Goal: Information Seeking & Learning: Understand process/instructions

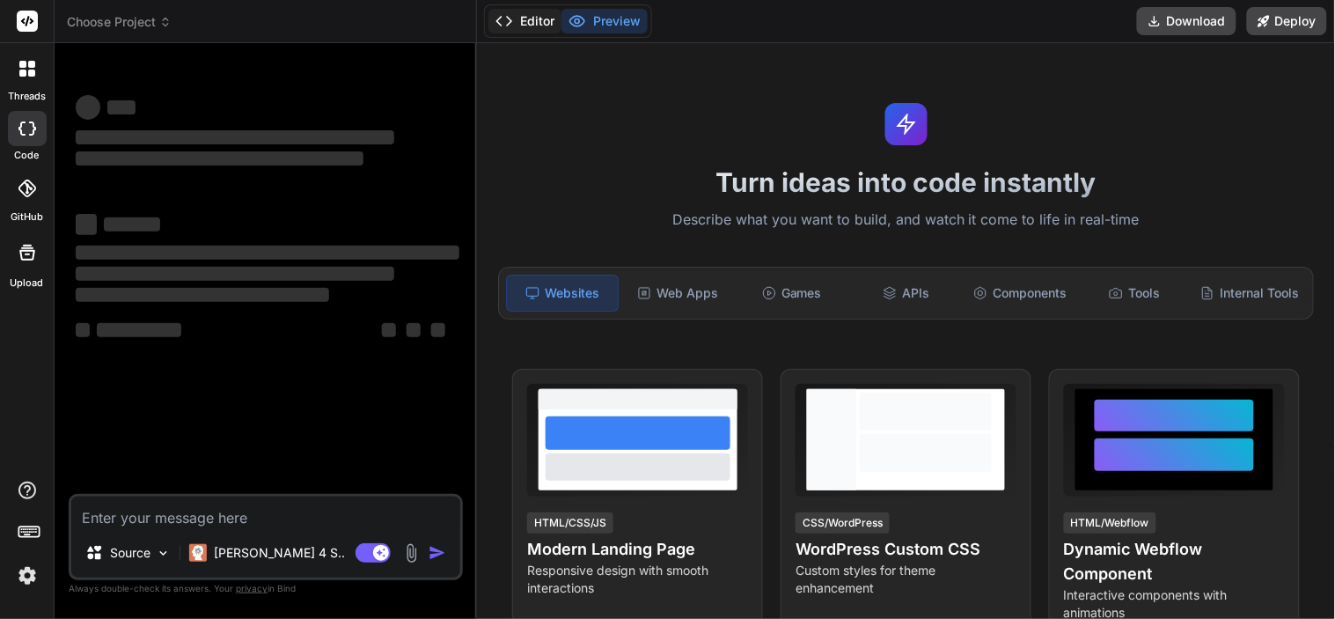
click at [530, 20] on button "Editor" at bounding box center [524, 21] width 73 height 25
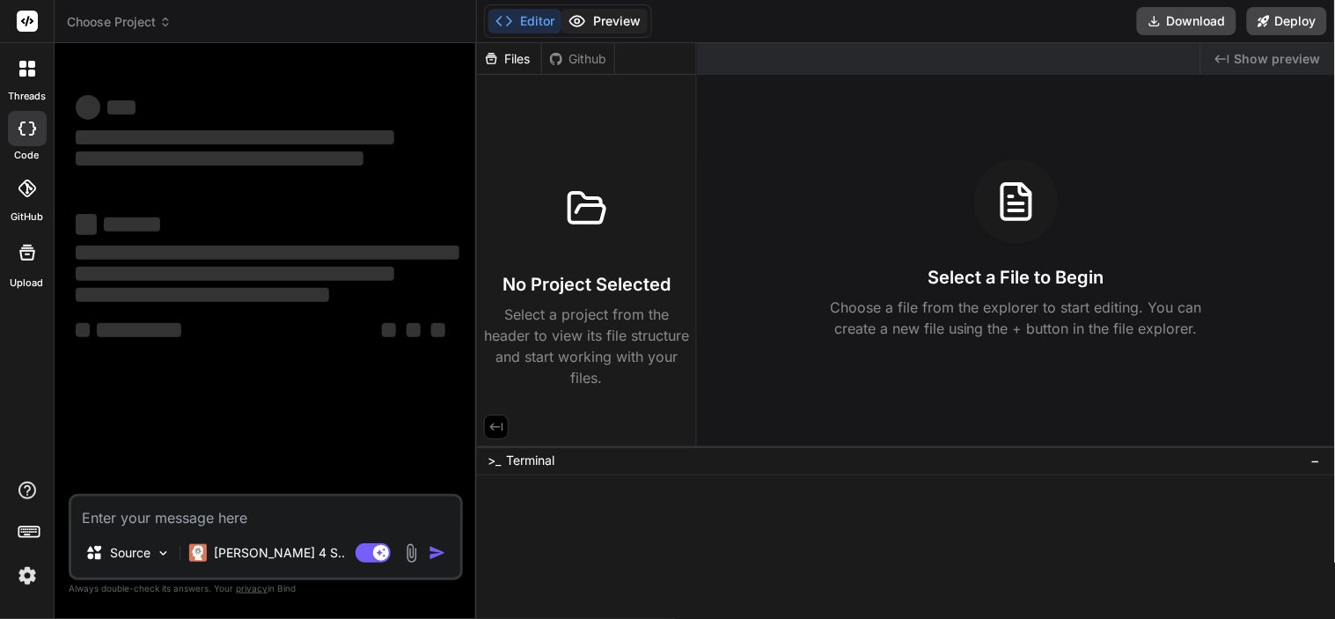
click at [591, 32] on button "Preview" at bounding box center [604, 21] width 86 height 25
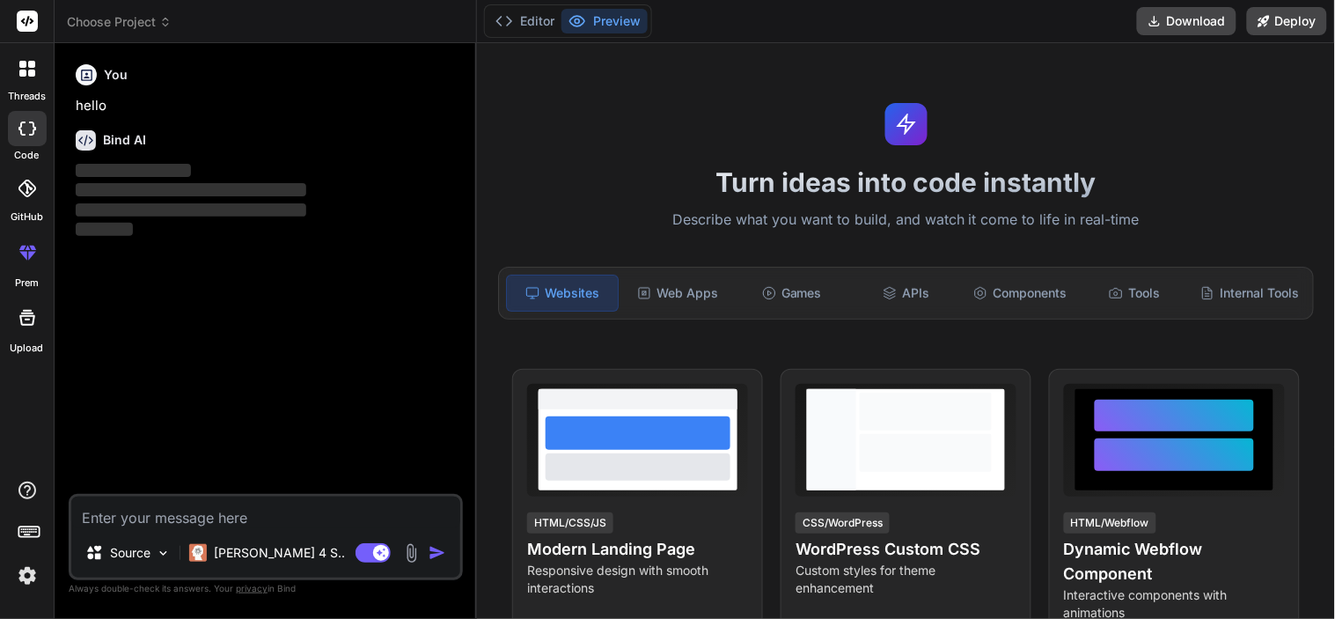
type textarea "x"
click at [135, 502] on textarea at bounding box center [265, 512] width 389 height 32
paste textarea "function(scope){ return "OTP: "+scope.response.otp+"\n click on this to Verify …"
type textarea "function(scope){ return "OTP: "+scope.response.otp+"\n click on this to Verify …"
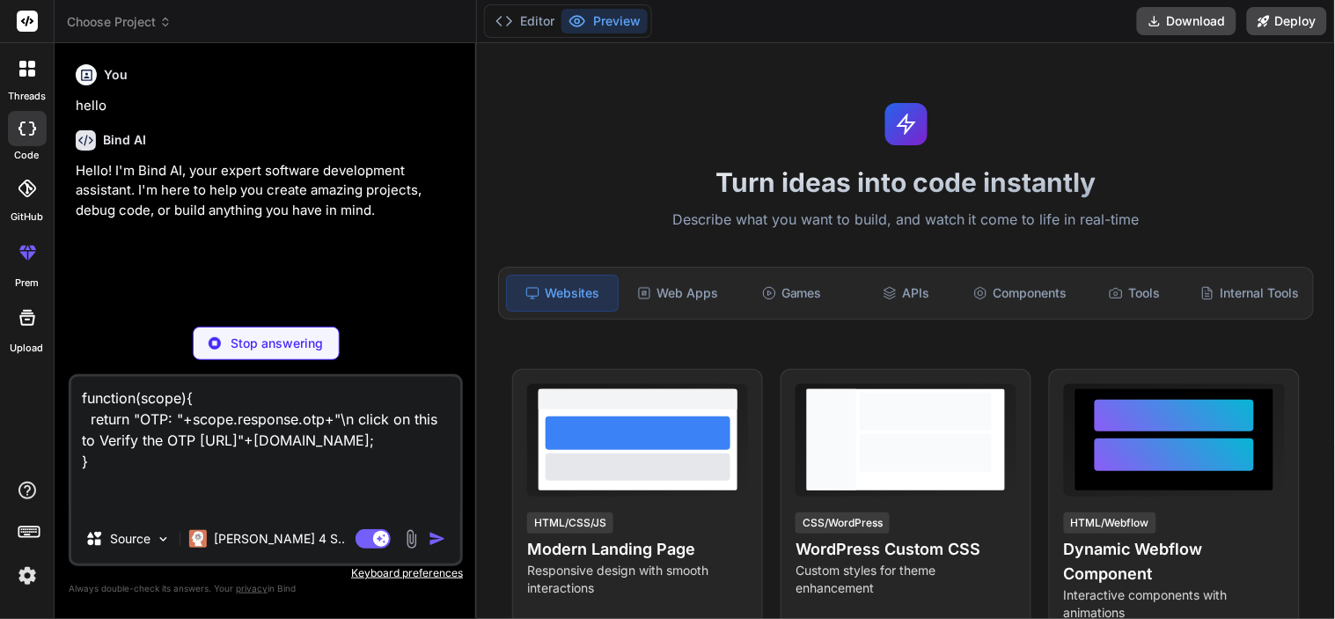
type textarea "x"
type textarea "function(scope){ return "OTP: "+scope.response.otp+"\n click on this to Verify …"
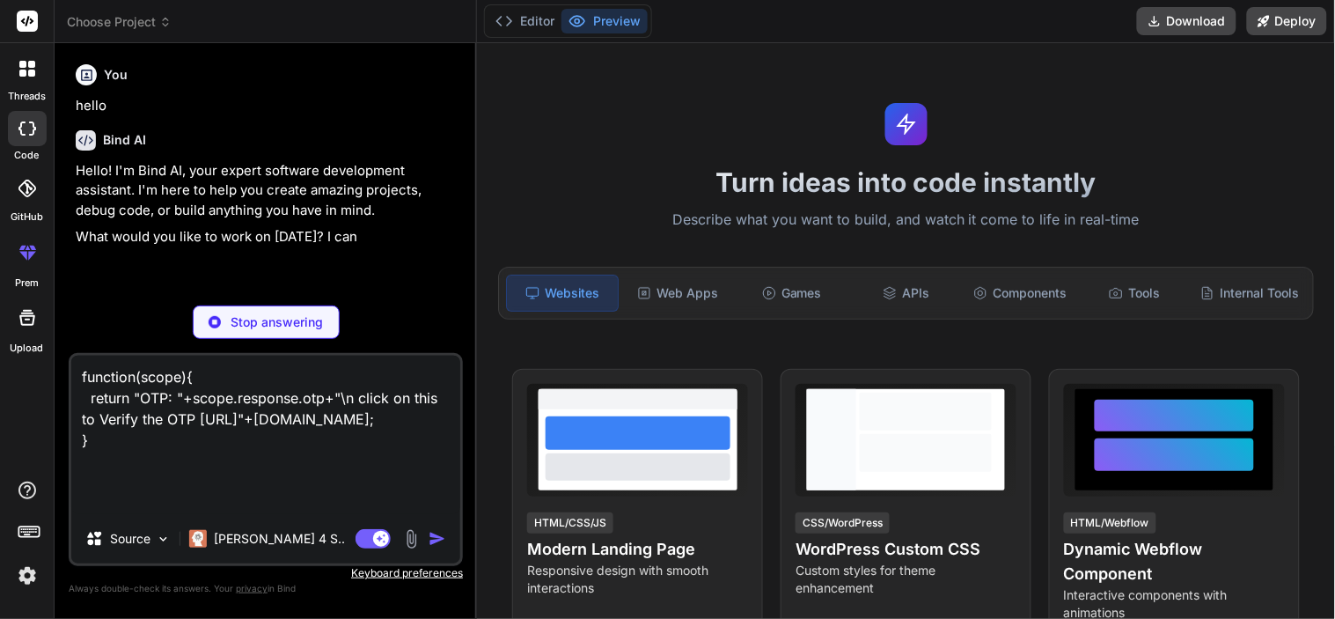
type textarea "x"
type textarea "function(scope){ return "OTP: "+scope.response.otp+"\n click on this to Verify …"
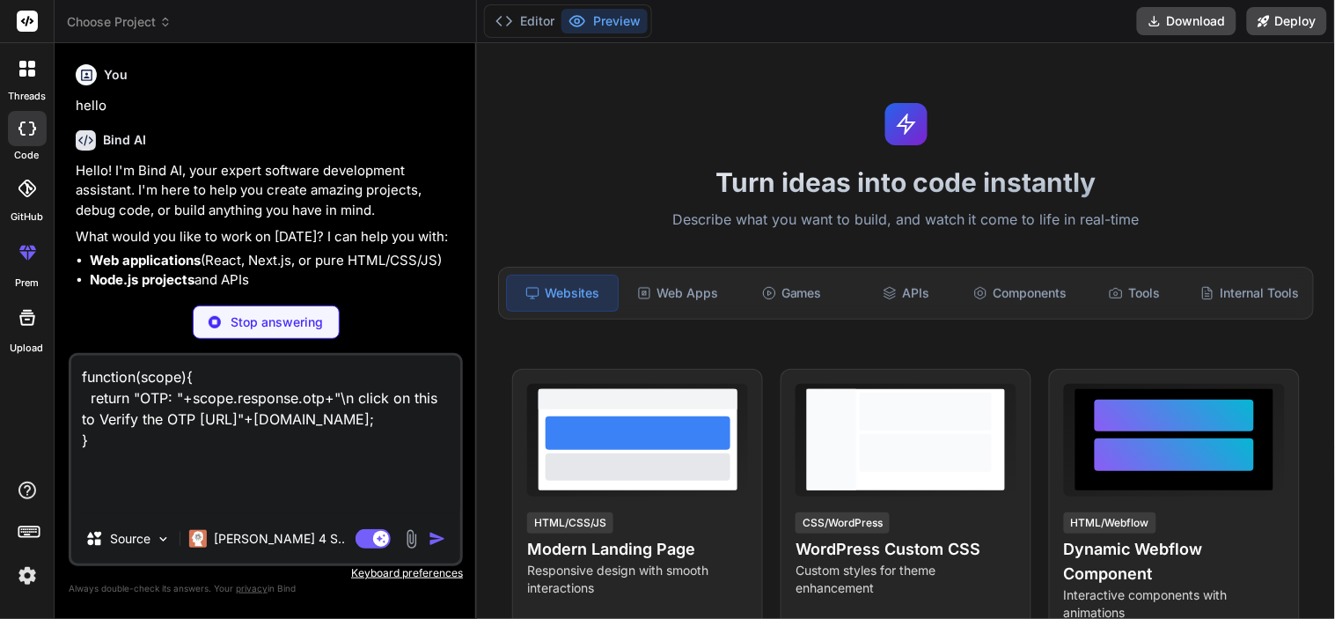
type textarea "x"
type textarea "function(scope){ return "OTP: "+scope.response.otp+"\n click on this to Verify …"
type textarea "x"
type textarea "function(scope){ return "OTP: "+scope.response.otp+"\n click on this to Verify …"
type textarea "x"
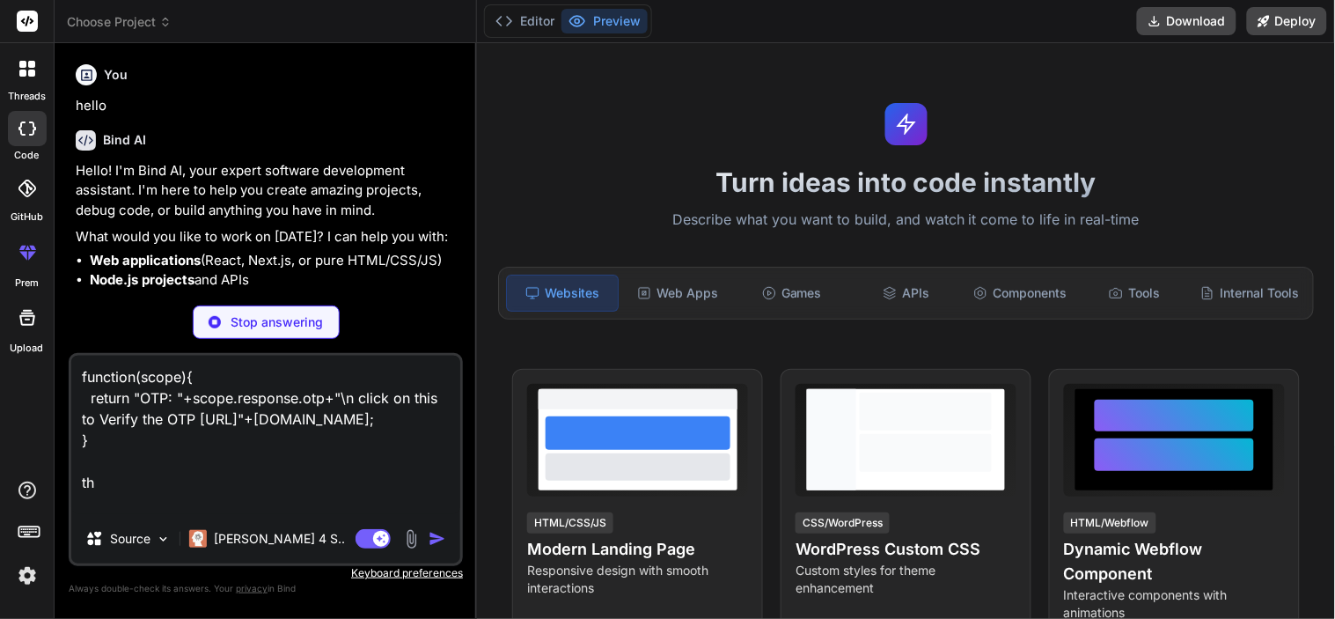
type textarea "function(scope){ return "OTP: "+scope.response.otp+"\n click on this to Verify …"
type textarea "x"
type textarea "function(scope){ return "OTP: "+scope.response.otp+"\n click on this to Verify …"
type textarea "x"
type textarea "function(scope){ return "OTP: "+scope.response.otp+"\n click on this to Verify …"
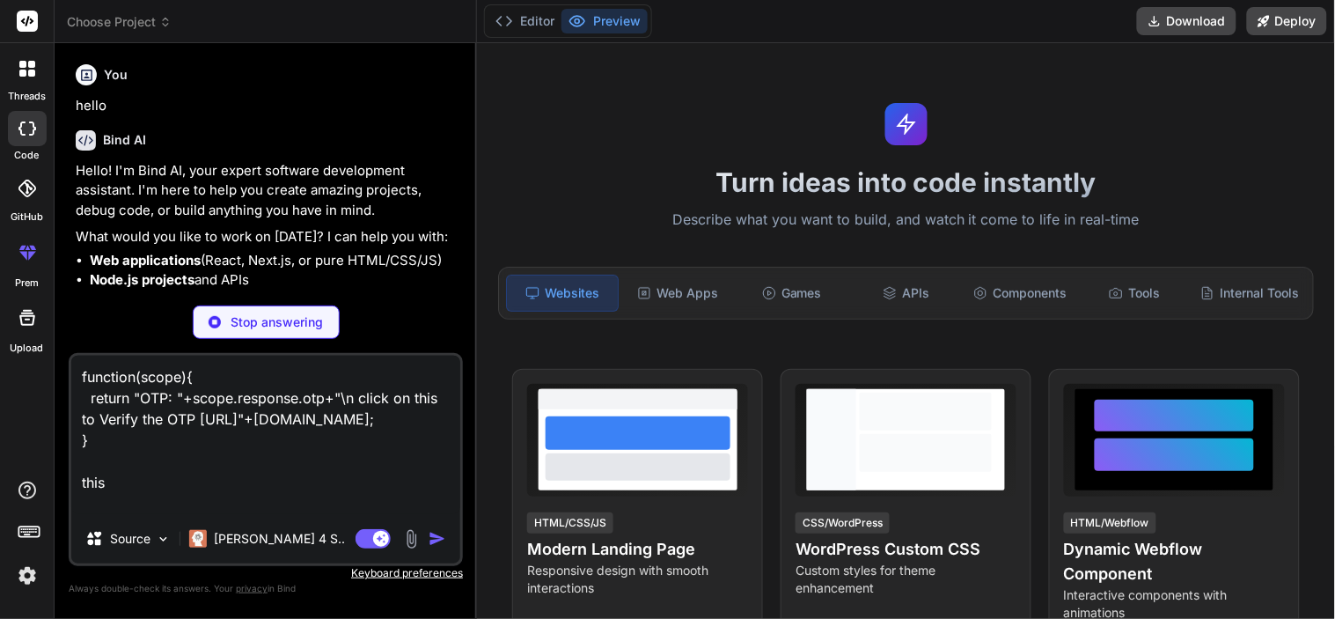
type textarea "x"
type textarea "function(scope){ return "OTP: "+scope.response.otp+"\n click on this to Verify …"
type textarea "x"
type textarea "function(scope){ return "OTP: "+scope.response.otp+"\n click on this to Verify …"
type textarea "x"
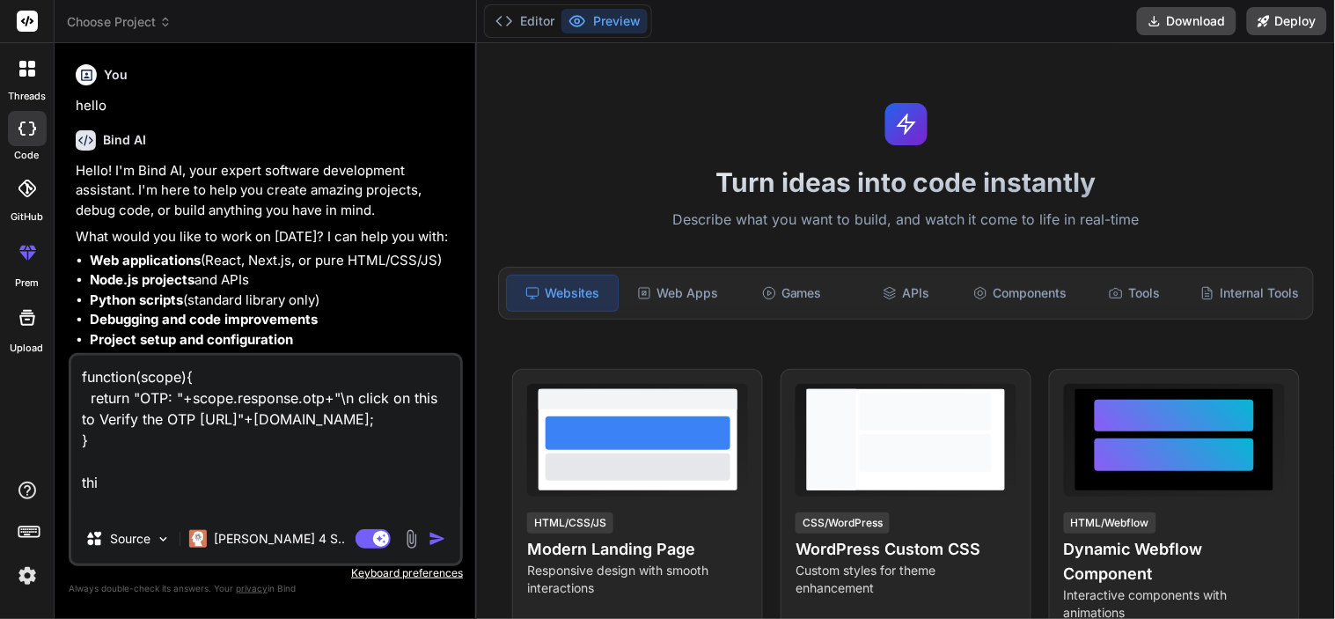
type textarea "function(scope){ return "OTP: "+scope.response.otp+"\n click on this to Verify …"
type textarea "x"
type textarea "function(scope){ return "OTP: "+scope.response.otp+"\n click on this to Verify …"
type textarea "x"
type textarea "function(scope){ return "OTP: "+scope.response.otp+"\n click on this to Verify …"
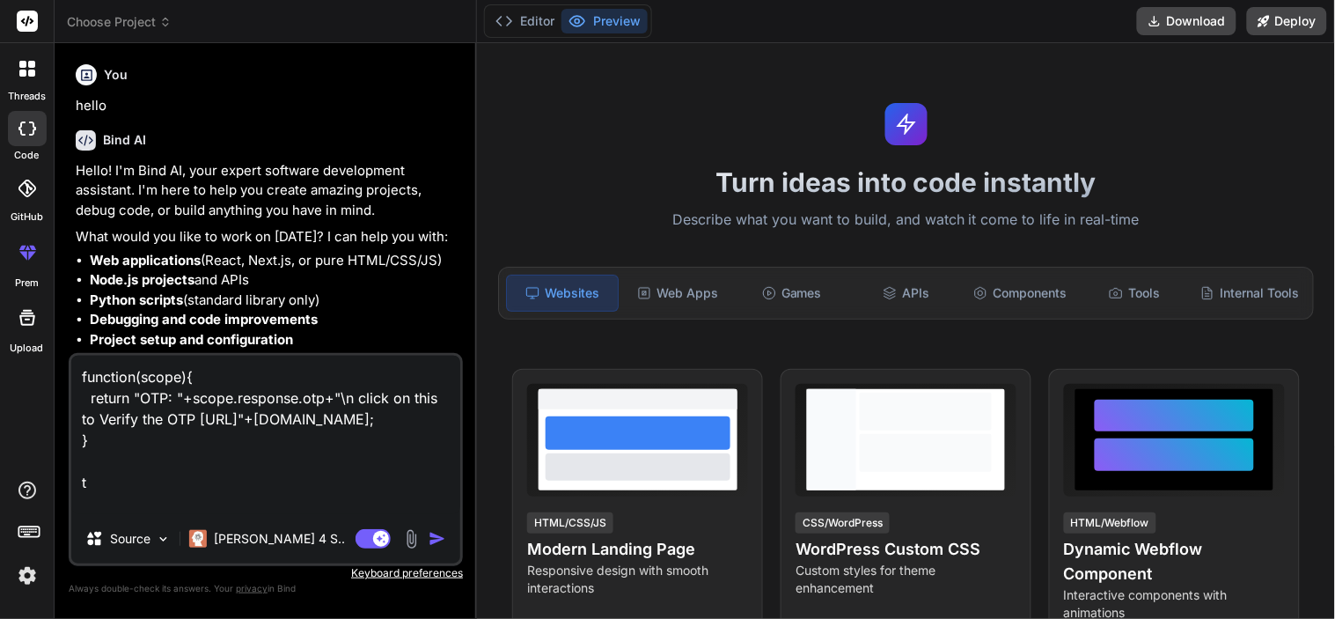
type textarea "x"
type textarea "function(scope){ return "OTP: "+scope.response.otp+"\n click on this to Verify …"
type textarea "x"
type textarea "function(scope){ return "OTP: "+scope.response.otp+"\n click on this to Verify …"
type textarea "x"
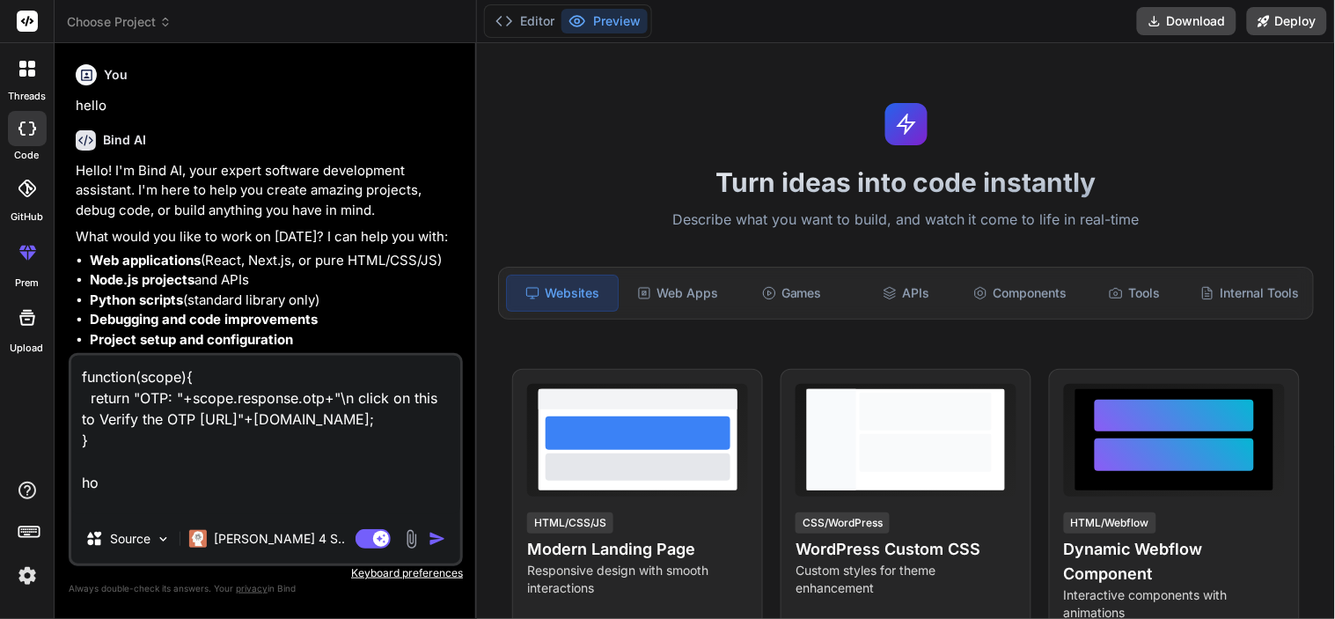
type textarea "function(scope){ return "OTP: "+scope.response.otp+"\n click on this to Verify …"
type textarea "x"
type textarea "function(scope){ return "OTP: "+scope.response.otp+"\n click on this to Verify …"
type textarea "x"
type textarea "function(scope){ return "OTP: "+scope.response.otp+"\n click on this to Verify …"
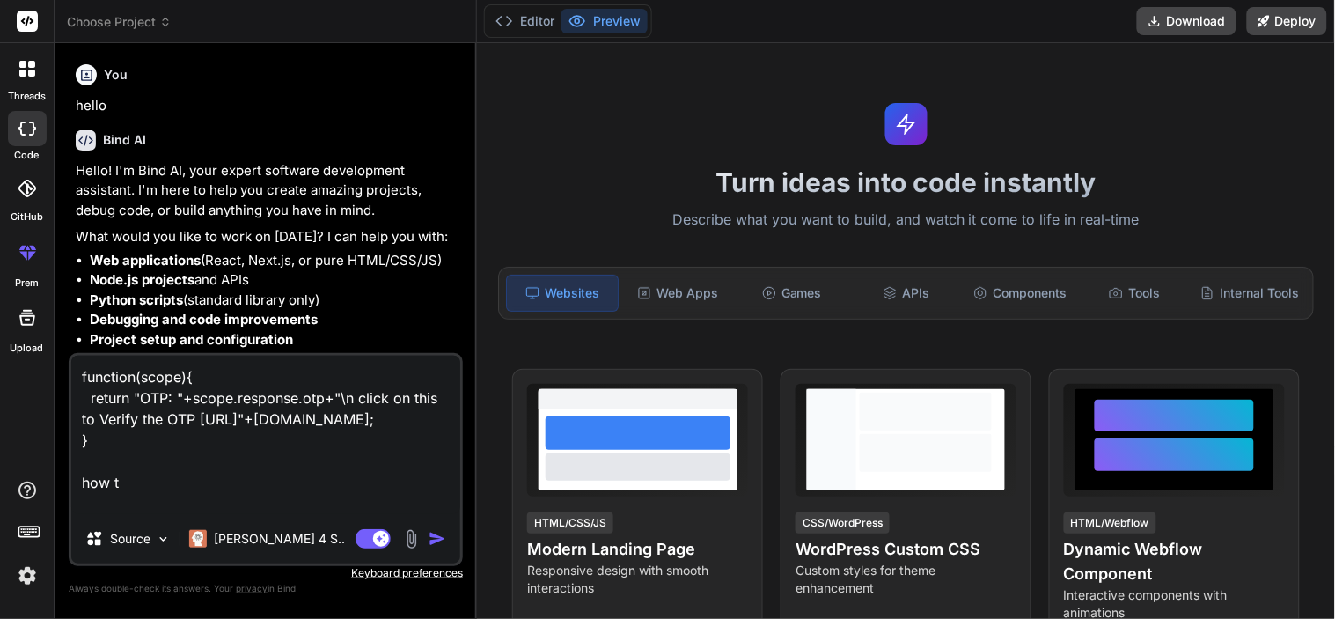
type textarea "x"
type textarea "function(scope){ return "OTP: "+scope.response.otp+"\n click on this to Verify …"
type textarea "x"
type textarea "function(scope){ return "OTP: "+scope.response.otp+"\n click on this to Verify …"
type textarea "x"
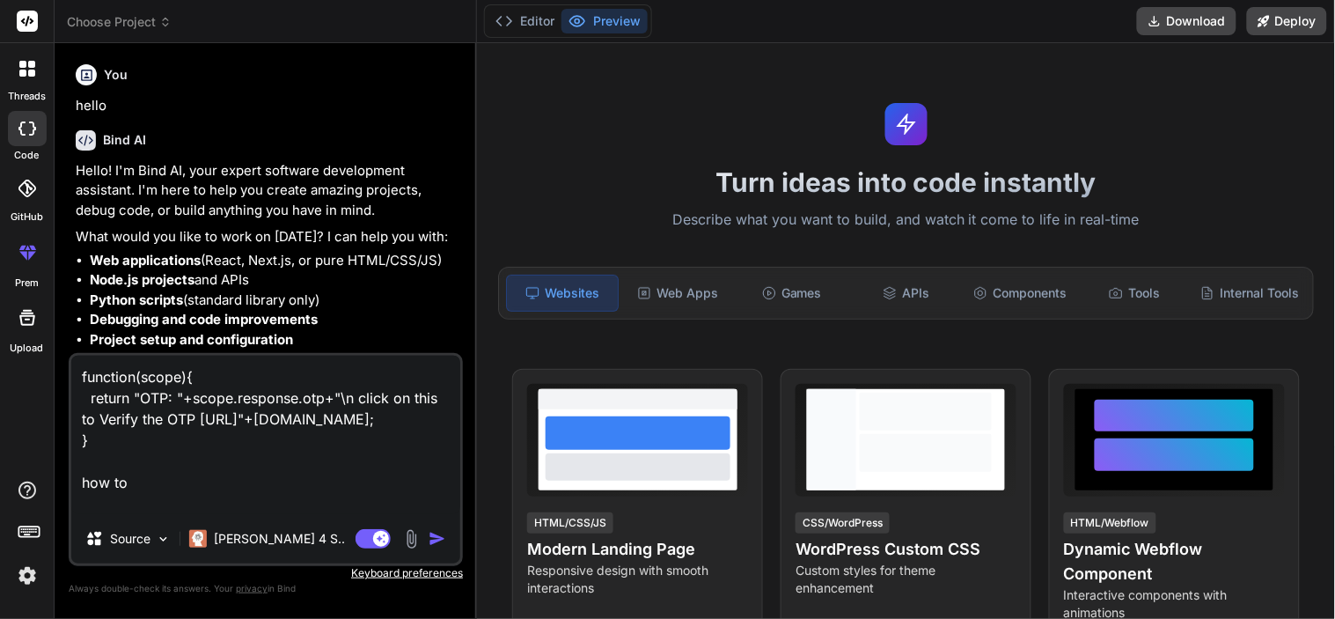
type textarea "function(scope){ return "OTP: "+scope.response.otp+"\n click on this to Verify …"
type textarea "x"
type textarea "function(scope){ return "OTP: "+scope.response.otp+"\n click on this to Verify …"
type textarea "x"
type textarea "function(scope){ return "OTP: "+scope.response.otp+"\n click on this to Verify …"
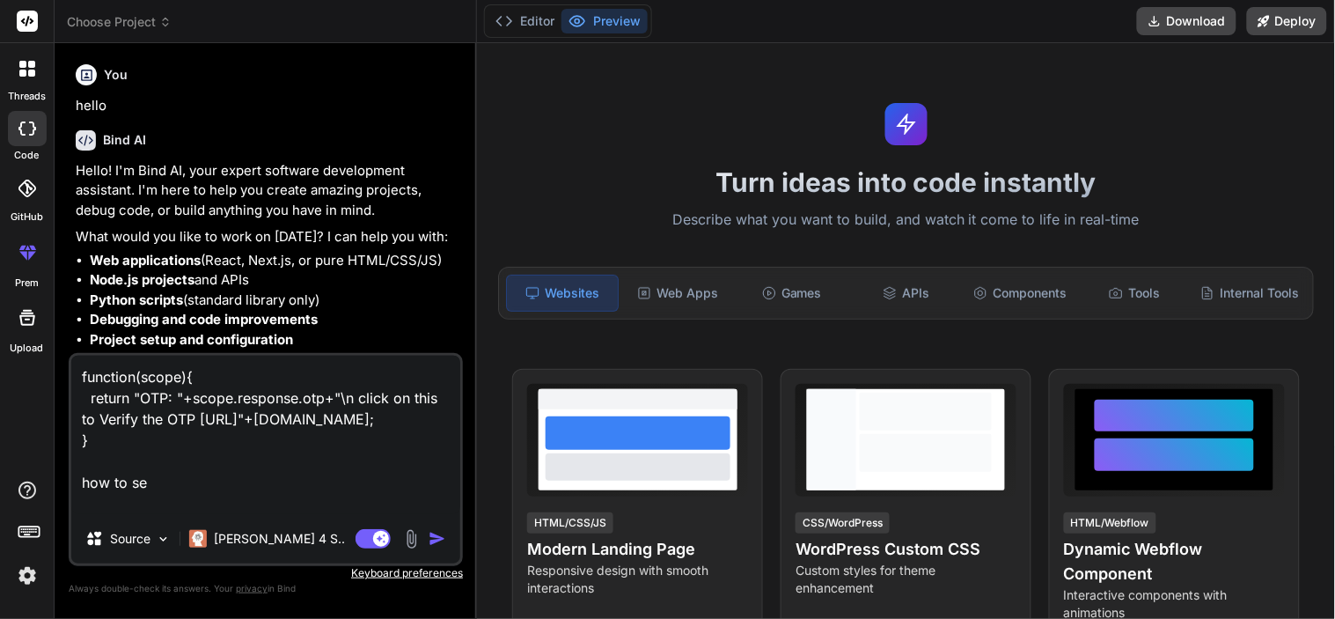
type textarea "x"
type textarea "function(scope){ return "OTP: "+scope.response.otp+"\n click on this to Verify …"
type textarea "x"
type textarea "function(scope){ return "OTP: "+scope.response.otp+"\n click on this to Verify …"
type textarea "x"
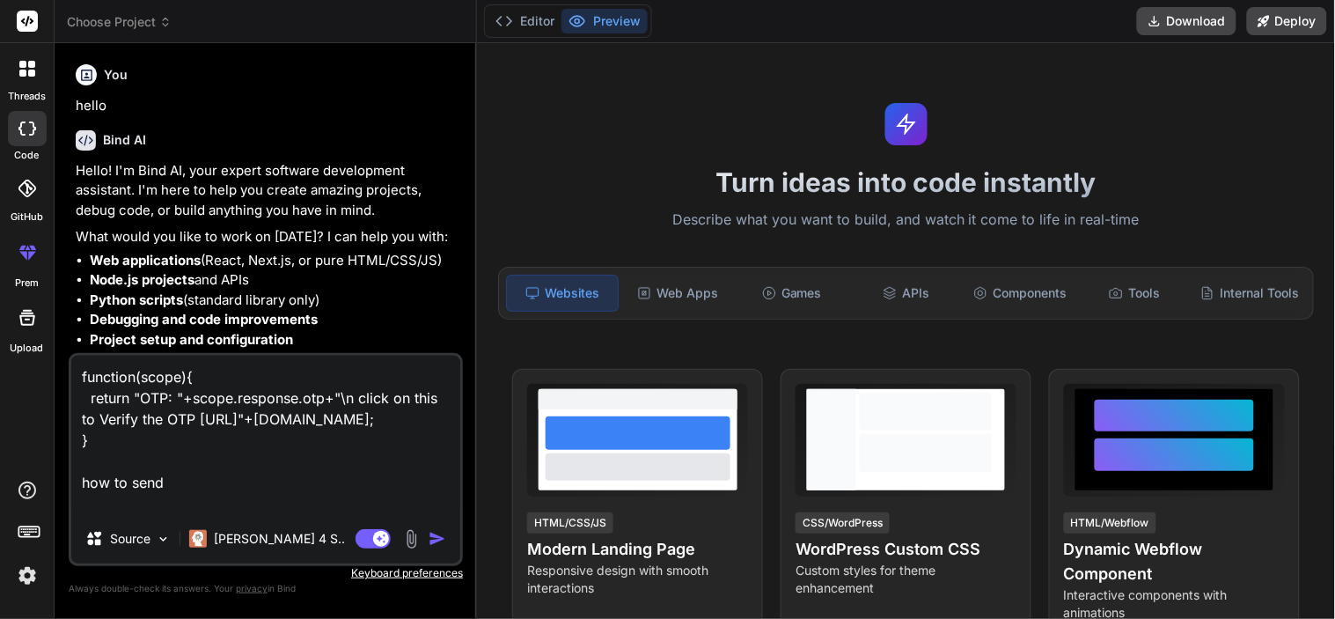
type textarea "function(scope){ return "OTP: "+scope.response.otp+"\n click on this to Verify …"
type textarea "x"
type textarea "function(scope){ return "OTP: "+scope.response.otp+"\n click on this to Verify …"
type textarea "x"
type textarea "function(scope){ return "OTP: "+scope.response.otp+"\n click on this to Verify …"
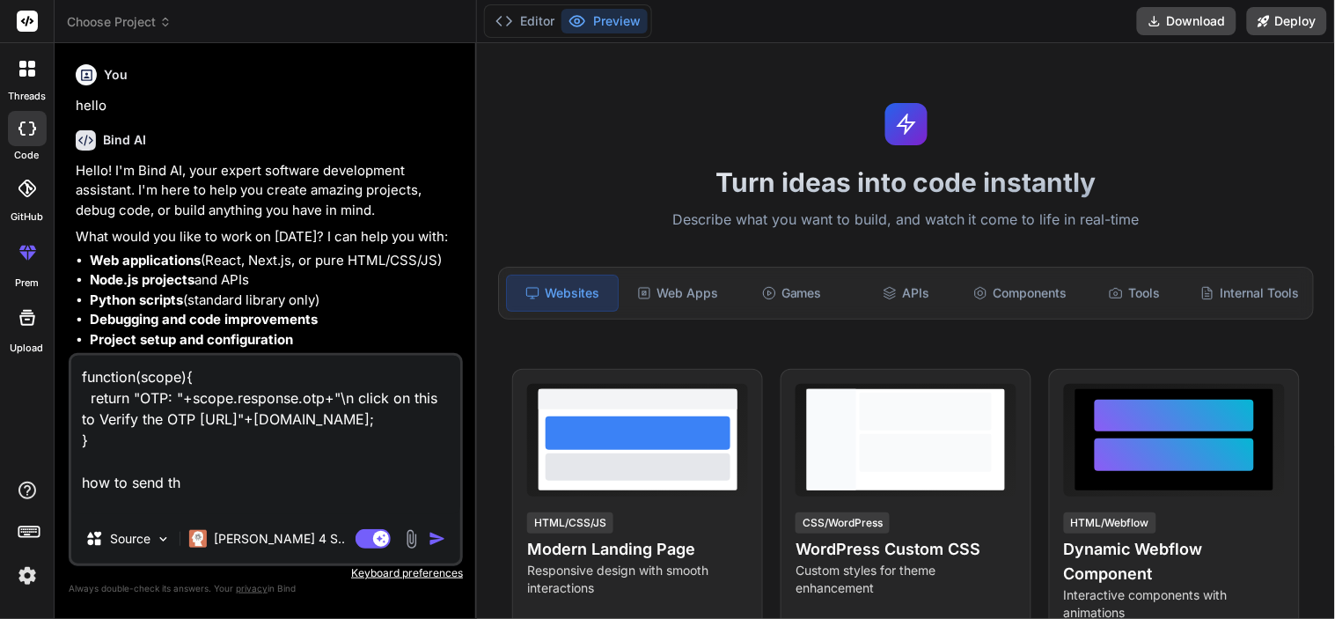
type textarea "x"
type textarea "function(scope){ return "OTP: "+scope.response.otp+"\n click on this to Verify …"
type textarea "x"
type textarea "function(scope){ return "OTP: "+scope.response.otp+"\n click on this to Verify …"
type textarea "x"
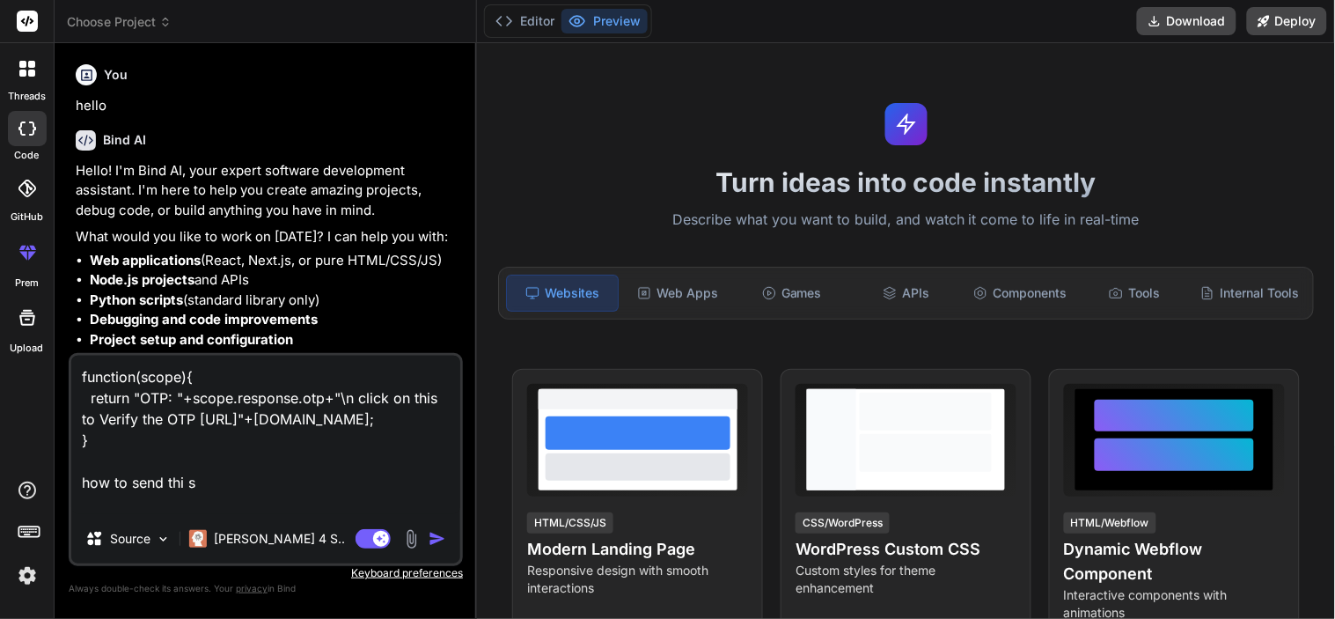
type textarea "function(scope){ return "OTP: "+scope.response.otp+"\n click on this to Verify …"
type textarea "x"
type textarea "function(scope){ return "OTP: "+scope.response.otp+"\n click on this to Verify …"
type textarea "x"
type textarea "function(scope){ return "OTP: "+scope.response.otp+"\n click on this to Verify …"
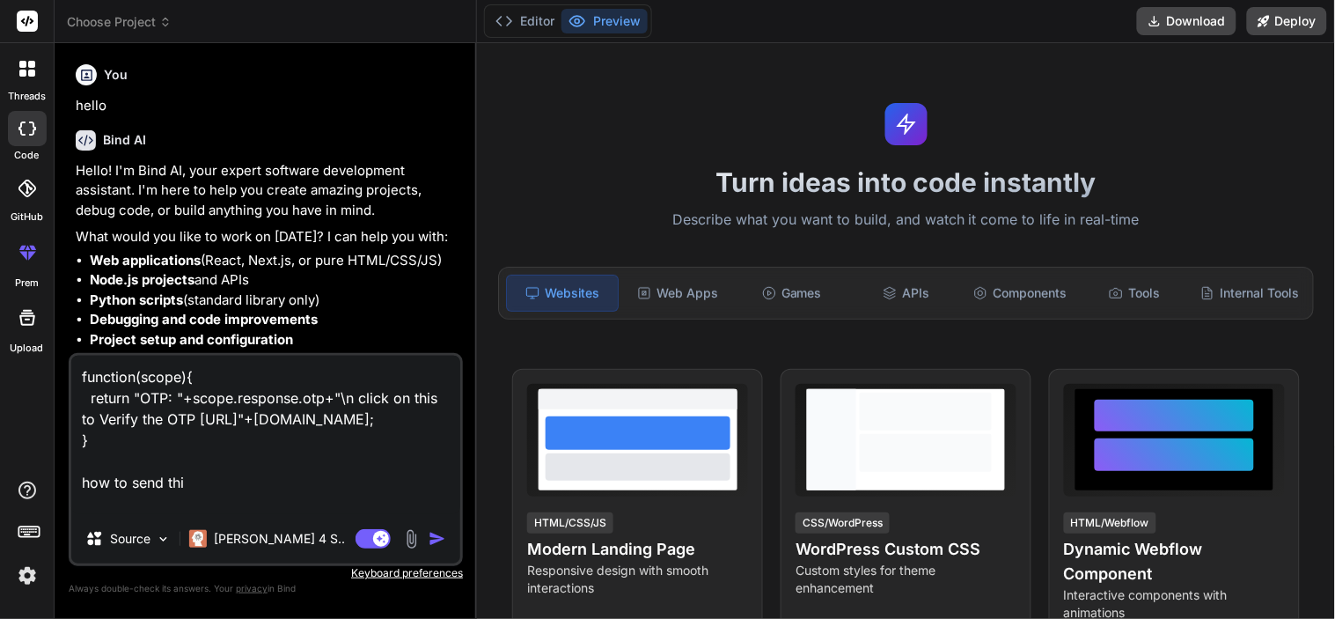
type textarea "x"
type textarea "function(scope){ return "OTP: "+scope.response.otp+"\n click on this to Verify …"
type textarea "x"
type textarea "function(scope){ return "OTP: "+scope.response.otp+"\n click on this to Verify …"
type textarea "x"
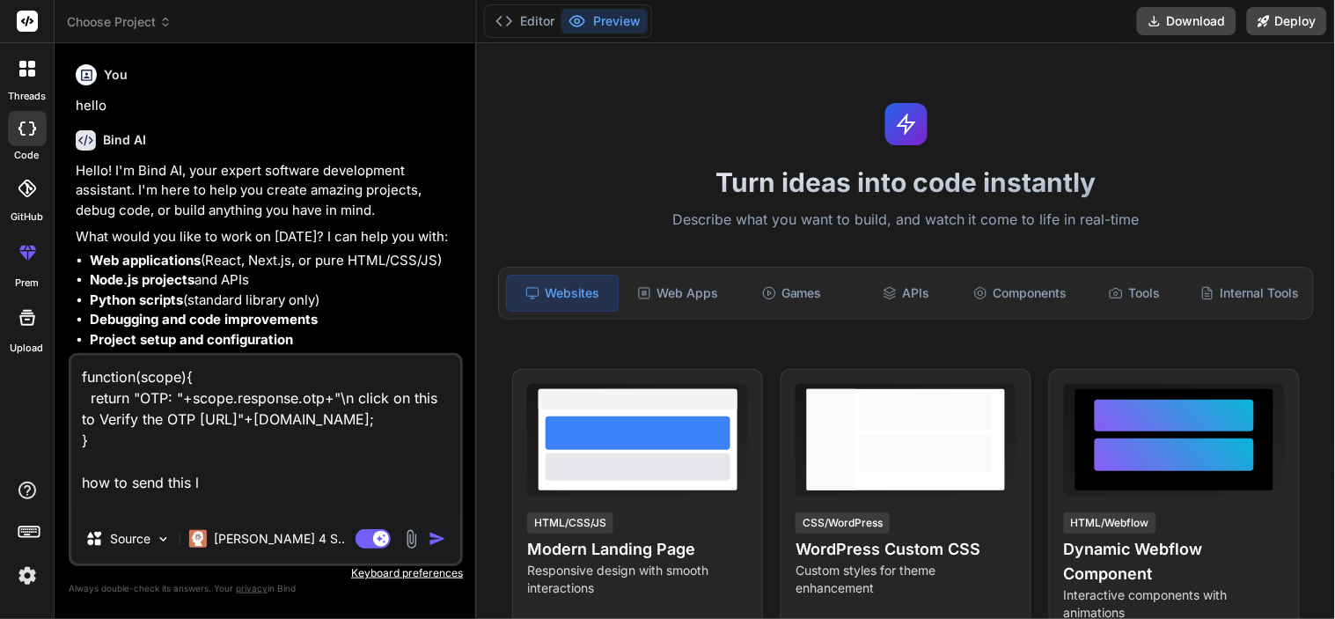
type textarea "function(scope){ return "OTP: "+scope.response.otp+"\n click on this to Verify …"
type textarea "x"
type textarea "function(scope){ return "OTP: "+scope.response.otp+"\n click on this to Verify …"
type textarea "x"
type textarea "function(scope){ return "OTP: "+scope.response.otp+"\n click on this to Verify …"
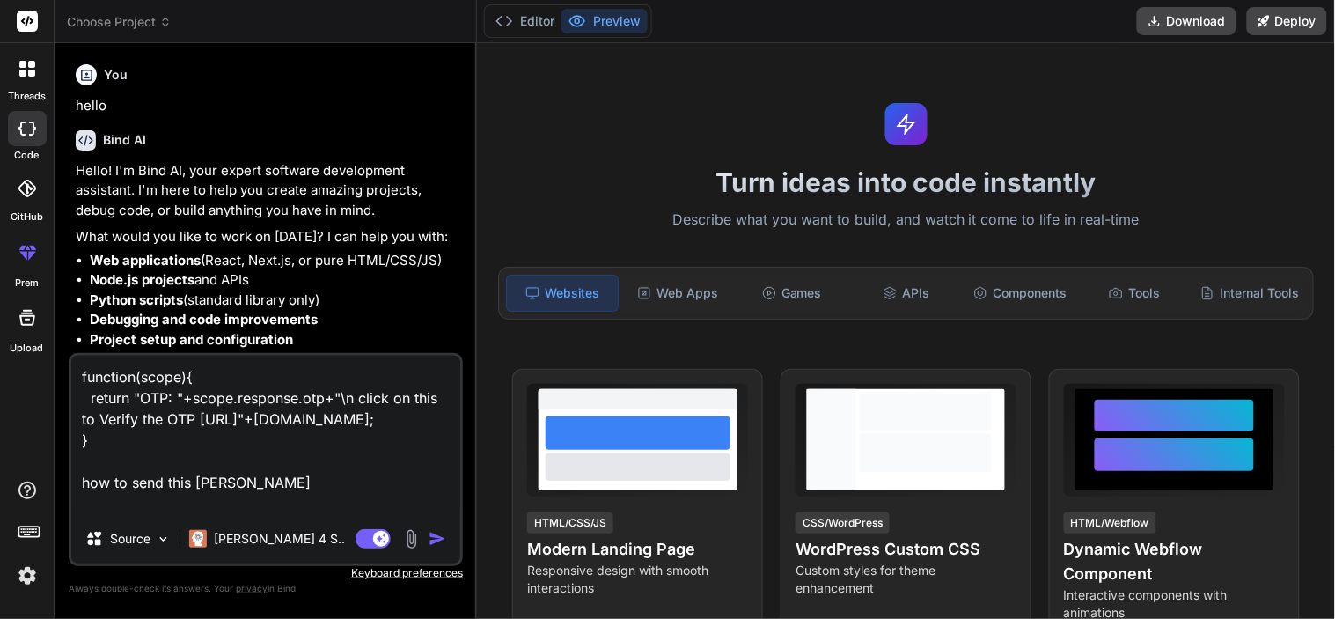
type textarea "x"
type textarea "function(scope){ return "OTP: "+scope.response.otp+"\n click on this to Verify …"
type textarea "x"
type textarea "function(scope){ return "OTP: "+scope.response.otp+"\n click on this to Verify …"
type textarea "x"
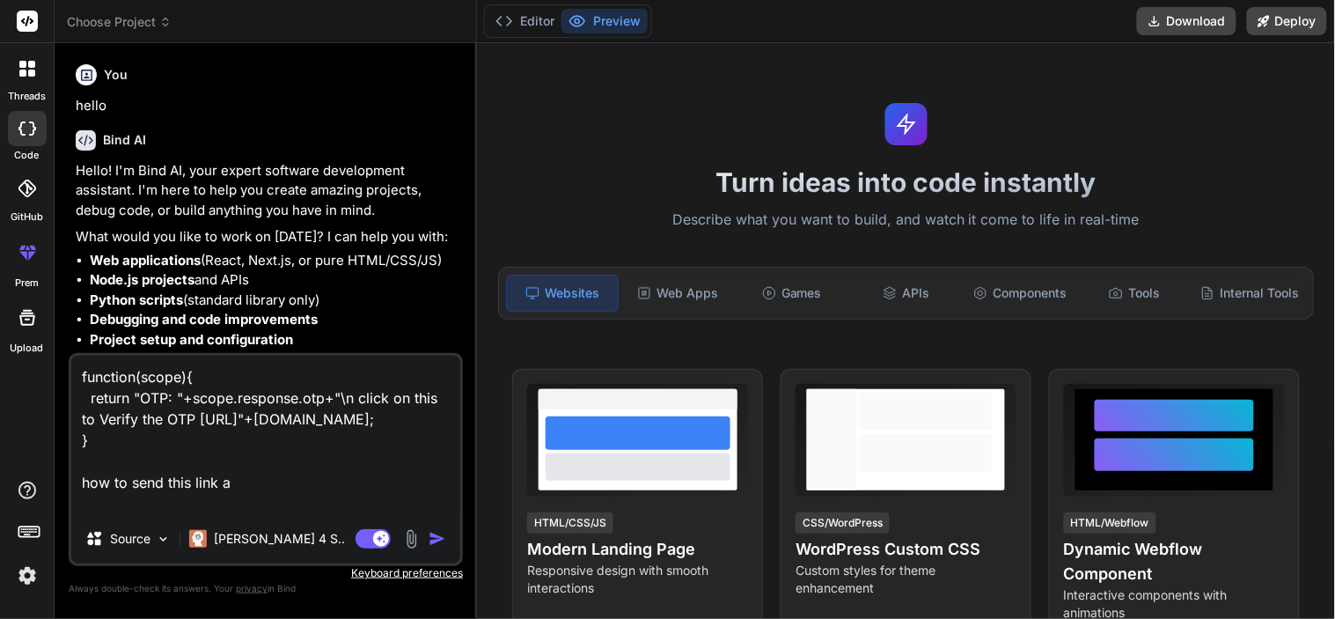
type textarea "function(scope){ return "OTP: "+scope.response.otp+"\n click on this to Verify …"
type textarea "x"
type textarea "function(scope){ return "OTP: "+scope.response.otp+"\n click on this to Verify …"
type textarea "x"
type textarea "function(scope){ return "OTP: "+scope.response.otp+"\n click on this to Verify …"
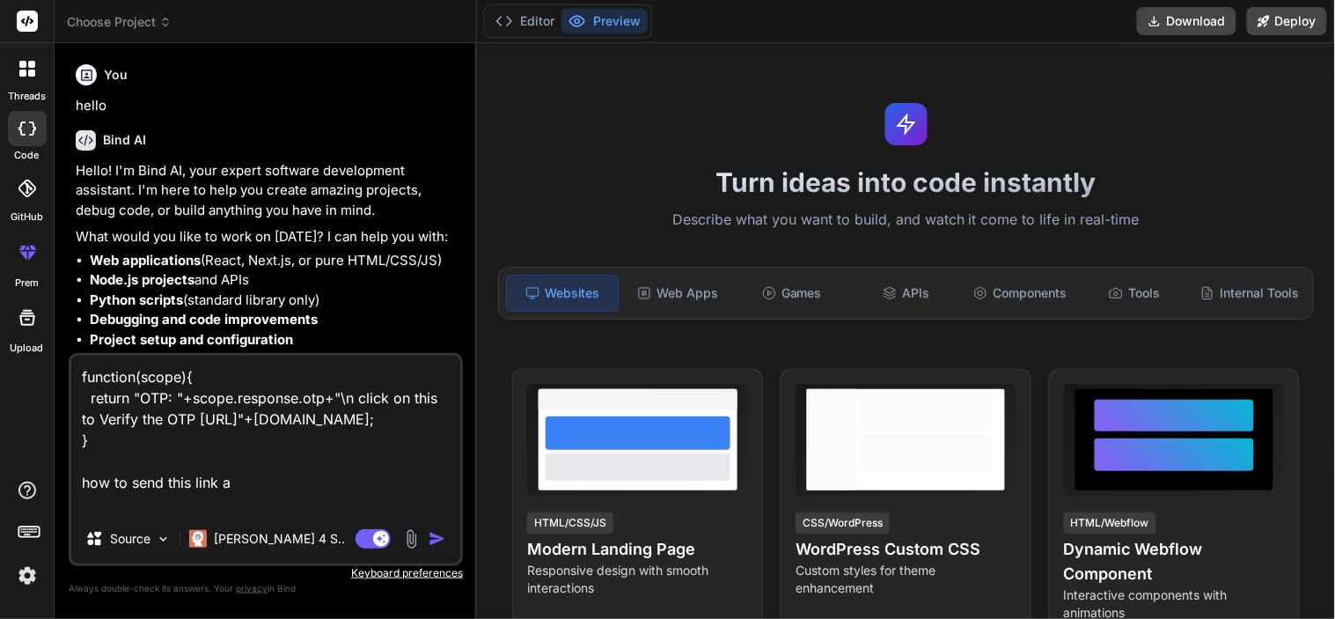
type textarea "x"
type textarea "function(scope){ return "OTP: "+scope.response.otp+"\n click on this to Verify …"
type textarea "x"
type textarea "function(scope){ return "OTP: "+scope.response.otp+"\n click on this to Verify …"
type textarea "x"
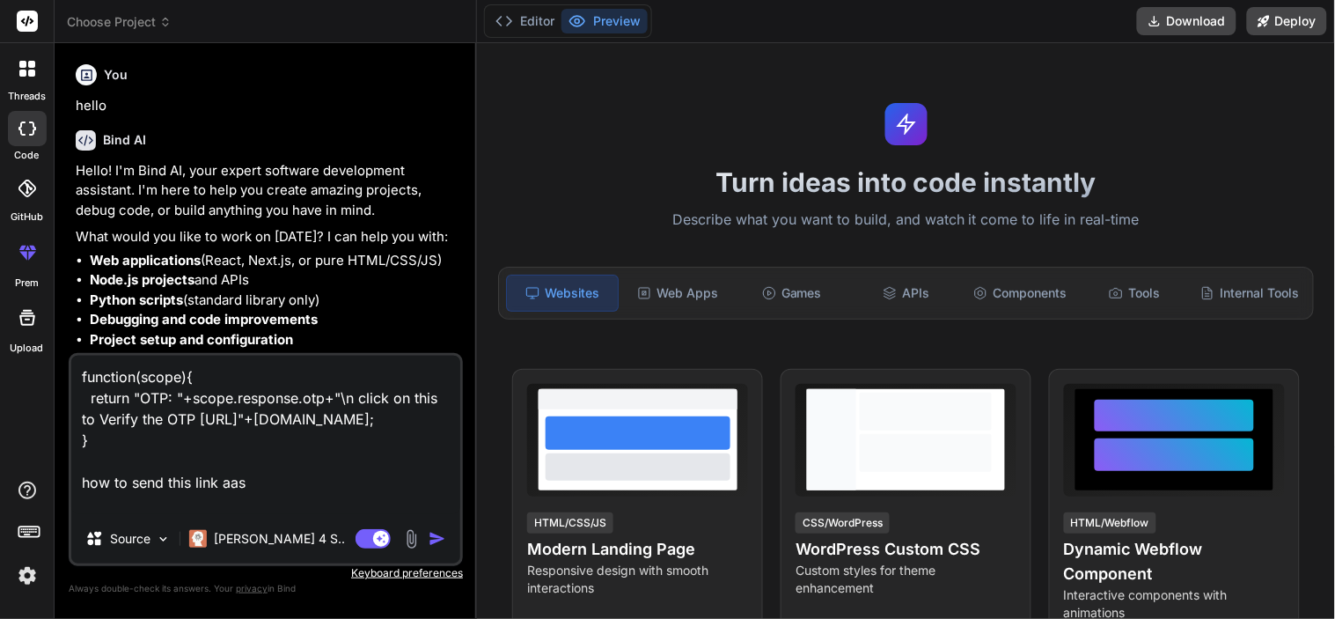
type textarea "function(scope){ return "OTP: "+scope.response.otp+"\n click on this to Verify …"
type textarea "x"
type textarea "function(scope){ return "OTP: "+scope.response.otp+"\n click on this to Verify …"
type textarea "x"
type textarea "function(scope){ return "OTP: "+scope.response.otp+"\n click on this to Verify …"
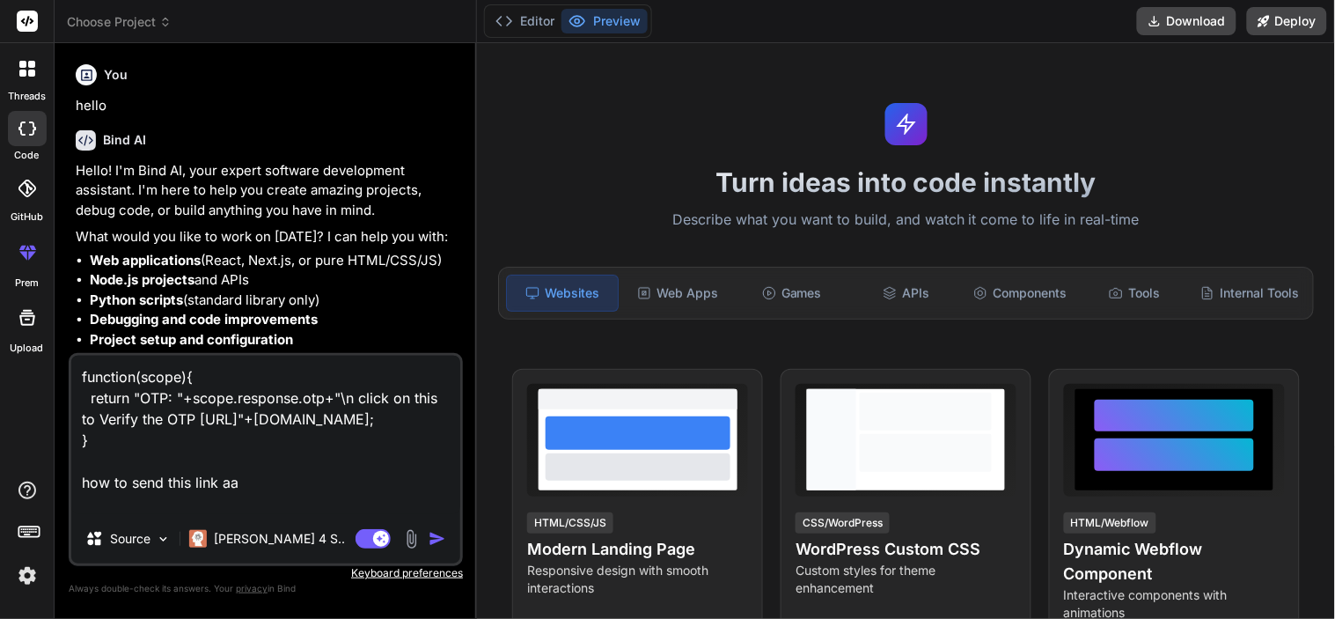
type textarea "x"
type textarea "function(scope){ return "OTP: "+scope.response.otp+"\n click on this to Verify …"
type textarea "x"
type textarea "function(scope){ return "OTP: "+scope.response.otp+"\n click on this to Verify …"
type textarea "x"
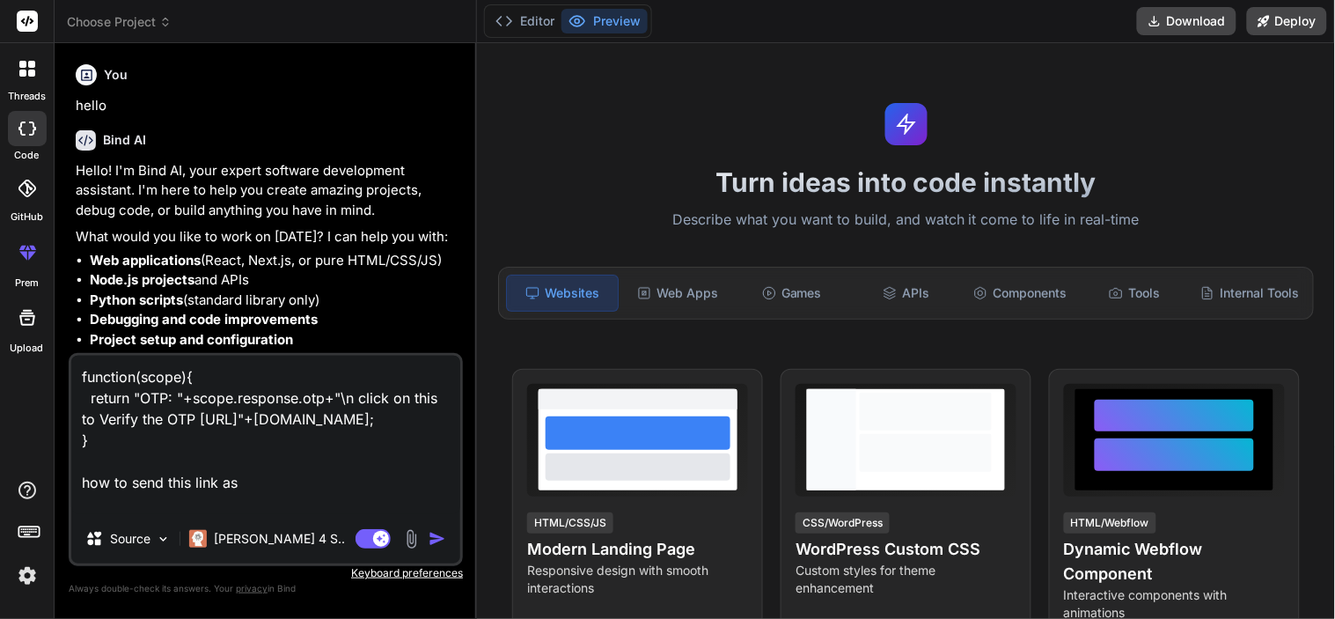
type textarea "function(scope){ return "OTP: "+scope.response.otp+"\n click on this to Verify …"
type textarea "x"
type textarea "function(scope){ return "OTP: "+scope.response.otp+"\n click on this to Verify …"
type textarea "x"
type textarea "function(scope){ return "OTP: "+scope.response.otp+"\n click on this to Verify …"
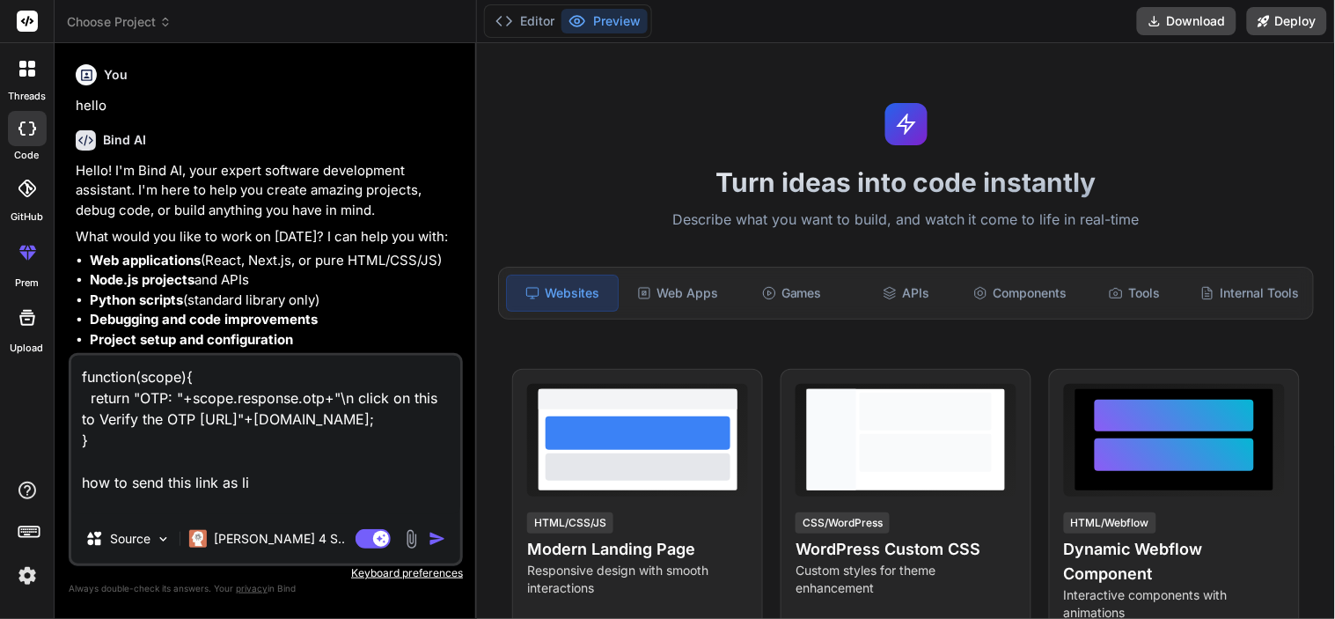
type textarea "x"
type textarea "function(scope){ return "OTP: "+scope.response.otp+"\n click on this to Verify …"
type textarea "x"
type textarea "function(scope){ return "OTP: "+scope.response.otp+"\n click on this to Verify …"
type textarea "x"
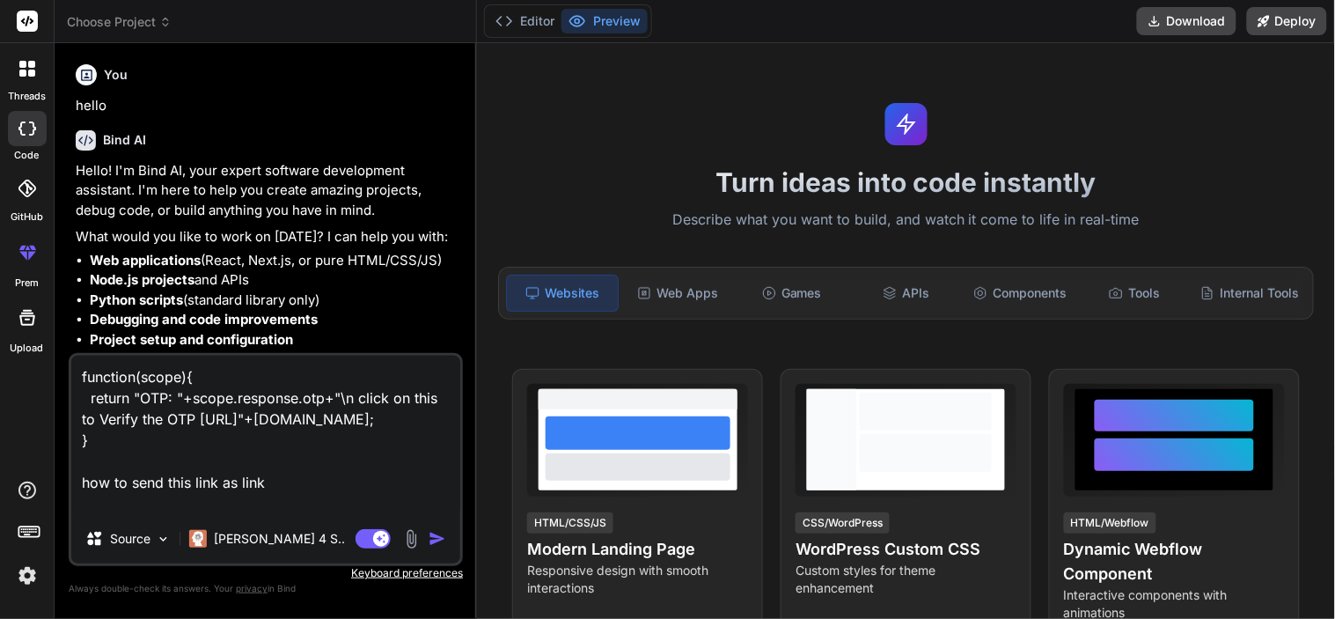
type textarea "function(scope){ return "OTP: "+scope.response.otp+"\n click on this to Verify …"
type textarea "x"
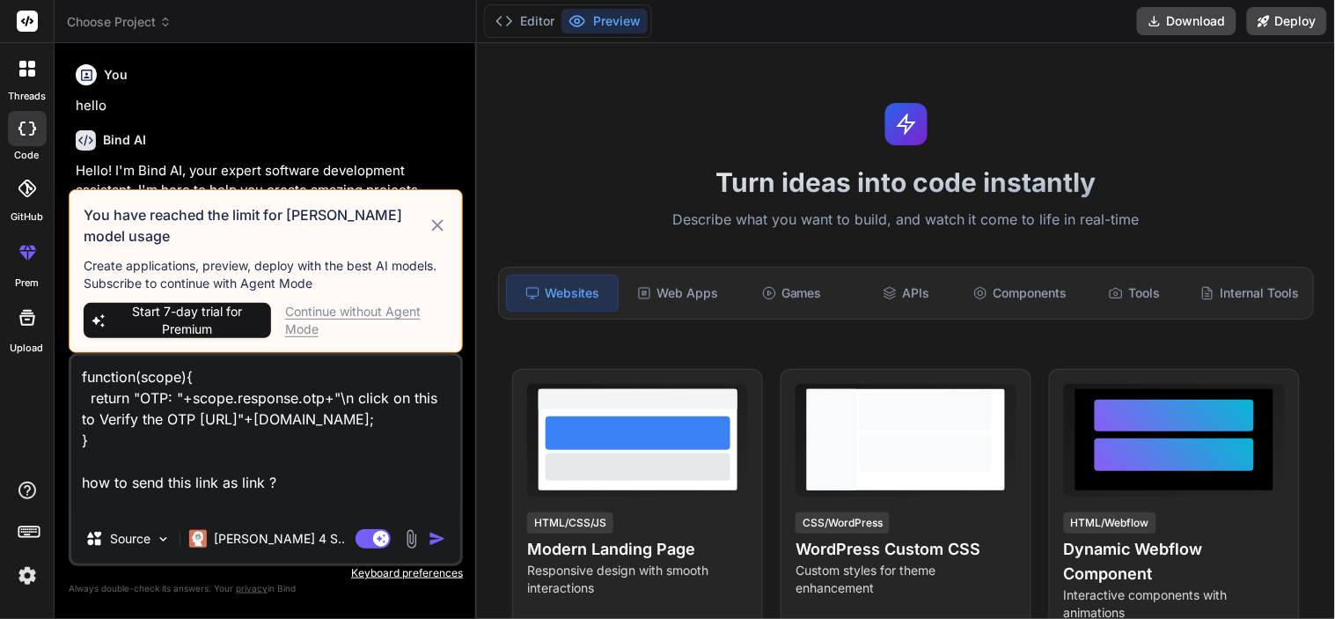
type textarea "function(scope){ return "OTP: "+scope.response.otp+"\n click on this to Verify …"
click at [441, 236] on icon at bounding box center [438, 225] width 20 height 21
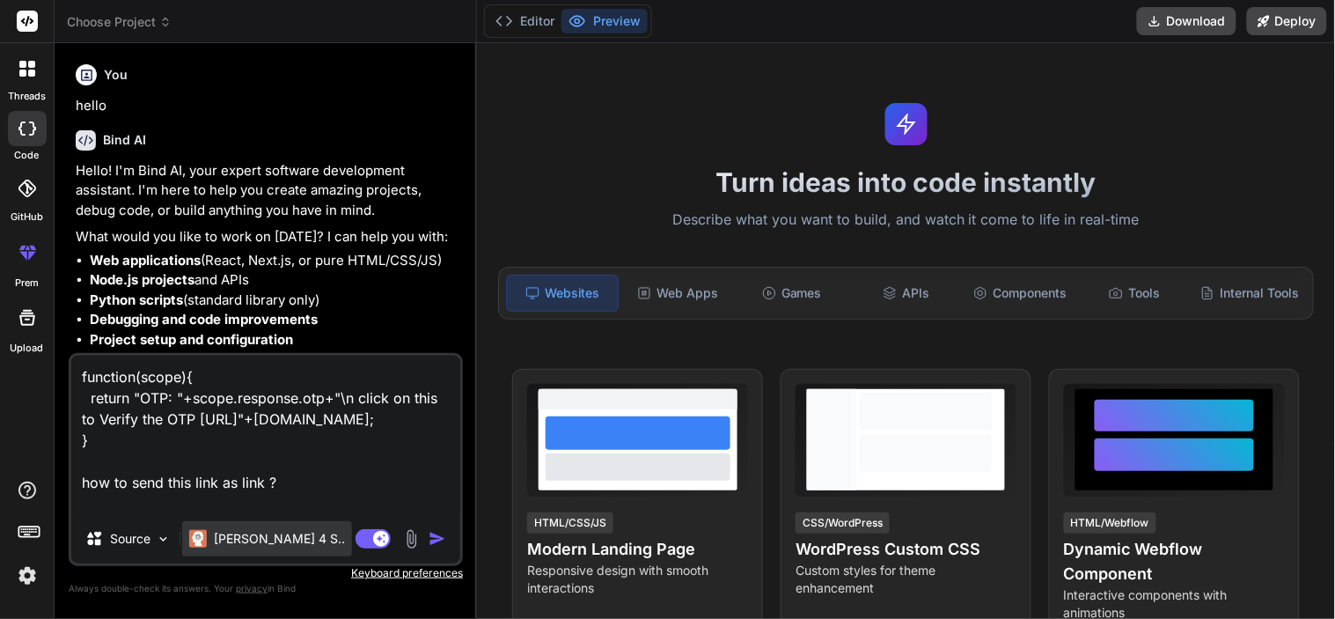
click at [245, 549] on div "Claude 4 S.." at bounding box center [267, 538] width 170 height 35
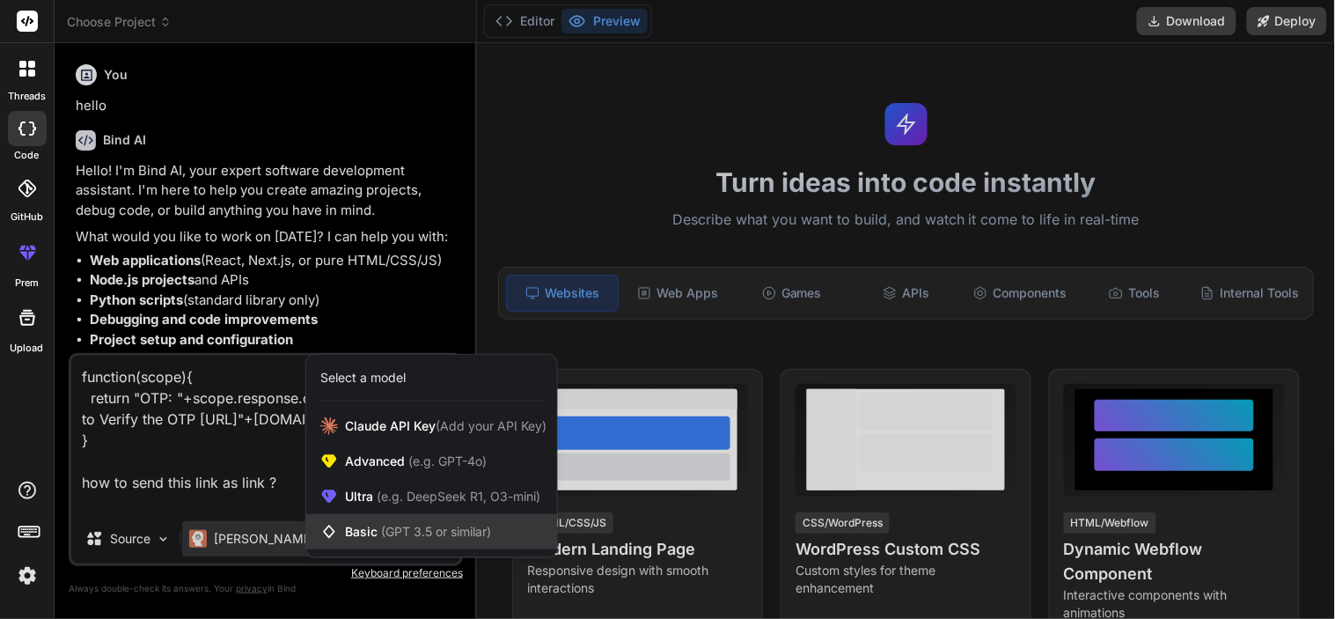
click at [375, 529] on span "Basic (GPT 3.5 or similar)" at bounding box center [418, 532] width 146 height 18
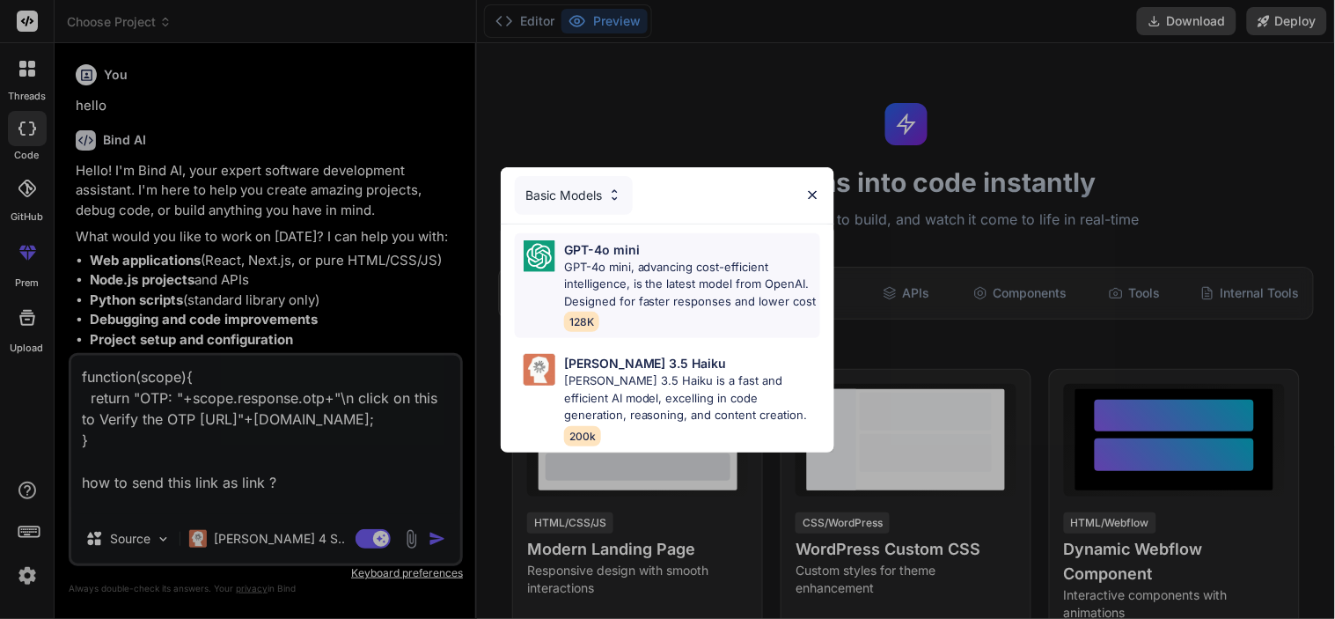
click at [662, 311] on div "GPT-4o mini GPT-4o mini, advancing cost-efficient intelligence, is the latest m…" at bounding box center [692, 286] width 256 height 92
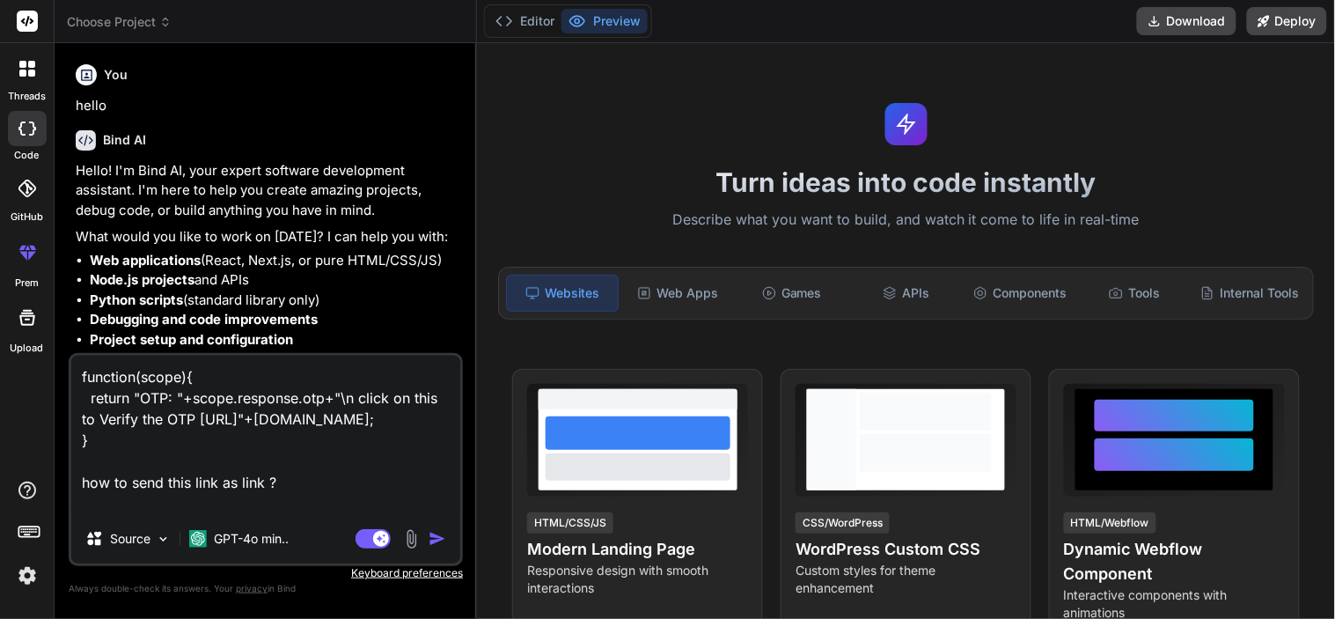
click at [435, 538] on img "button" at bounding box center [437, 539] width 18 height 18
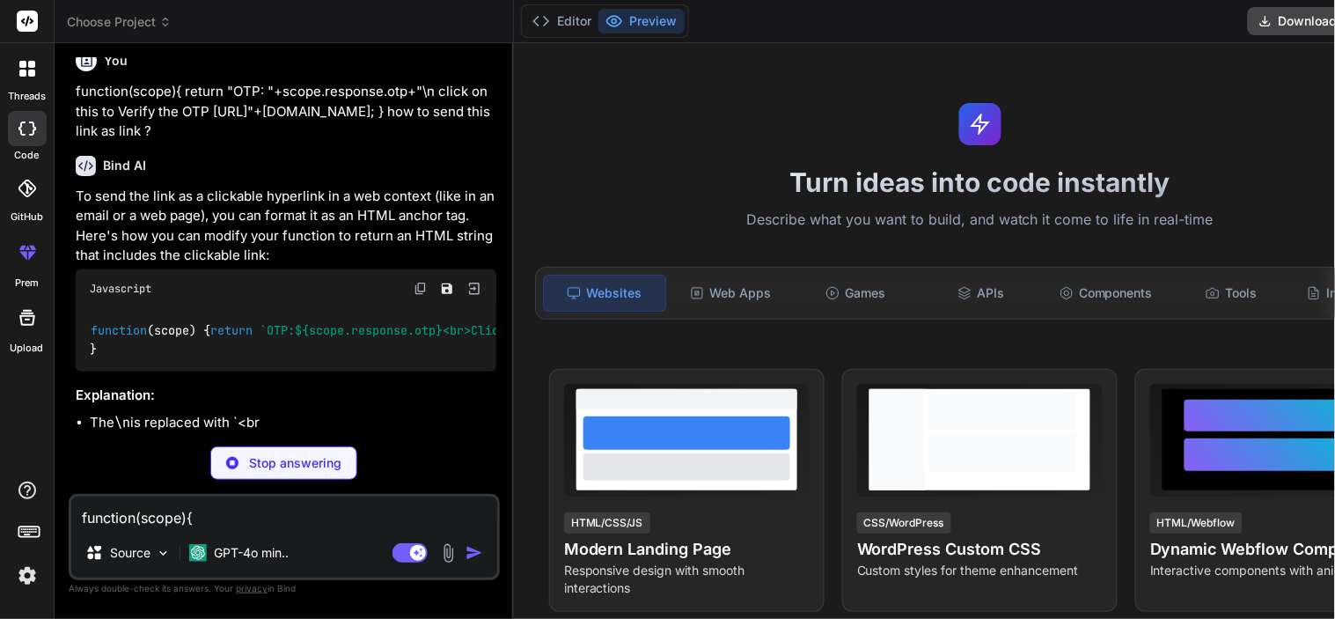
scroll to position [388, 0]
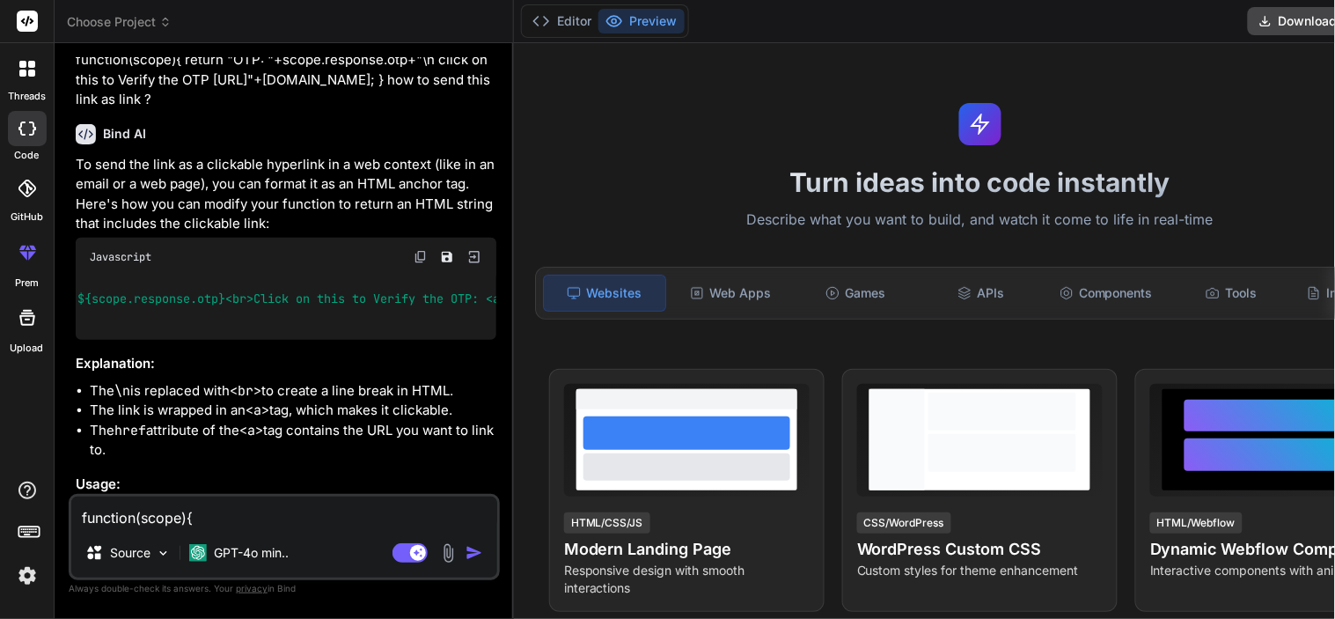
type textarea "x"
click at [428, 258] on img at bounding box center [421, 257] width 14 height 14
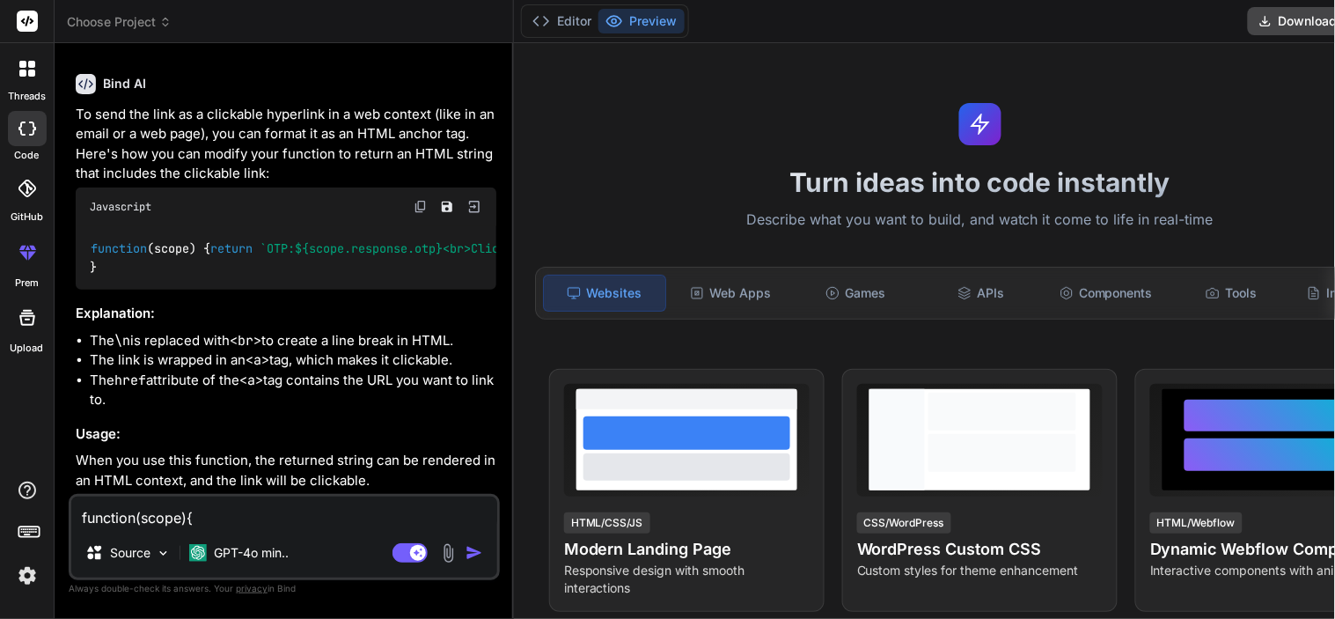
click at [309, 508] on textarea "function(scope){ return "OTP: "+scope.response.otp+"\n click on this to Verify …" at bounding box center [284, 512] width 426 height 32
click at [346, 504] on textarea "function(scope){ return "OTP: "+scope.response.otp+"\n click on this to Verify …" at bounding box center [284, 512] width 426 height 32
type textarea "w"
type textarea "x"
type textarea "wh"
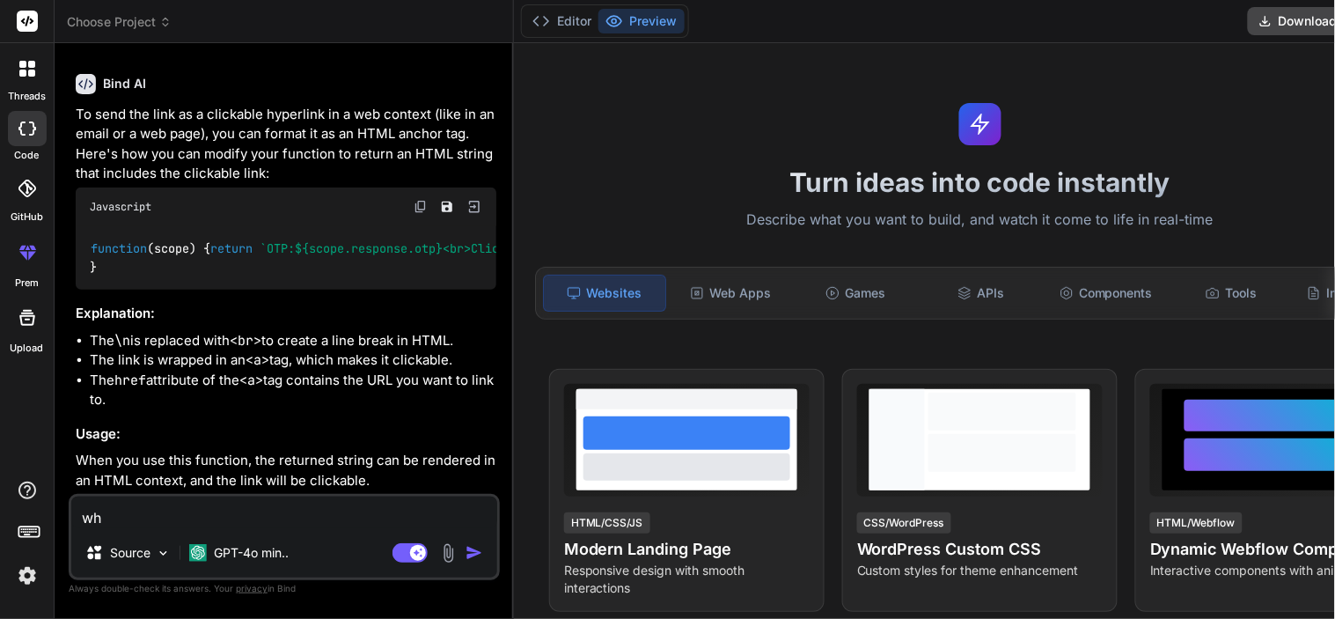
type textarea "x"
type textarea "w"
type textarea "x"
type textarea "wa"
type textarea "x"
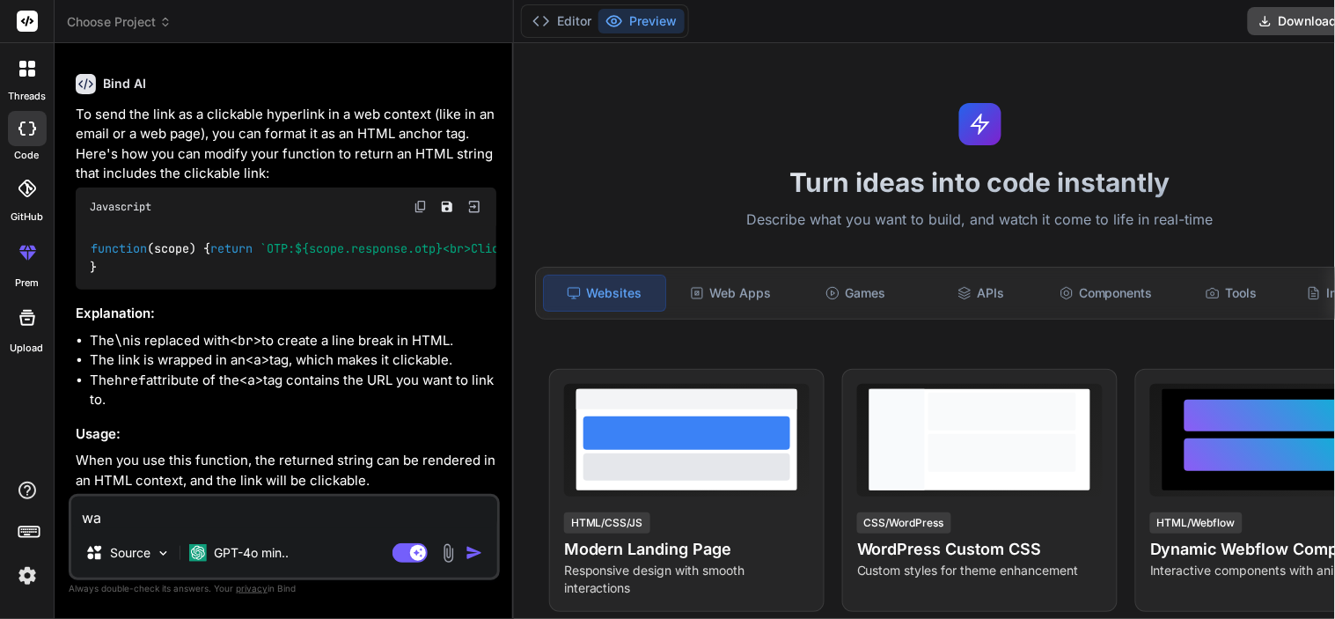
type textarea "wan"
type textarea "x"
type textarea "want"
type textarea "x"
type textarea "want"
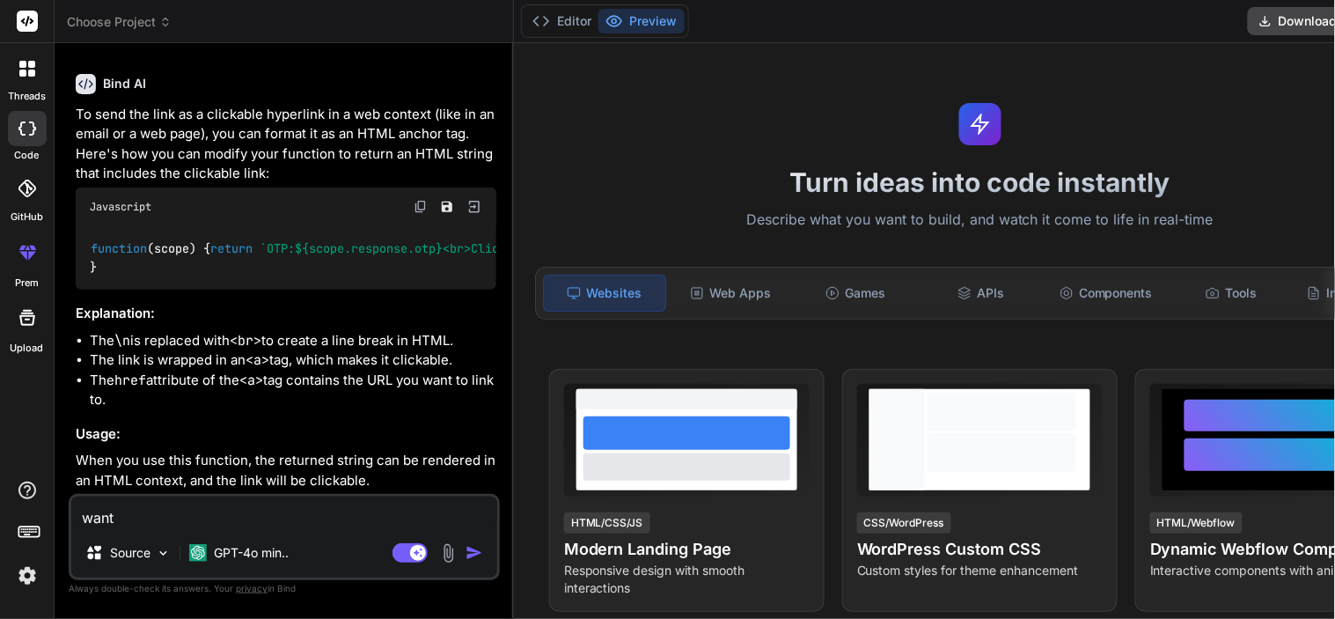
type textarea "x"
type textarea "want t"
type textarea "x"
type textarea "want to"
type textarea "x"
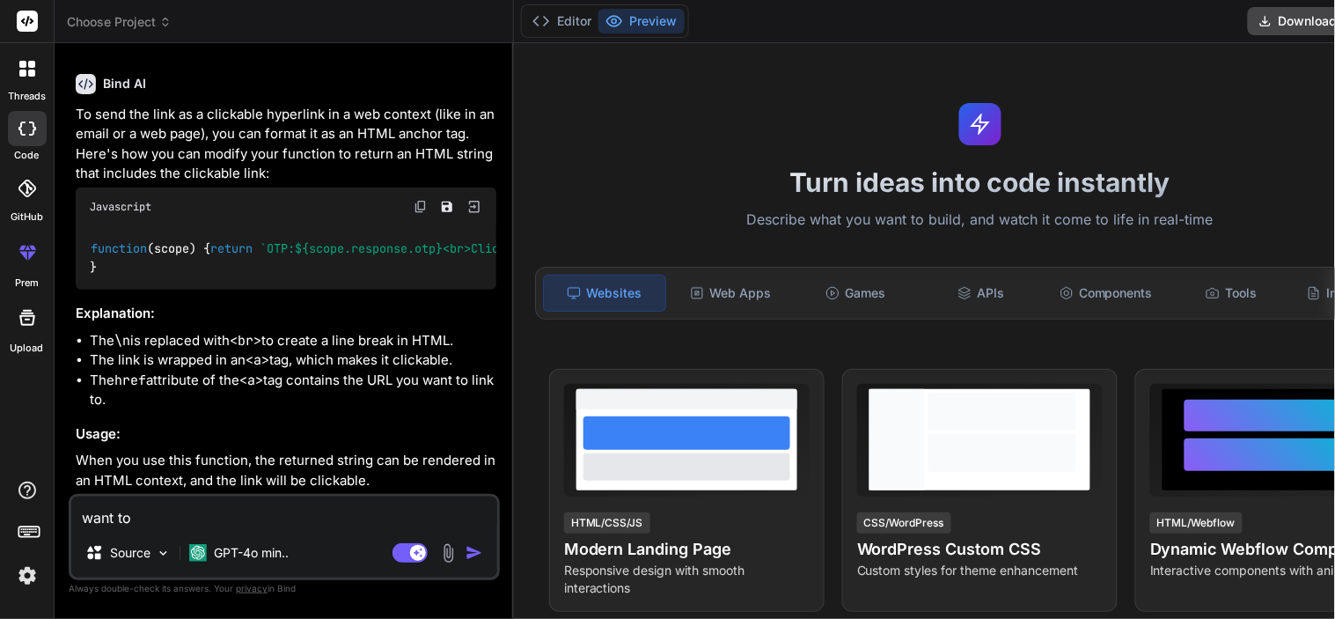
type textarea "want to"
type textarea "x"
type textarea "want to p"
type textarea "x"
type textarea "want to pa"
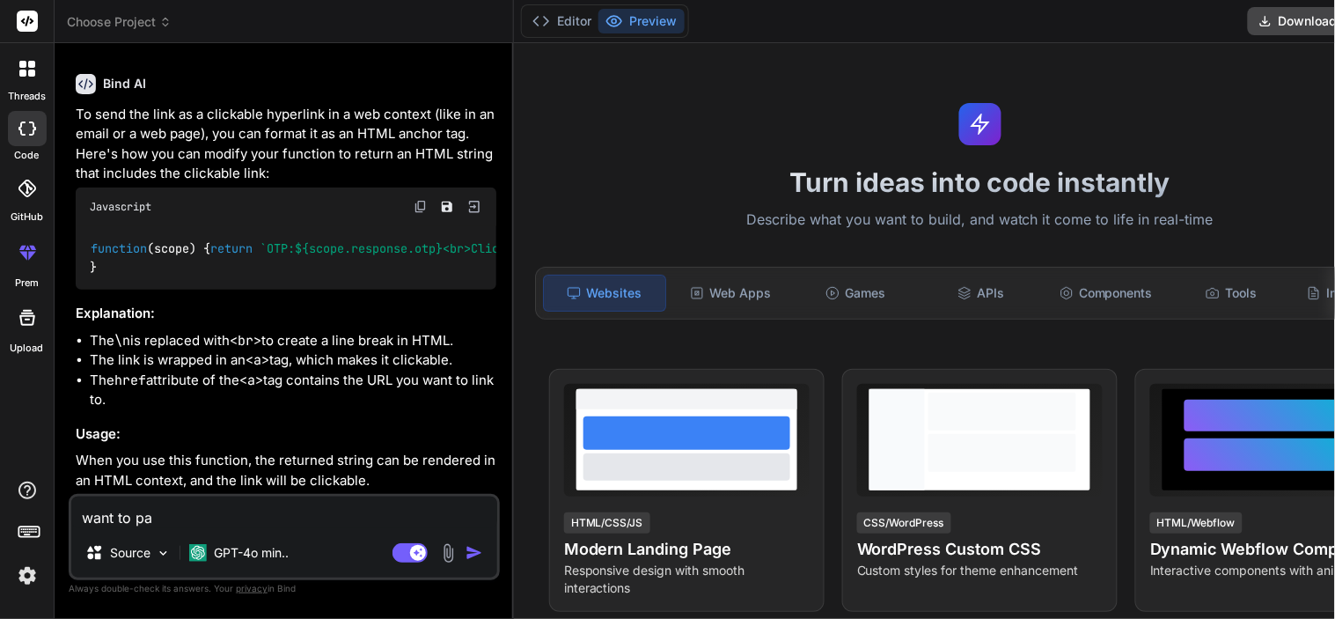
type textarea "x"
type textarea "want to pas"
type textarea "x"
type textarea "want to pass"
type textarea "x"
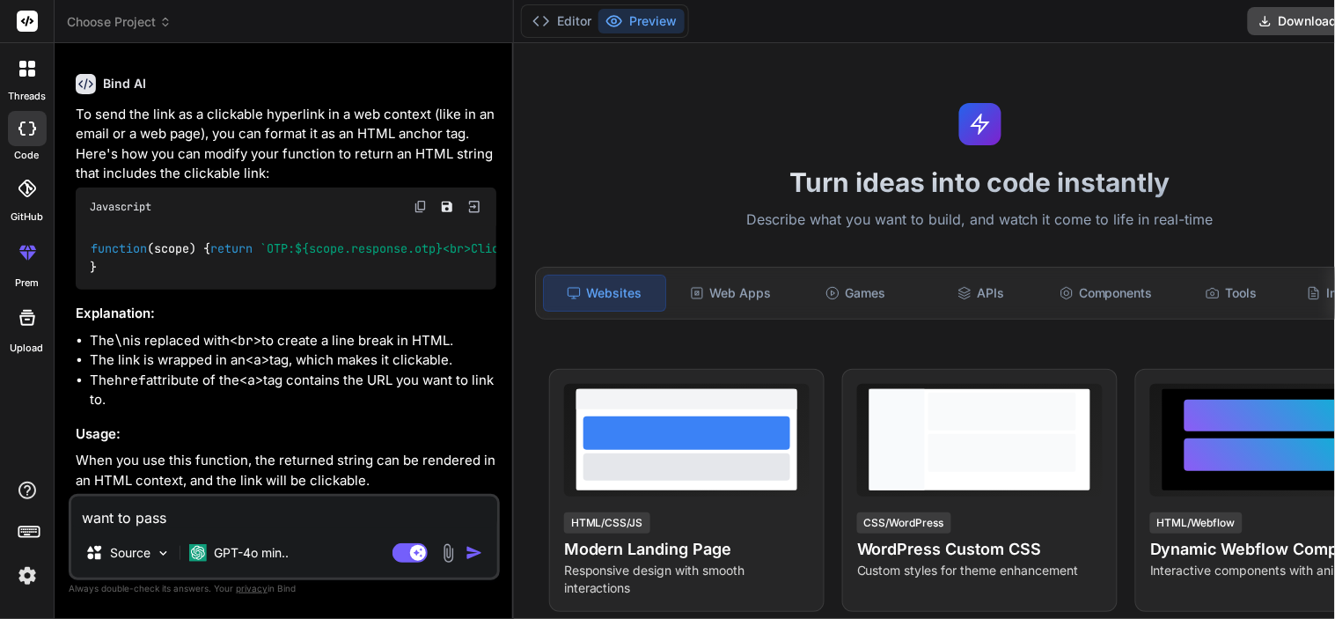
type textarea "want to pass"
type textarea "x"
type textarea "want to pass o"
type textarea "x"
type textarea "want to pass on"
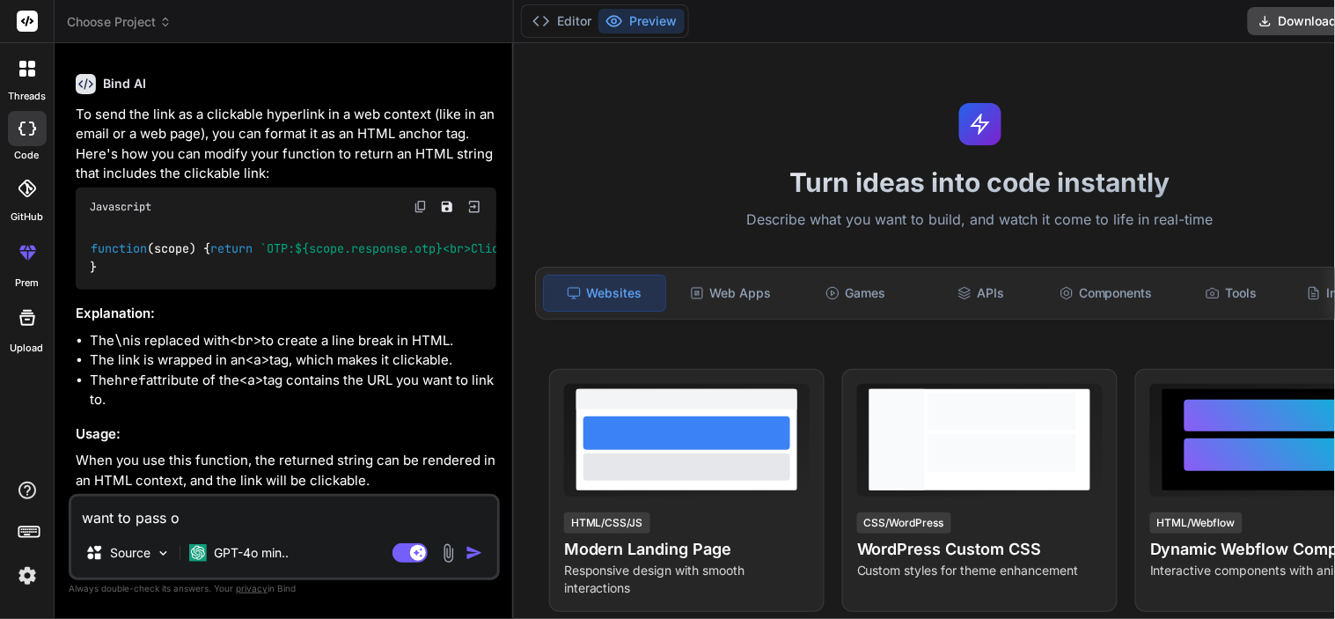
type textarea "x"
type textarea "want to pass one"
type textarea "x"
type textarea "want to pass one"
type textarea "x"
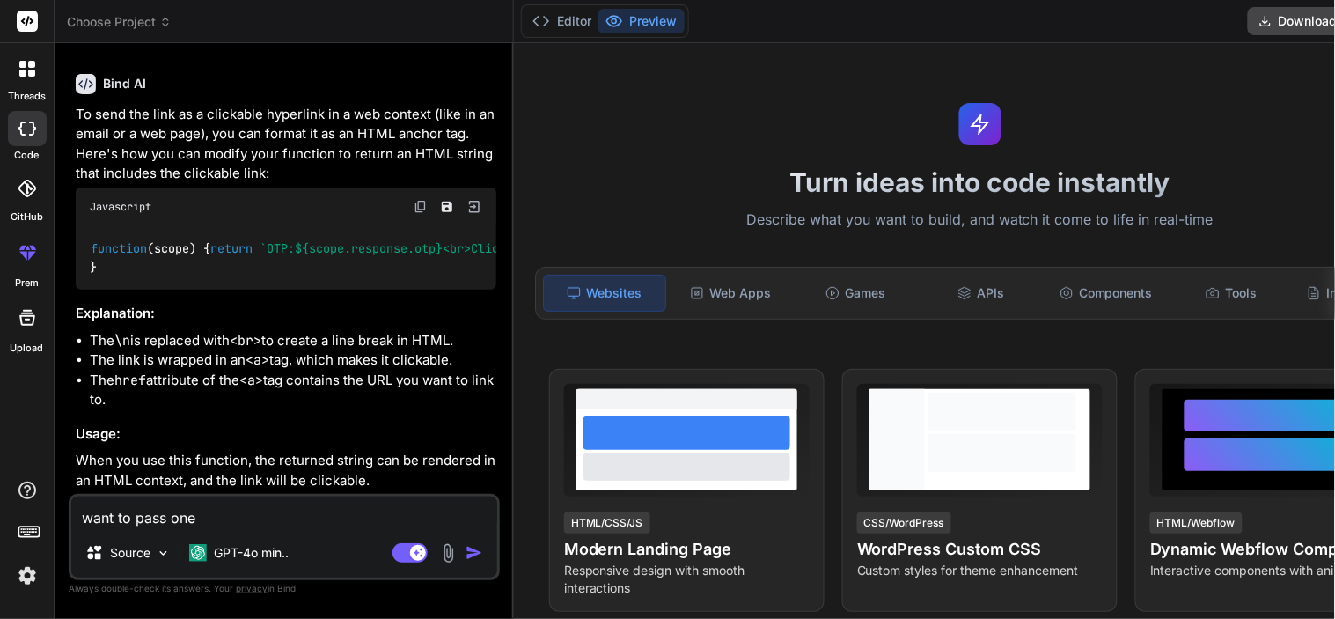
type textarea "want to pass one m"
type textarea "x"
type textarea "want to pass one mo"
type textarea "x"
type textarea "want to pass one mor"
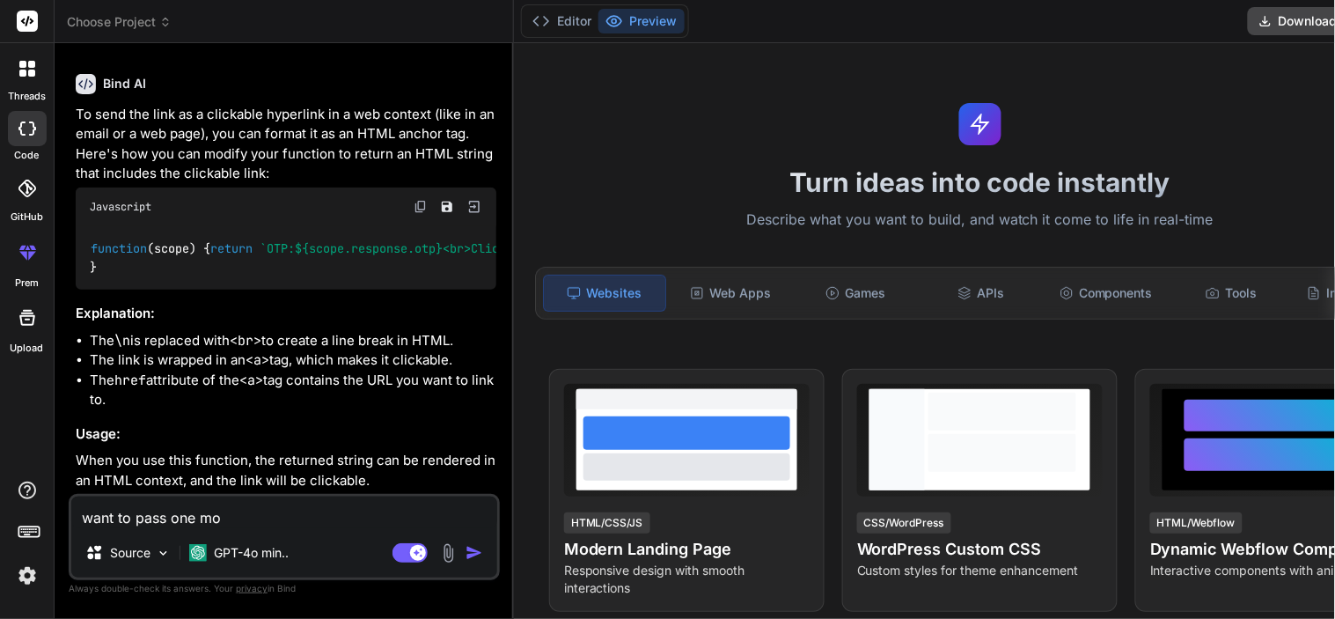
type textarea "x"
type textarea "want to pass one more"
type textarea "x"
type textarea "want to pass one more"
type textarea "x"
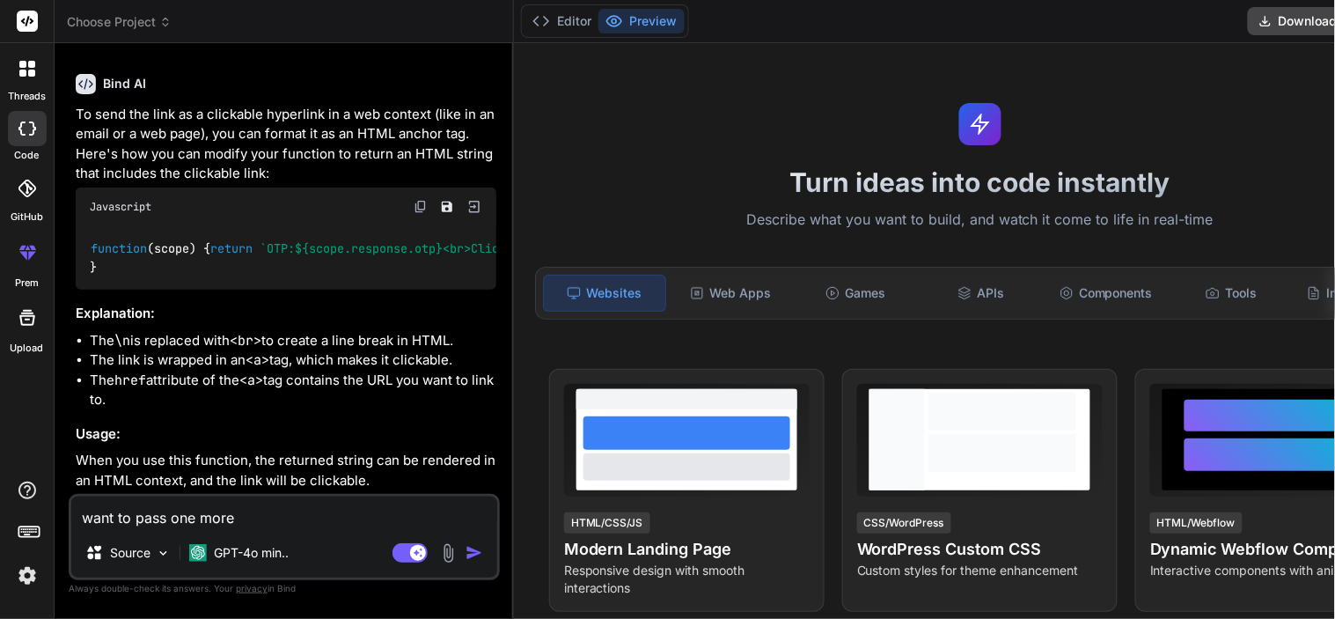
type textarea "want to pass one more p"
type textarea "x"
type textarea "want to pass one more pa"
type textarea "x"
type textarea "want to pass one more pas"
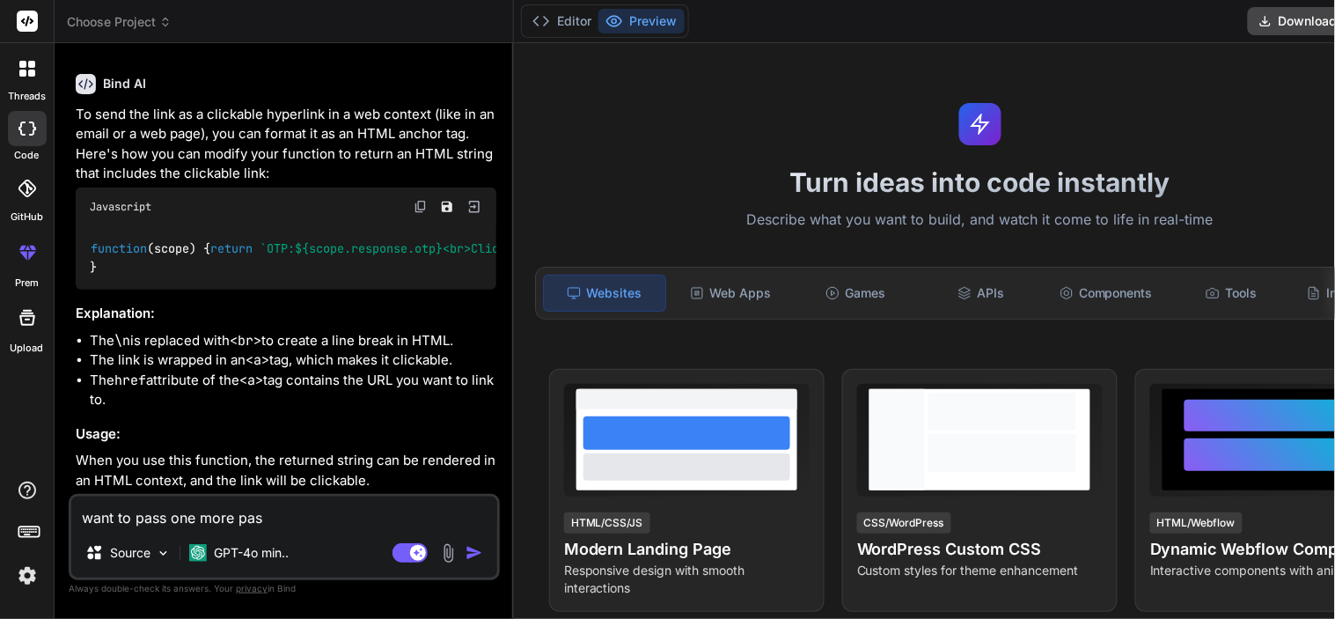
type textarea "x"
type textarea "want to pass one more pa"
type textarea "x"
type textarea "want to pass one more paa"
type textarea "x"
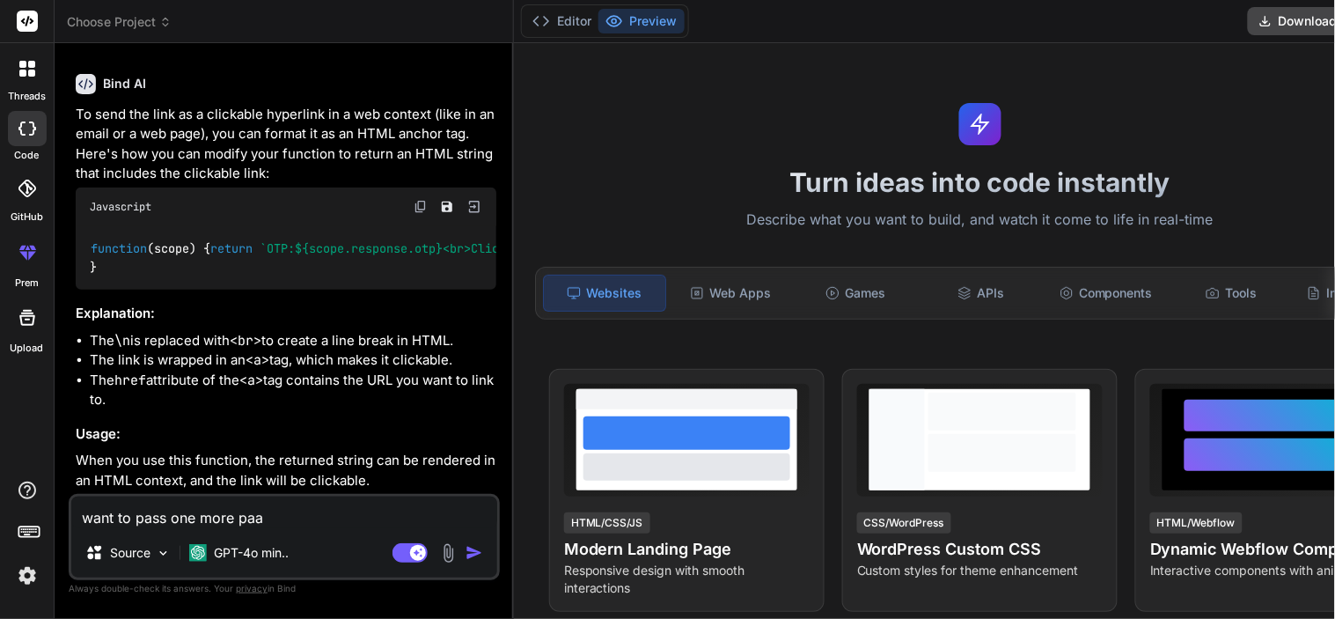
type textarea "want to pass one more paar"
type textarea "x"
type textarea "want to pass one more paara"
type textarea "x"
type textarea "want to pass one more paar"
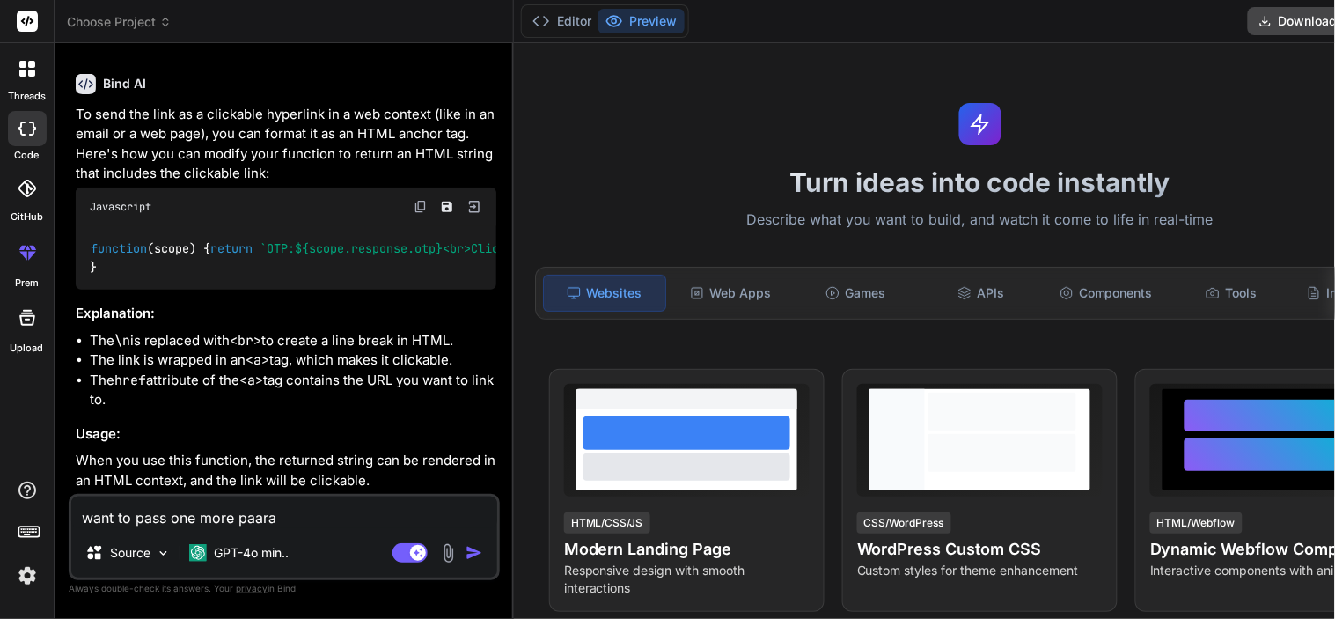
type textarea "x"
type textarea "want to pass one more paa"
type textarea "x"
type textarea "want to pass one more pa"
type textarea "x"
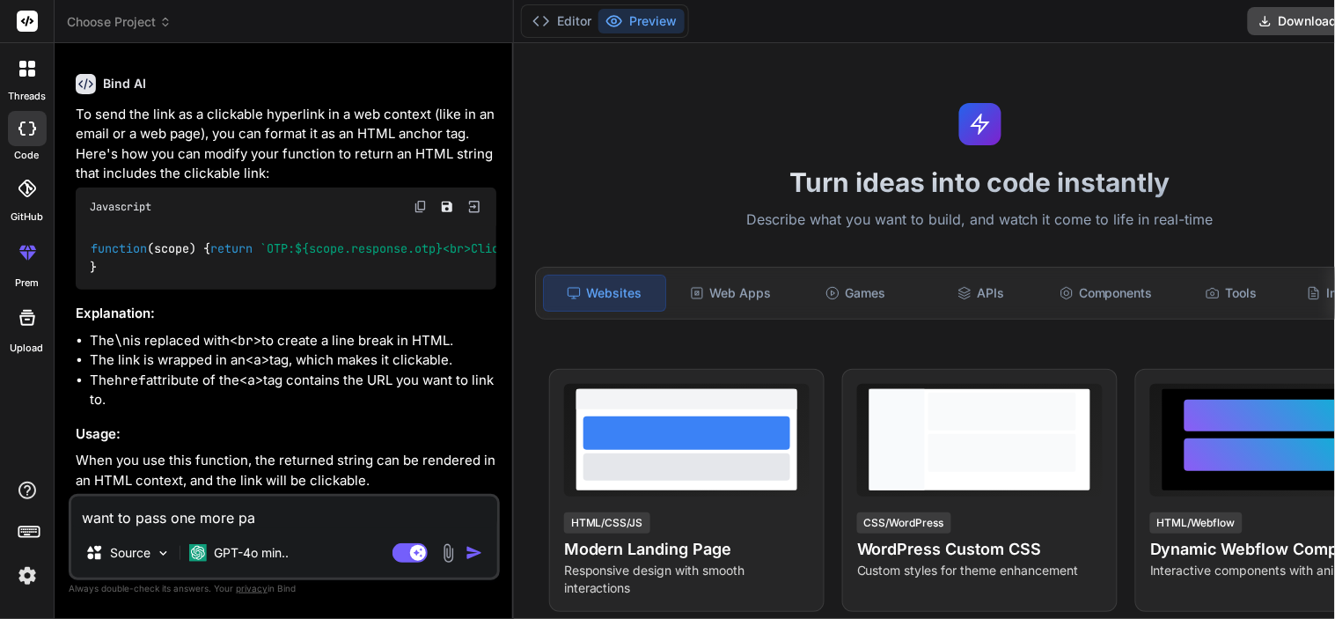
type textarea "want to pass one more par"
type textarea "x"
type textarea "want to pass one more para"
type textarea "x"
type textarea "want to pass one more param"
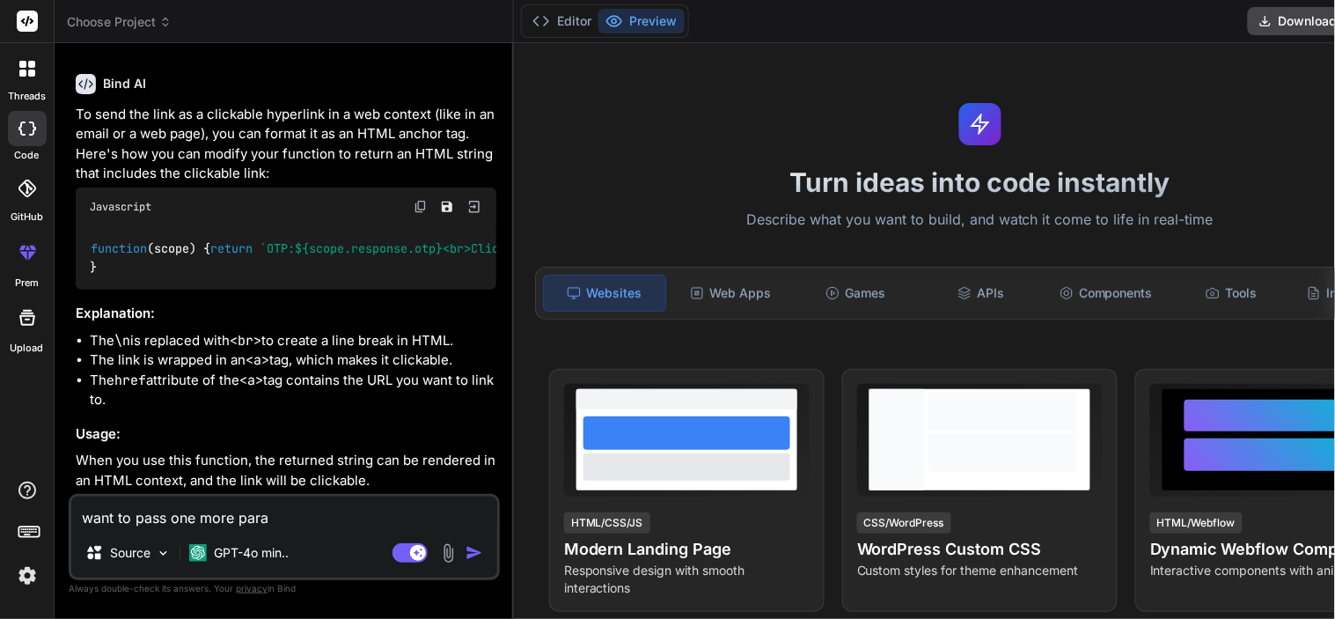
type textarea "x"
type textarea "want to pass one more parame"
type textarea "x"
type textarea "want to pass one more paramet"
type textarea "x"
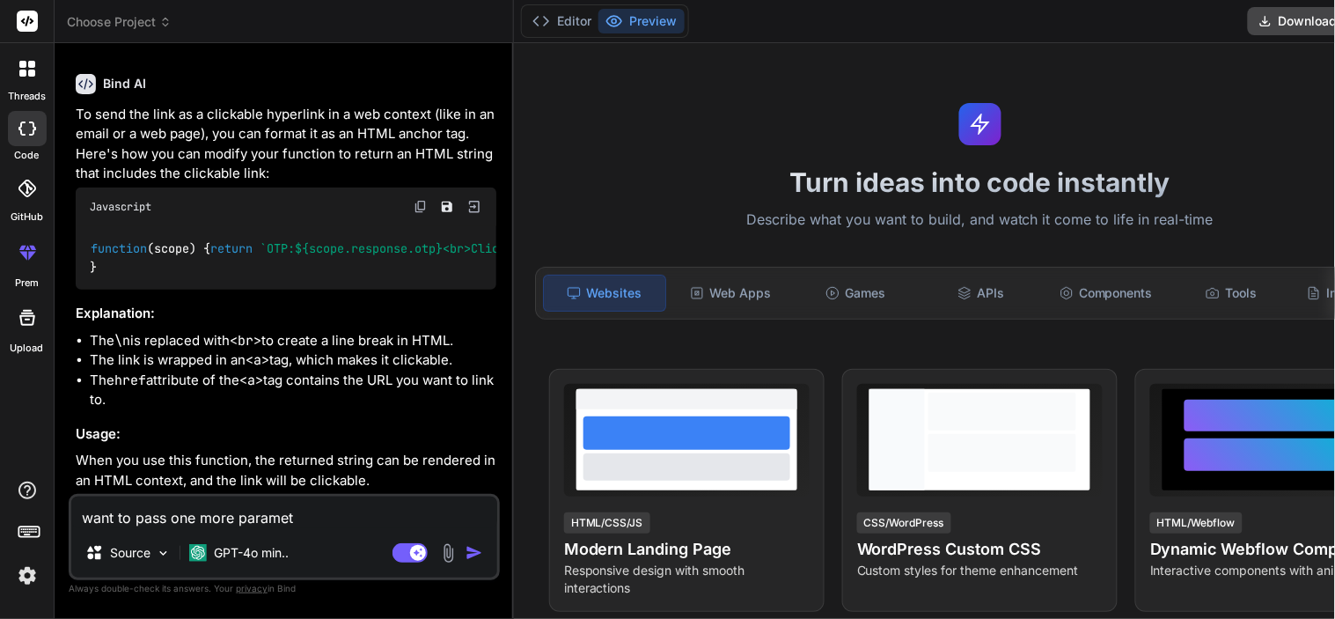
type textarea "want to pass one more paramete"
type textarea "x"
type textarea "want to pass one more parameter"
type textarea "x"
type textarea "want to pass one more parameter"
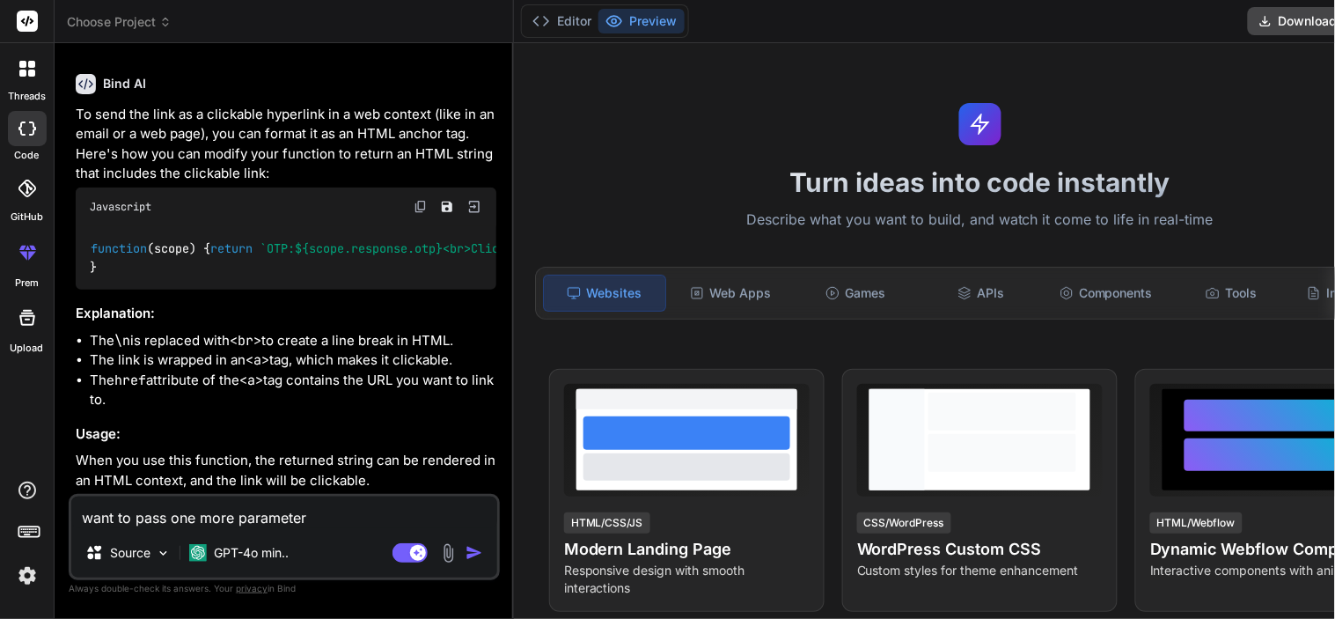
type textarea "x"
type textarea "want to pass one more parameter w"
paste textarea "quoteId"
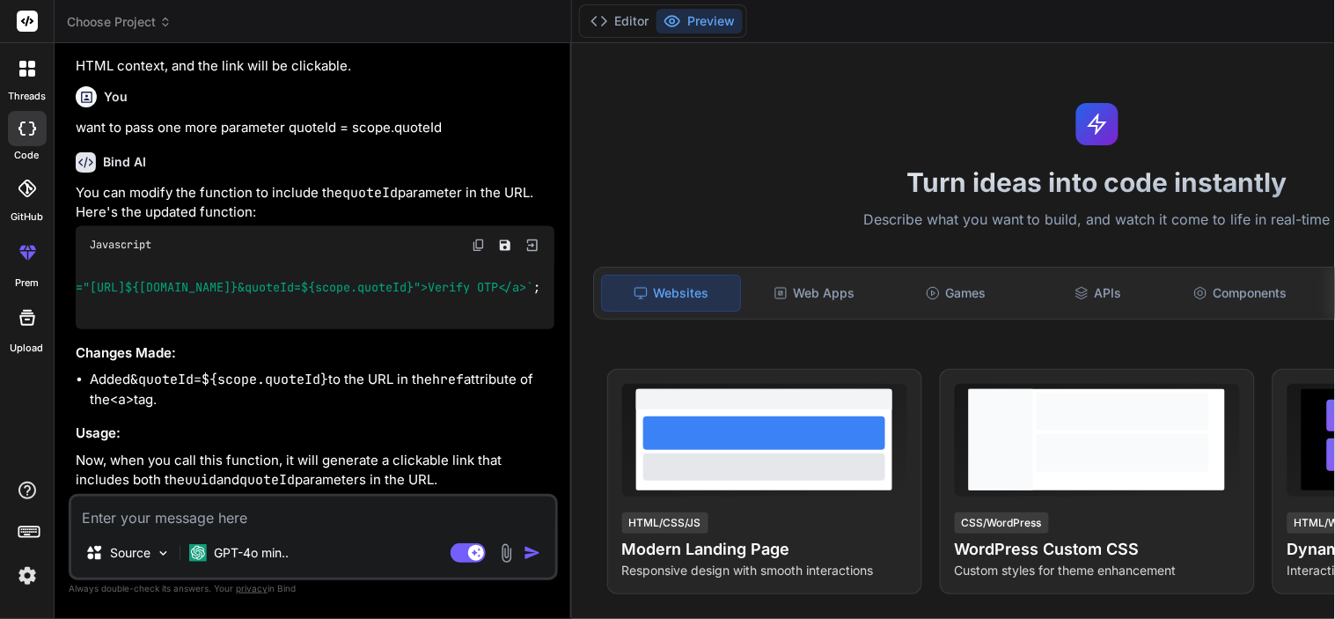
scroll to position [0, 758]
click at [486, 238] on img at bounding box center [479, 245] width 14 height 14
click at [216, 528] on textarea at bounding box center [313, 512] width 484 height 32
click at [306, 516] on textarea "but what if I don't want to show them this parameter" at bounding box center [313, 512] width 484 height 32
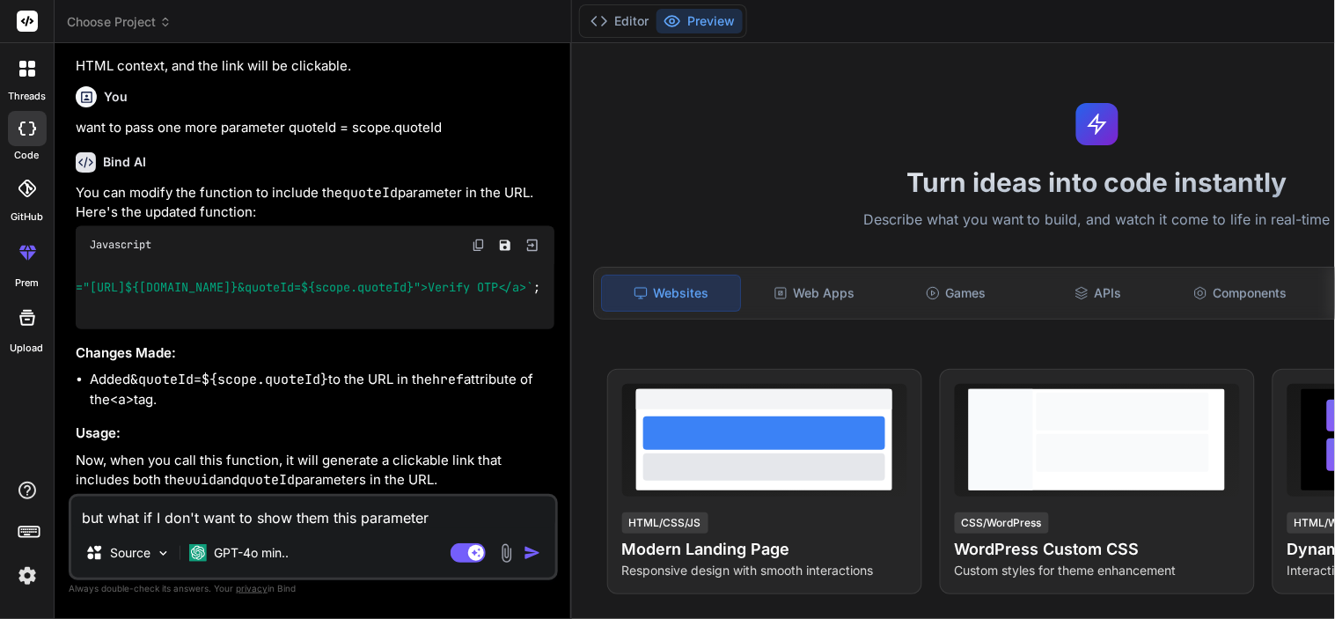
click at [306, 516] on textarea "but what if I don't want to show them this parameter" at bounding box center [313, 512] width 484 height 32
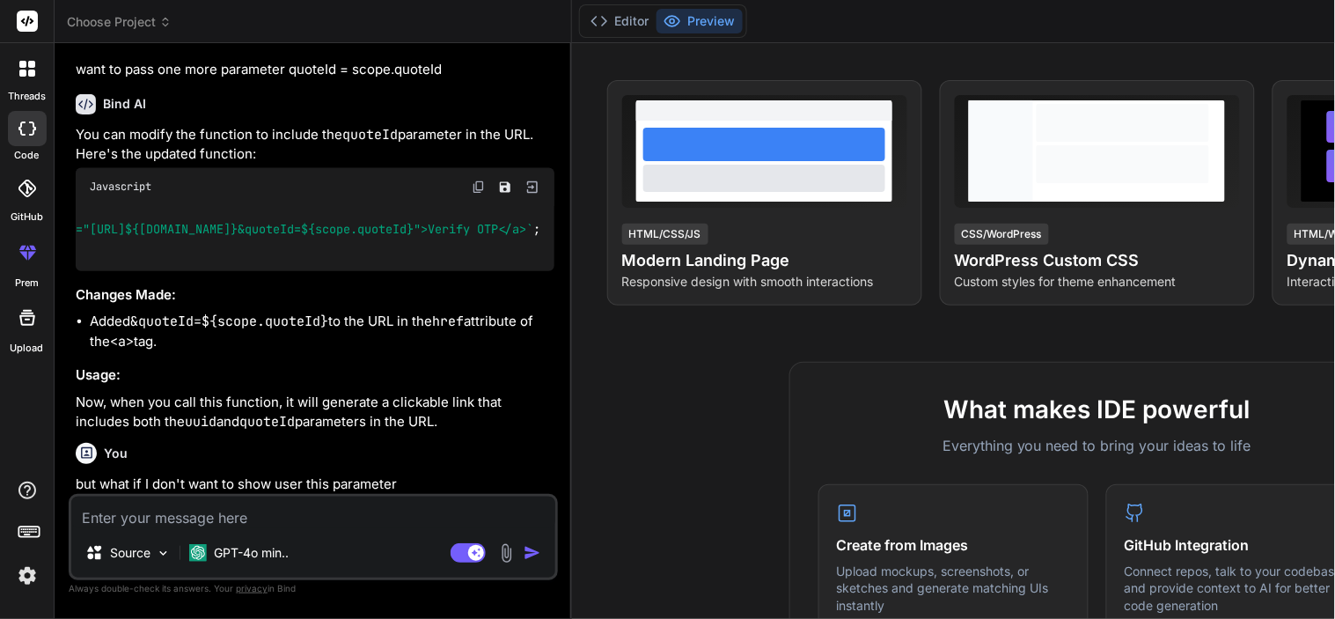
scroll to position [869, 0]
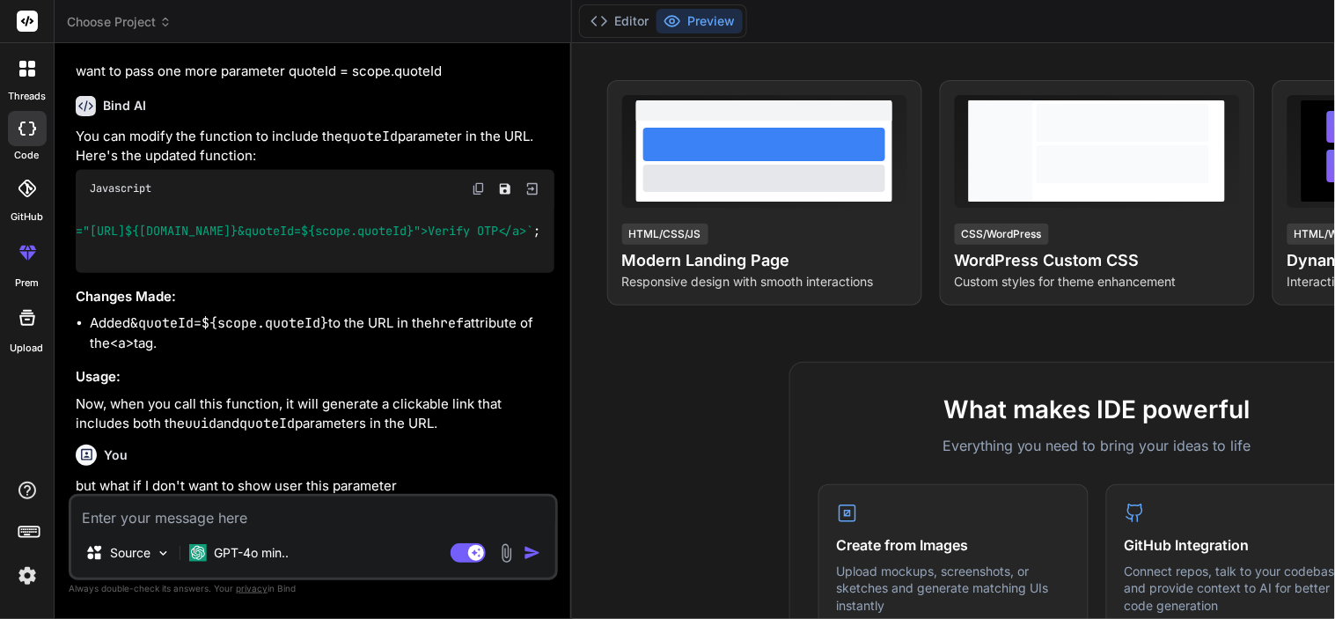
click at [362, 513] on textarea at bounding box center [313, 512] width 484 height 32
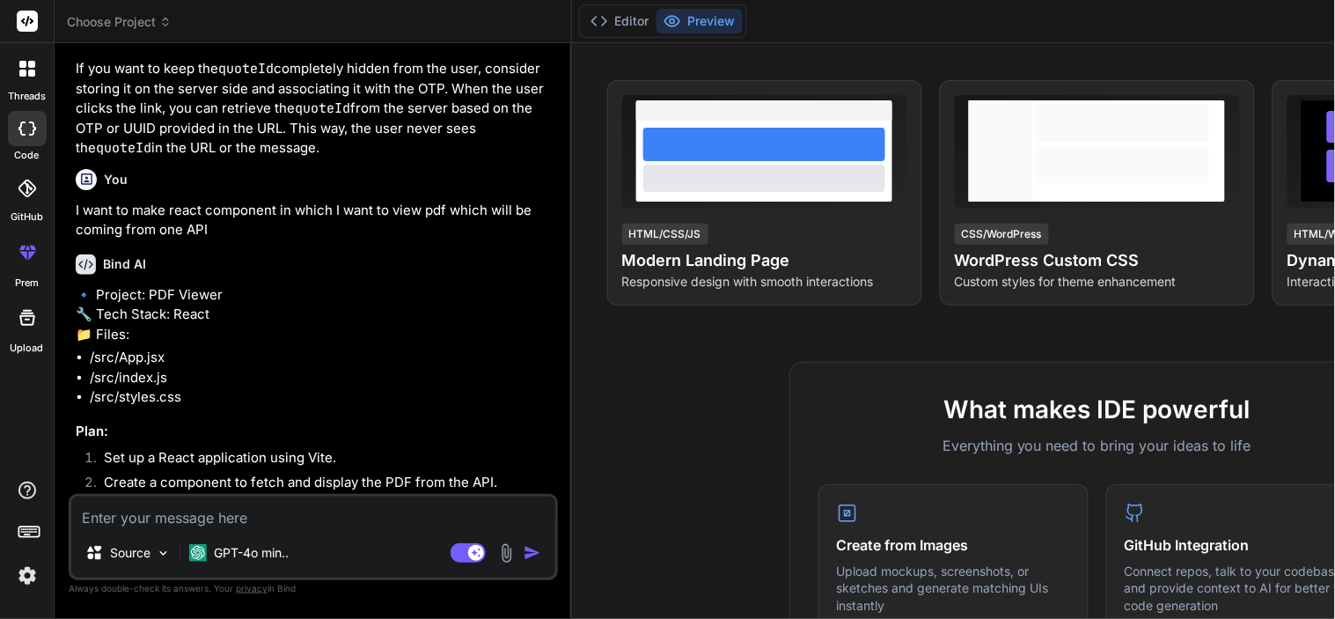
scroll to position [1901, 0]
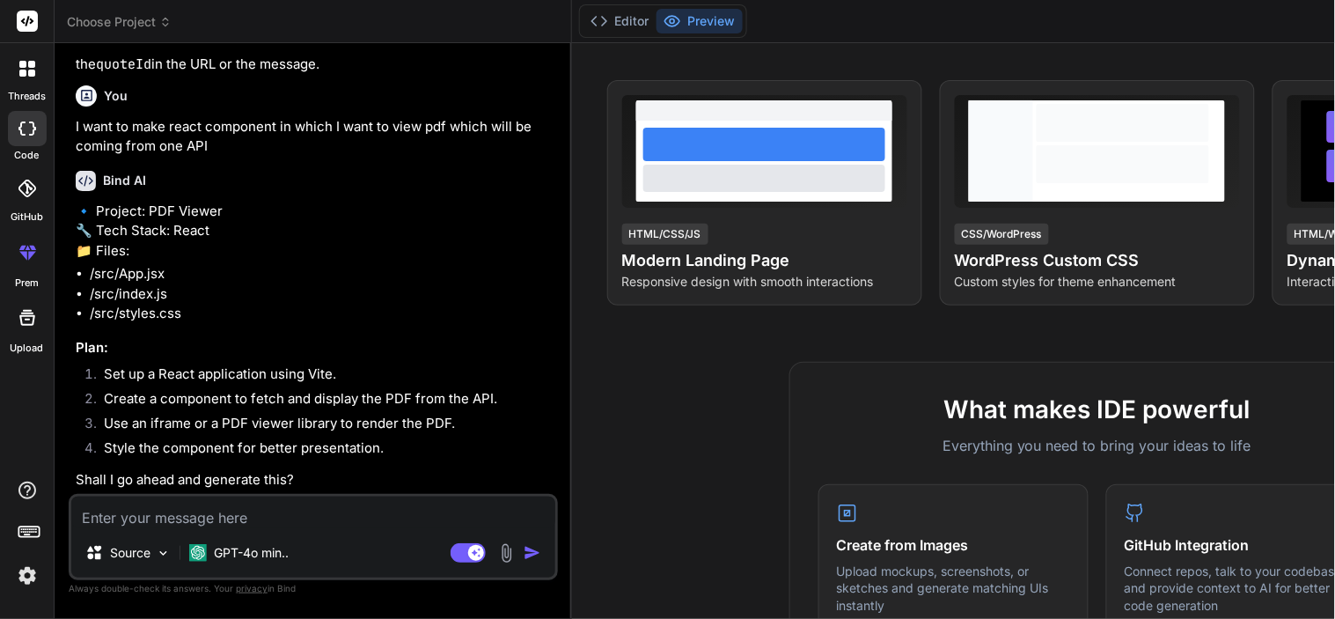
click at [275, 530] on div "Source GPT-4o min.. Agent Mode. When this toggle is activated, AI automatically…" at bounding box center [313, 537] width 489 height 86
click at [253, 521] on textarea at bounding box center [313, 512] width 484 height 32
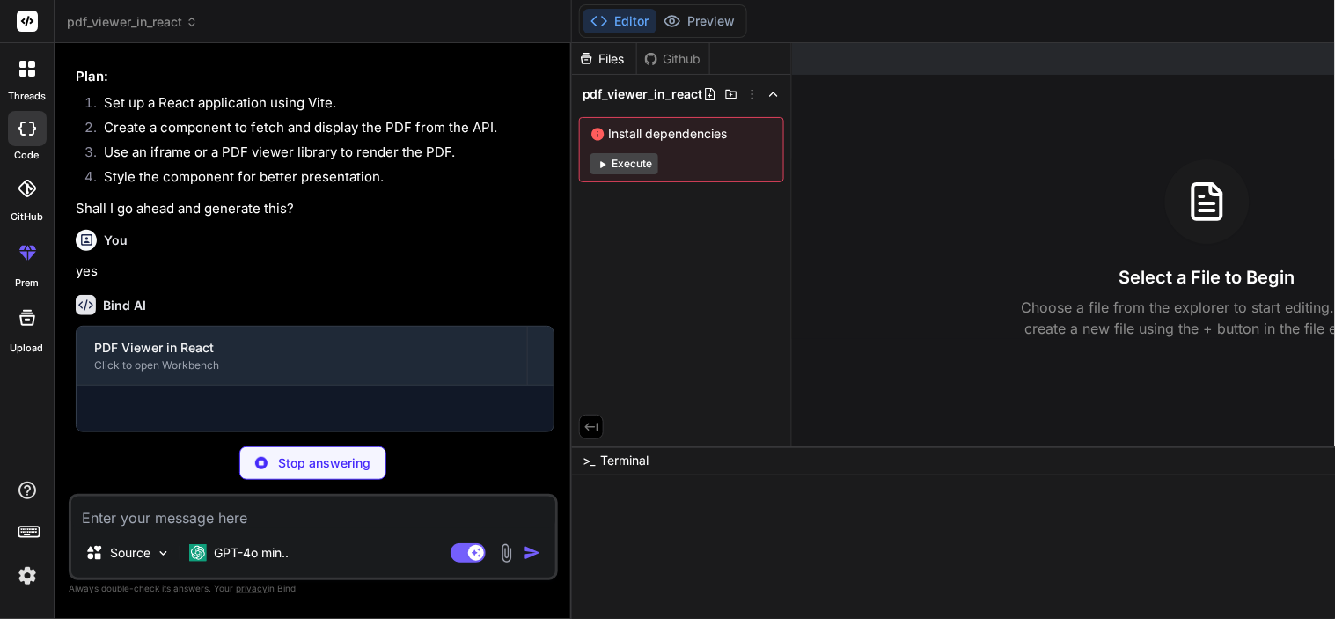
scroll to position [2179, 0]
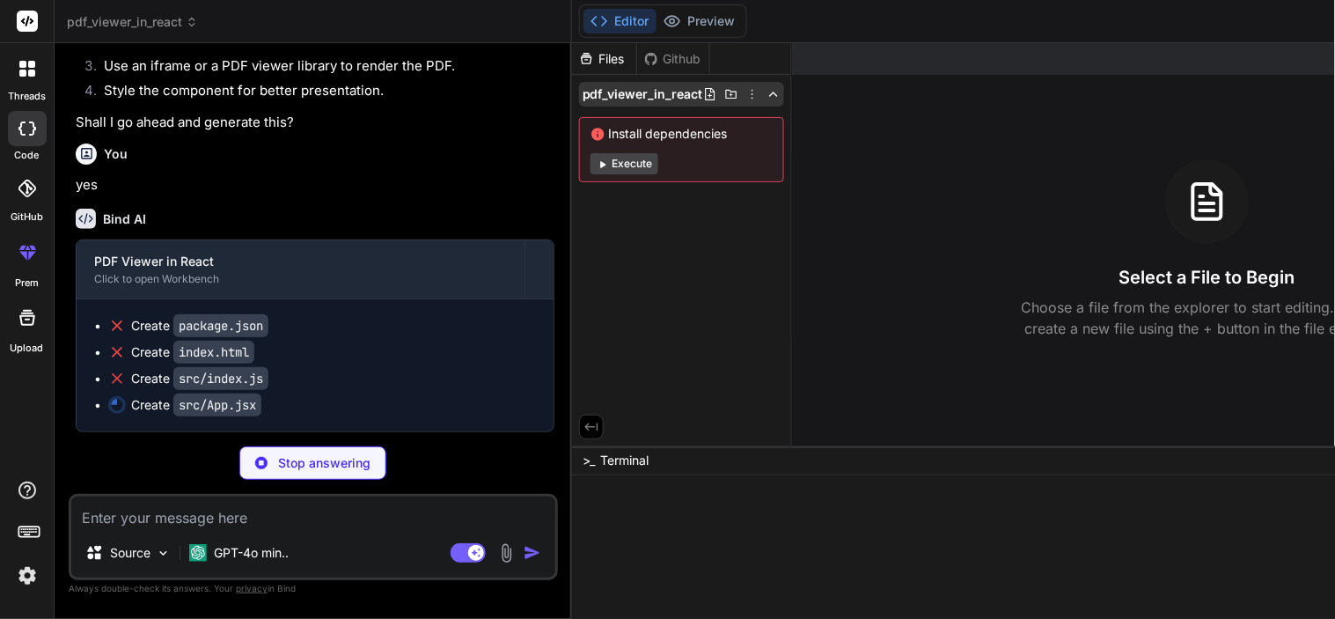
click at [784, 93] on div "pdf_viewer_in_react" at bounding box center [681, 94] width 205 height 25
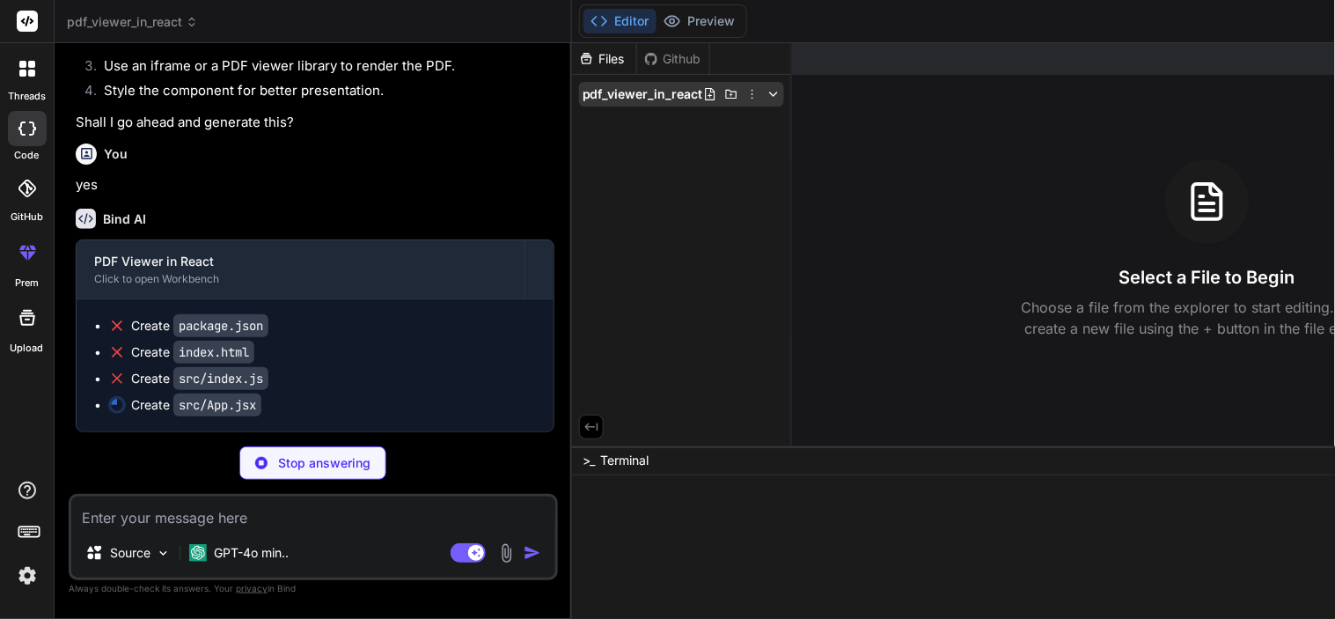
click at [780, 97] on icon at bounding box center [773, 94] width 14 height 14
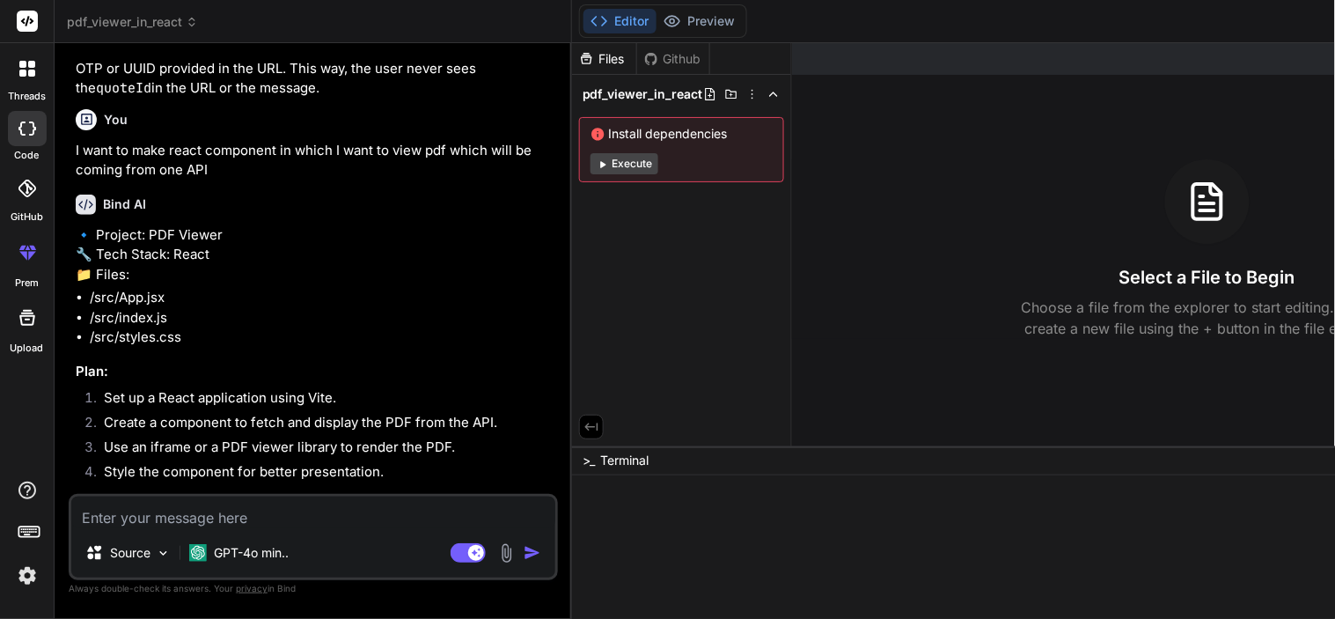
scroll to position [2353, 0]
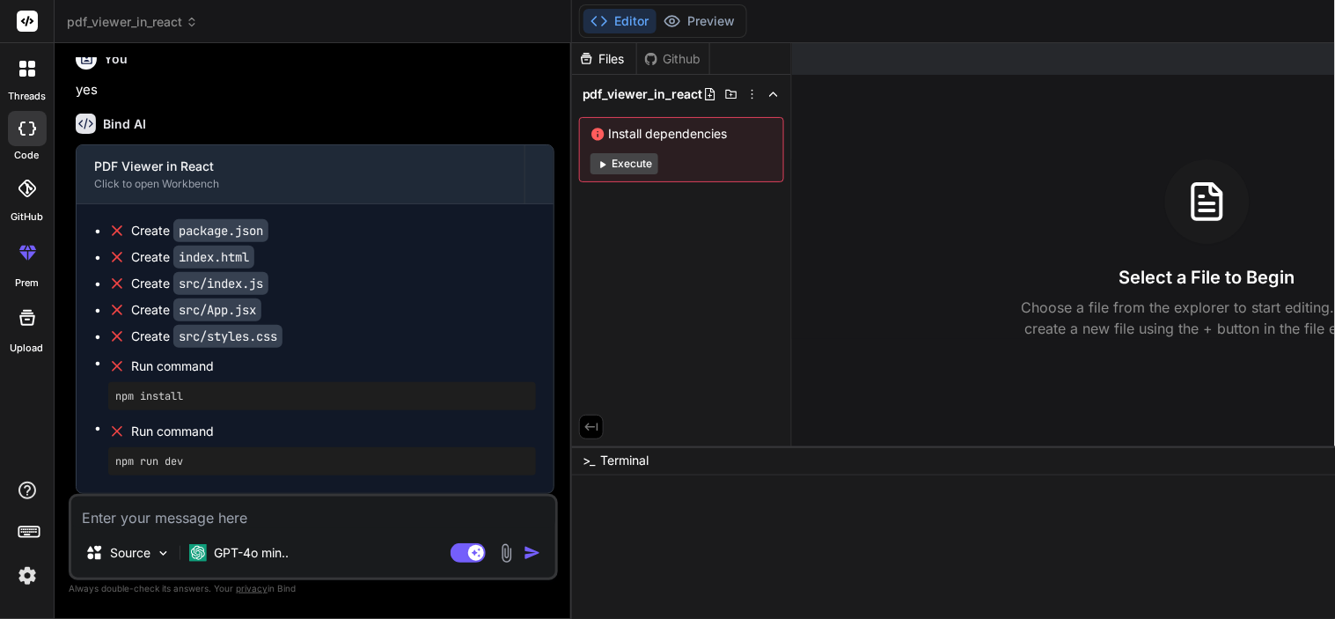
click at [183, 508] on textarea at bounding box center [313, 512] width 484 height 32
click at [714, 490] on div at bounding box center [993, 491] width 828 height 18
drag, startPoint x: 751, startPoint y: 18, endPoint x: 704, endPoint y: 18, distance: 47.5
click at [656, 18] on button "Editor" at bounding box center [619, 21] width 73 height 25
click at [656, 23] on button "Editor" at bounding box center [619, 21] width 73 height 25
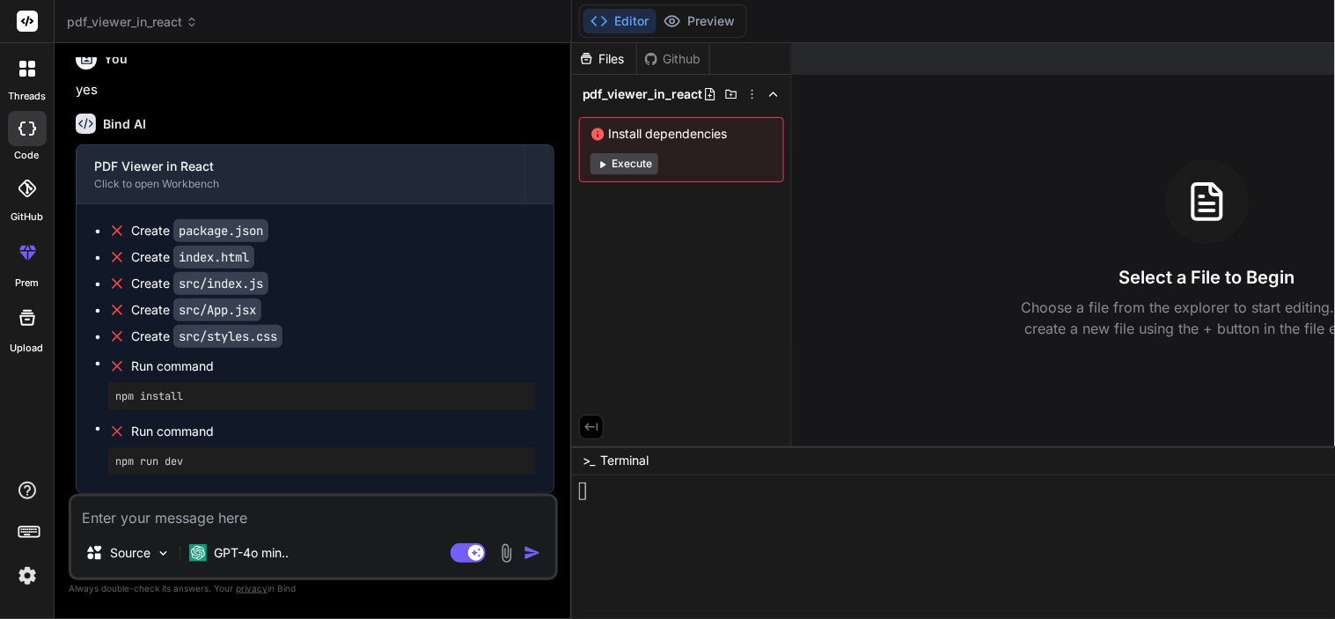
click at [709, 59] on div "Github" at bounding box center [673, 59] width 72 height 18
click at [636, 62] on div "Files" at bounding box center [604, 59] width 64 height 18
click at [710, 44] on div "Files Github" at bounding box center [641, 59] width 138 height 32
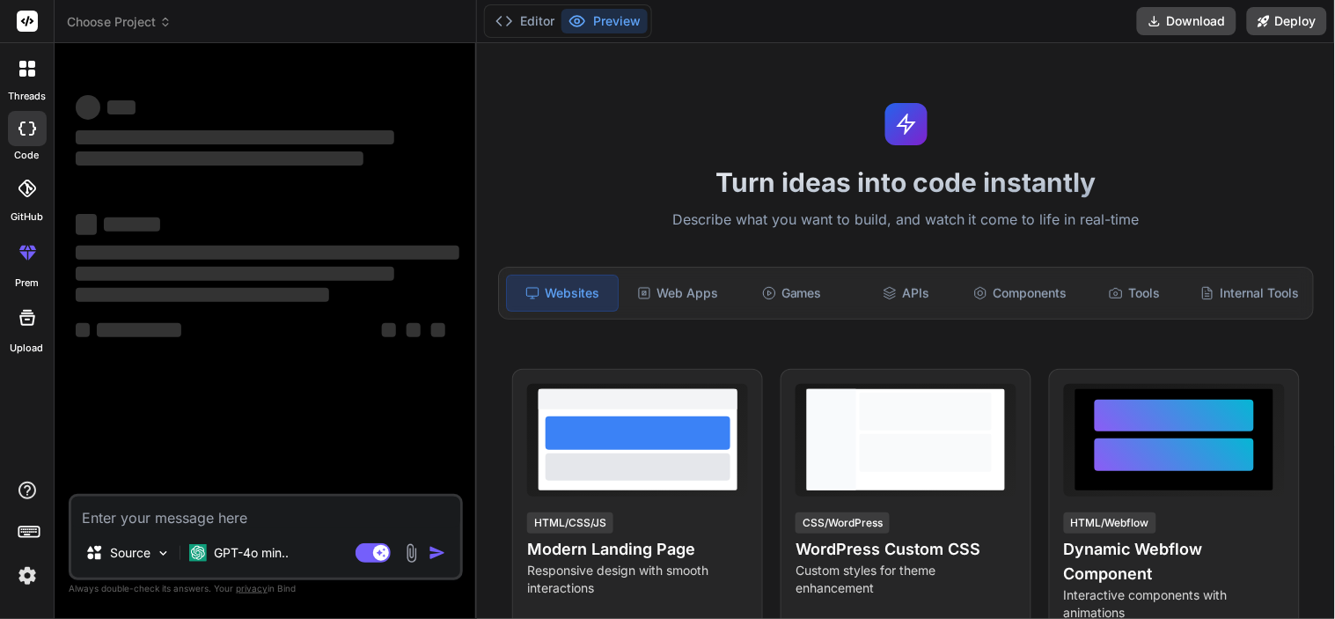
type textarea "x"
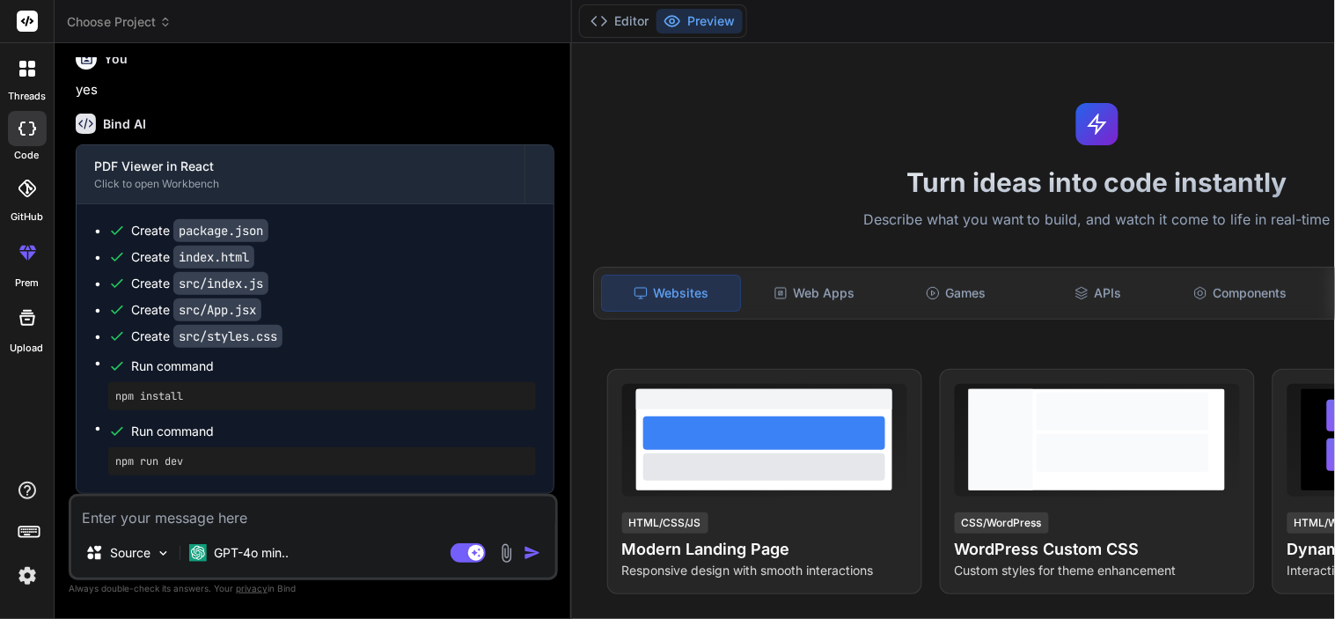
scroll to position [2030, 0]
click at [656, 12] on button "Editor" at bounding box center [619, 21] width 73 height 25
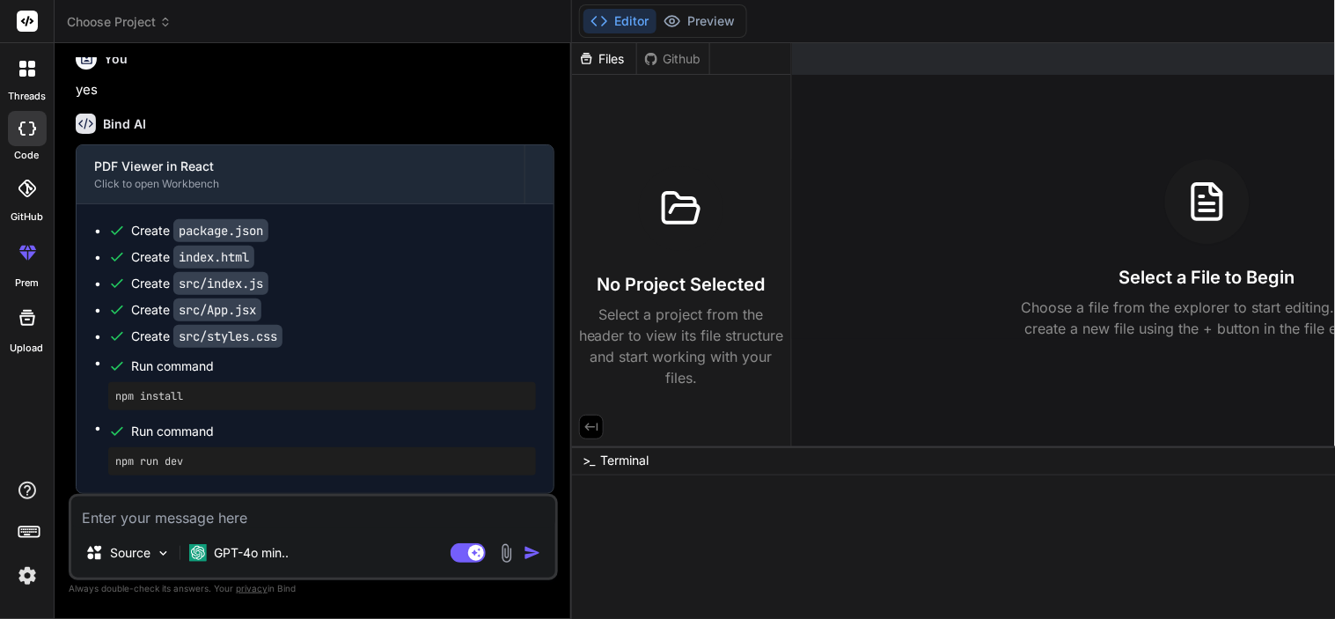
click at [484, 383] on div "npm install" at bounding box center [322, 396] width 428 height 28
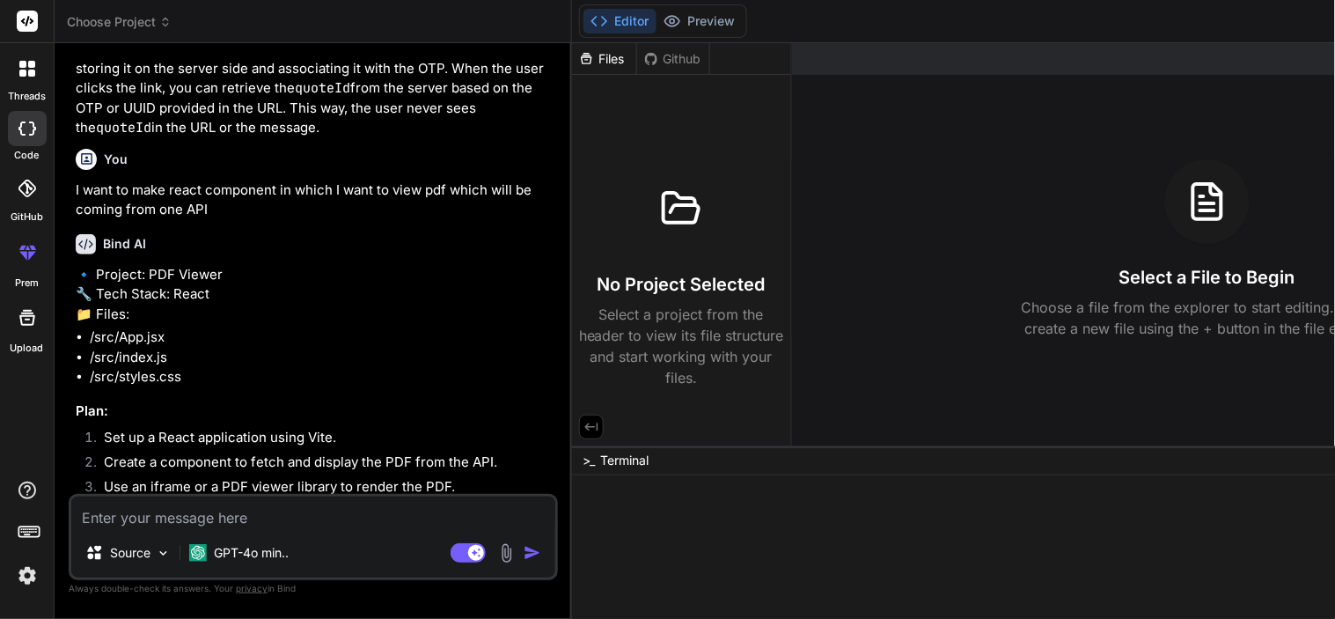
scroll to position [1399, 0]
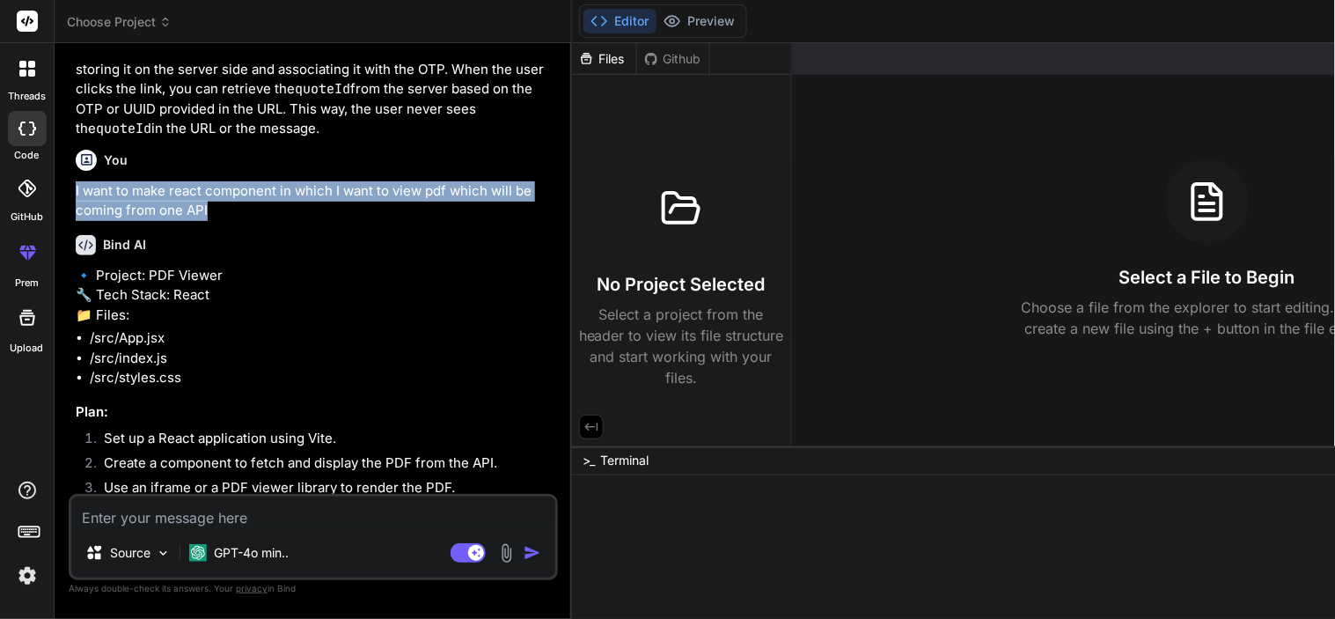
drag, startPoint x: 71, startPoint y: 265, endPoint x: 173, endPoint y: 288, distance: 104.6
click at [173, 288] on div "You function(scope){ return "OTP: "+scope.response.otp+"\n click on this to Ver…" at bounding box center [315, 275] width 486 height 436
copy p "I want to make react component in which I want to view pdf which will be coming…"
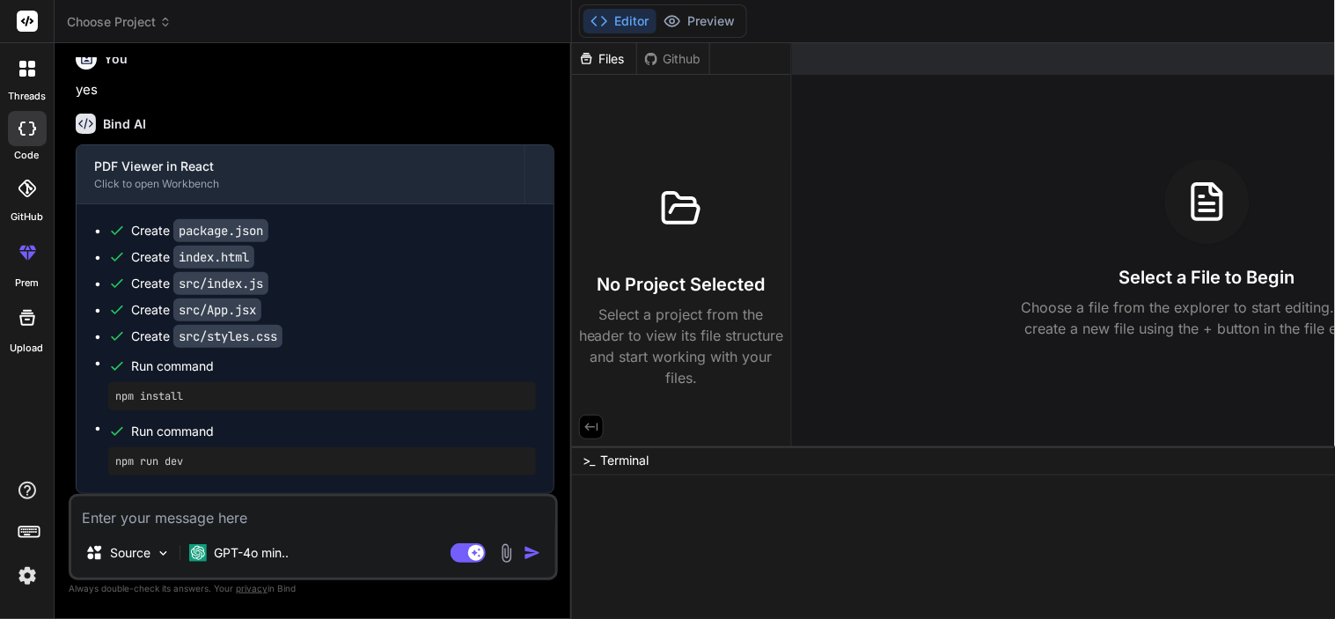
click at [197, 517] on textarea at bounding box center [313, 512] width 484 height 32
type textarea "c"
type textarea "x"
type textarea "co"
type textarea "x"
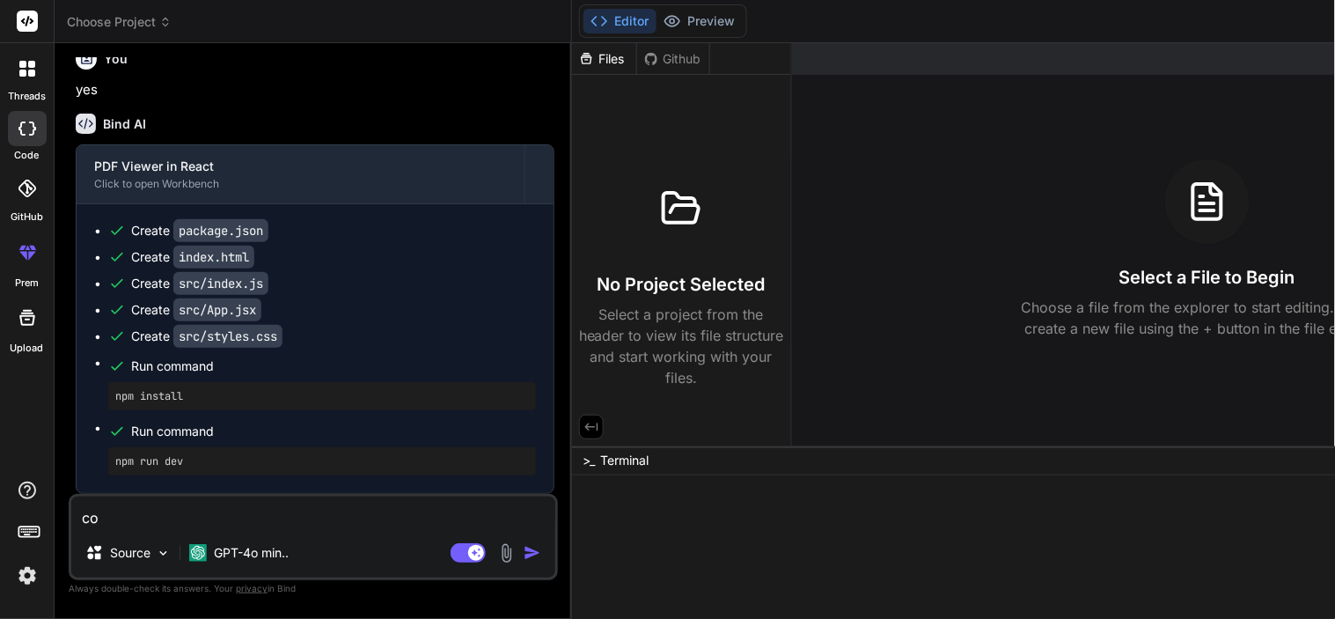
type textarea "con"
type textarea "x"
type textarea "cont"
type textarea "x"
type textarea "[PERSON_NAME]"
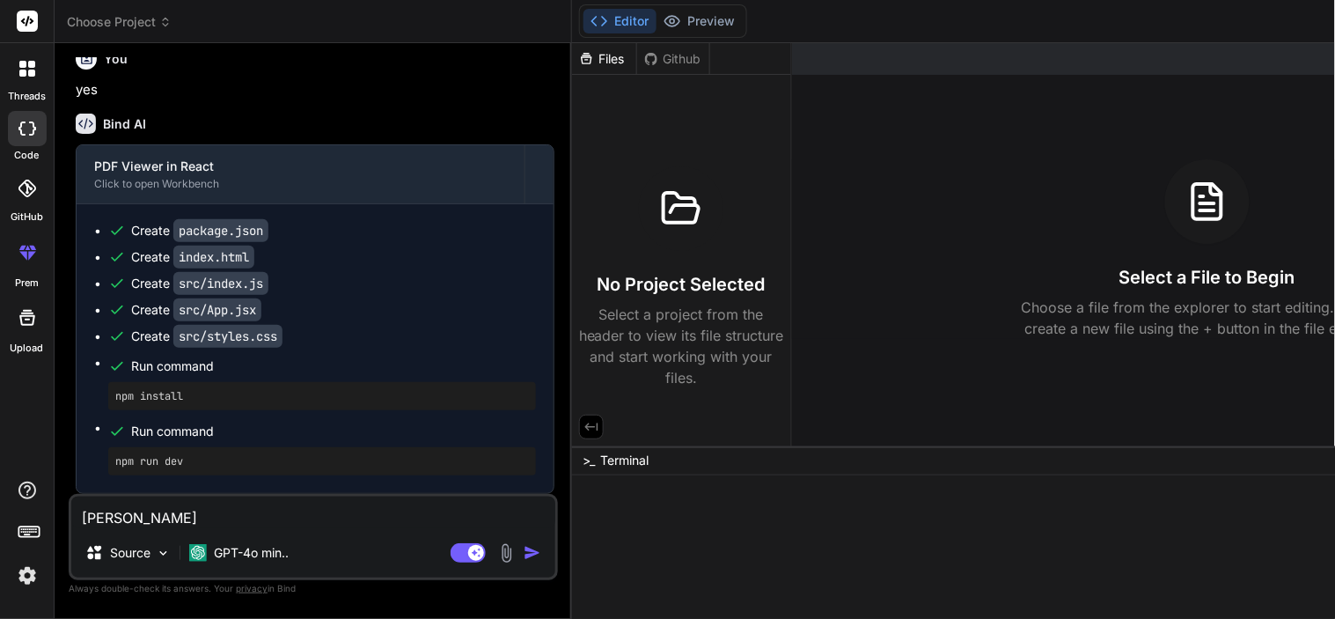
type textarea "x"
type textarea "contin"
type textarea "x"
type textarea "continu"
type textarea "x"
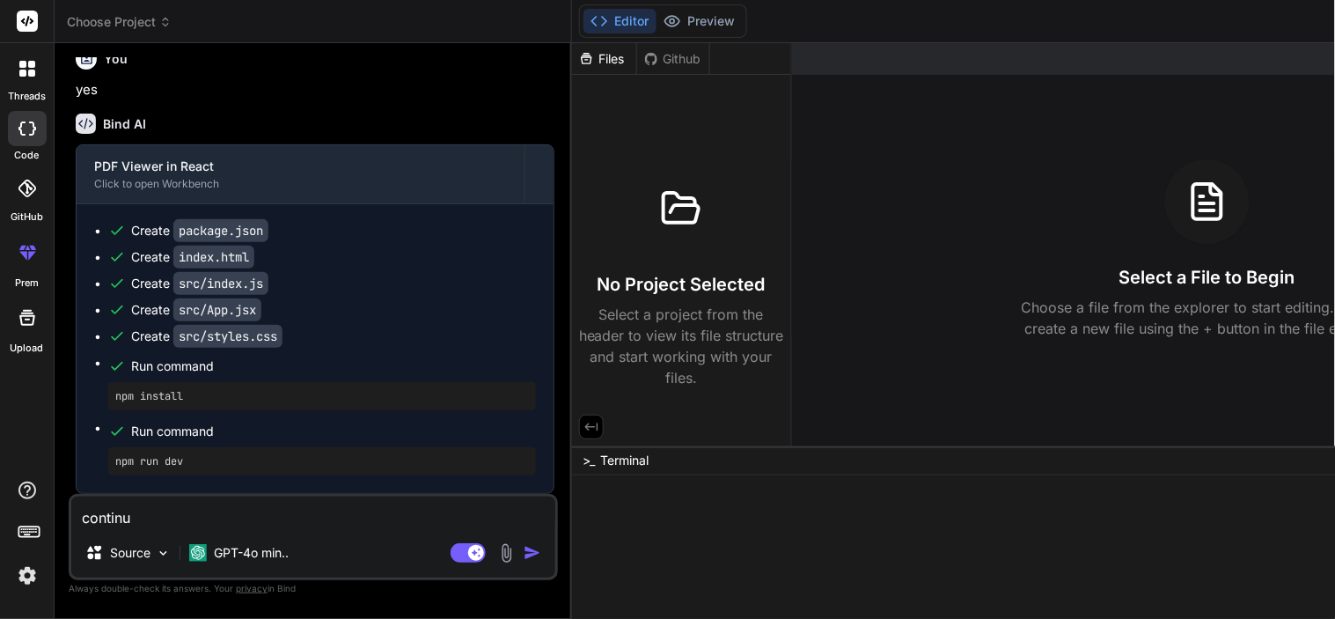
type textarea "continue"
type textarea "x"
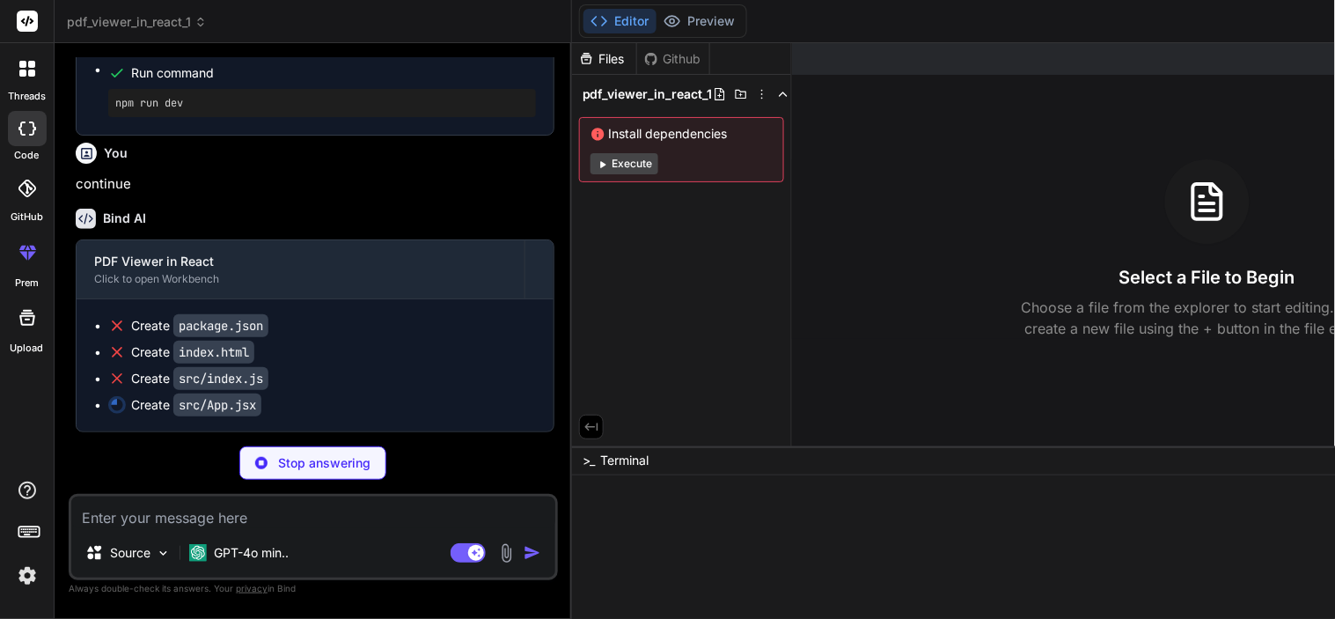
scroll to position [2382, 0]
drag, startPoint x: 674, startPoint y: 165, endPoint x: 113, endPoint y: 332, distance: 585.7
click at [113, 332] on icon at bounding box center [117, 326] width 18 height 18
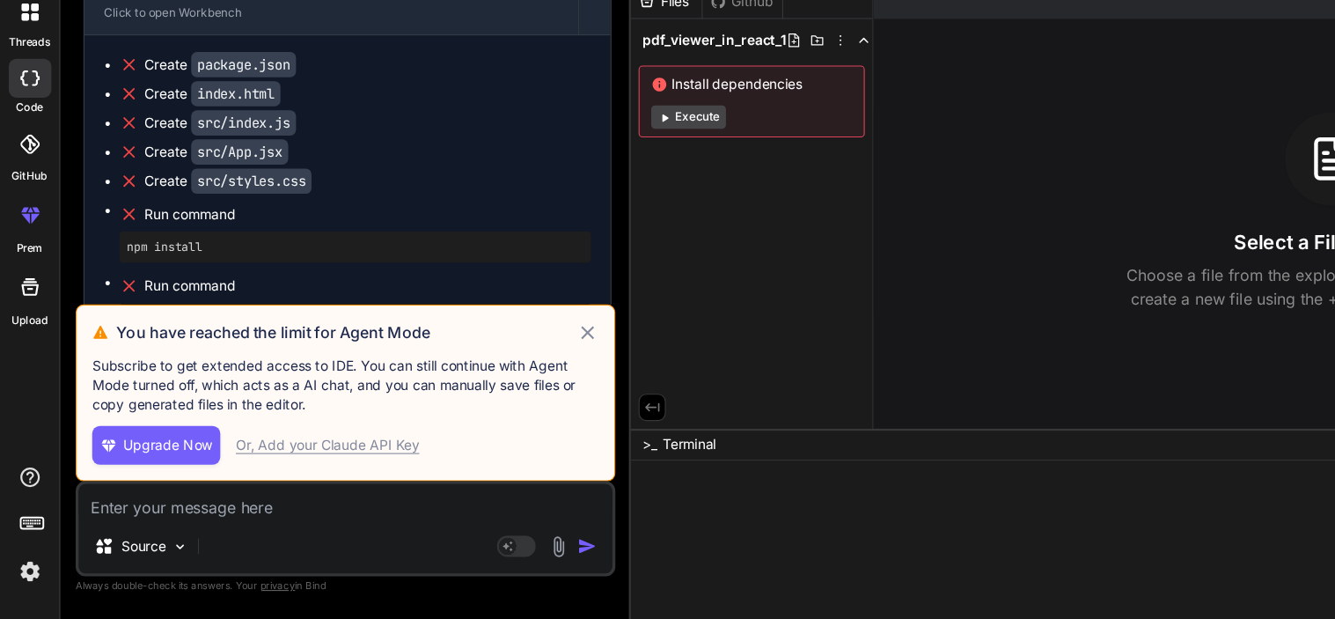
scroll to position [0, 0]
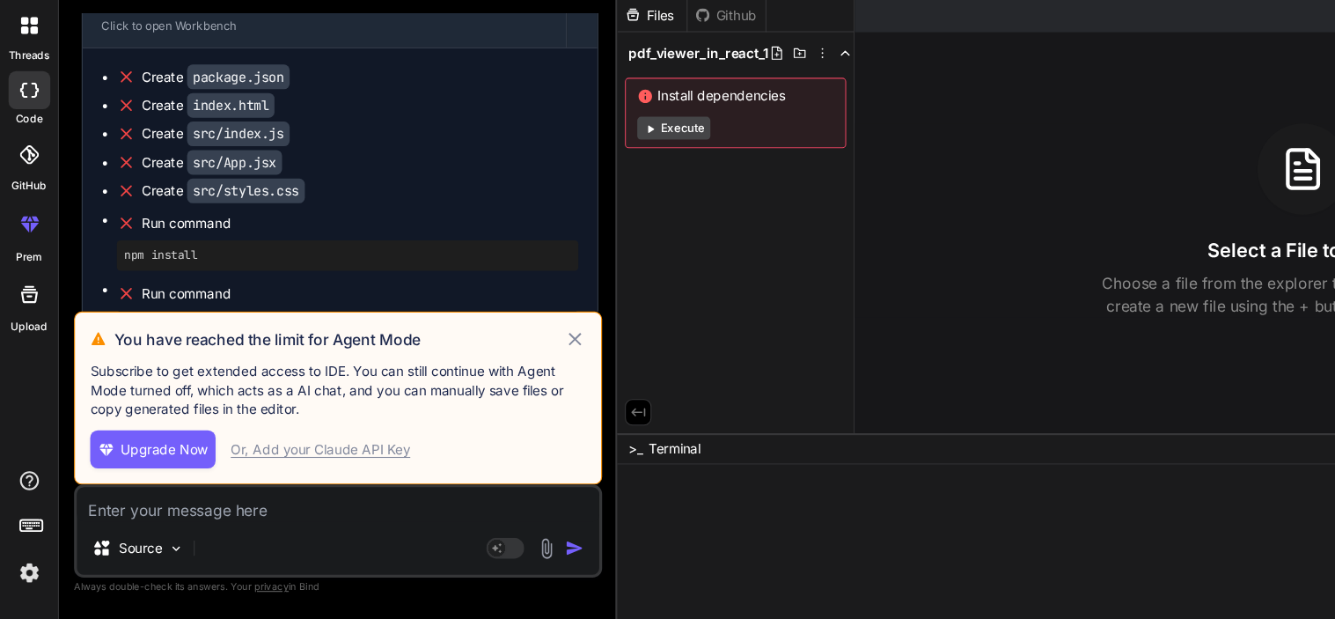
click at [543, 367] on icon at bounding box center [533, 358] width 20 height 21
type textarea "x"
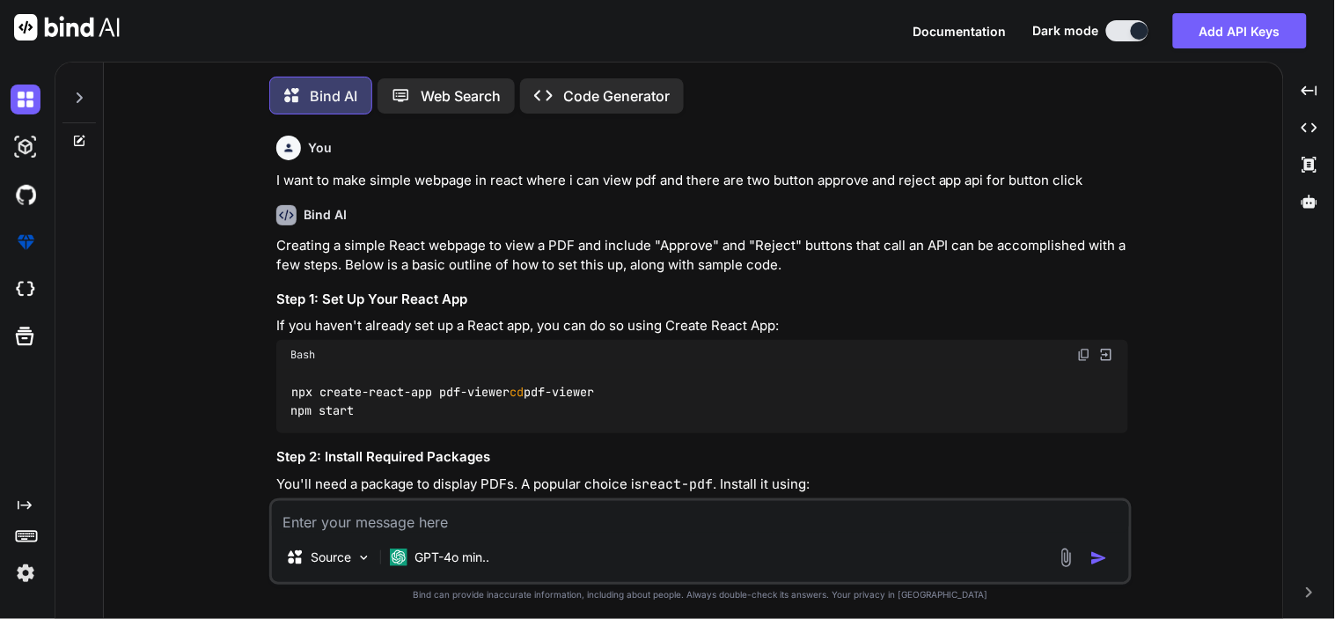
type textarea "x"
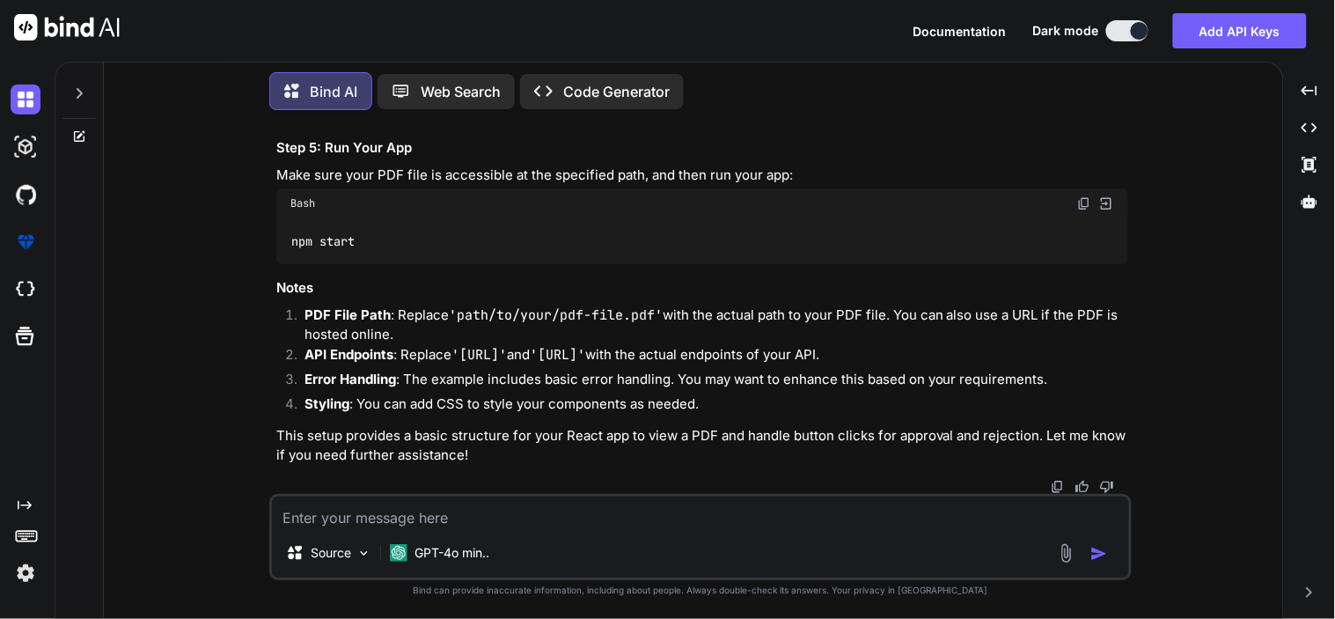
scroll to position [1939, 0]
click at [478, 498] on textarea at bounding box center [700, 512] width 857 height 32
click at [334, 525] on textarea at bounding box center [700, 512] width 857 height 32
paste textarea "I want to make react component in which I want to view pdf which will be coming…"
type textarea "I want to make react component in which I want to view pdf which will be coming…"
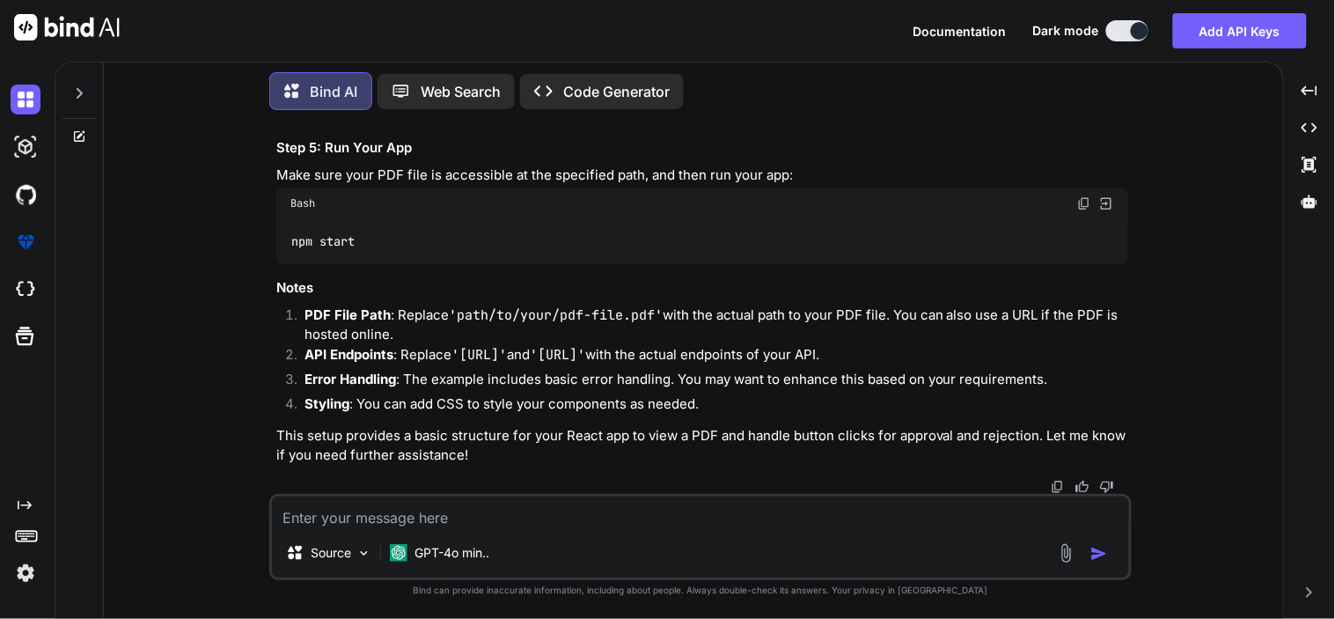
type textarea "x"
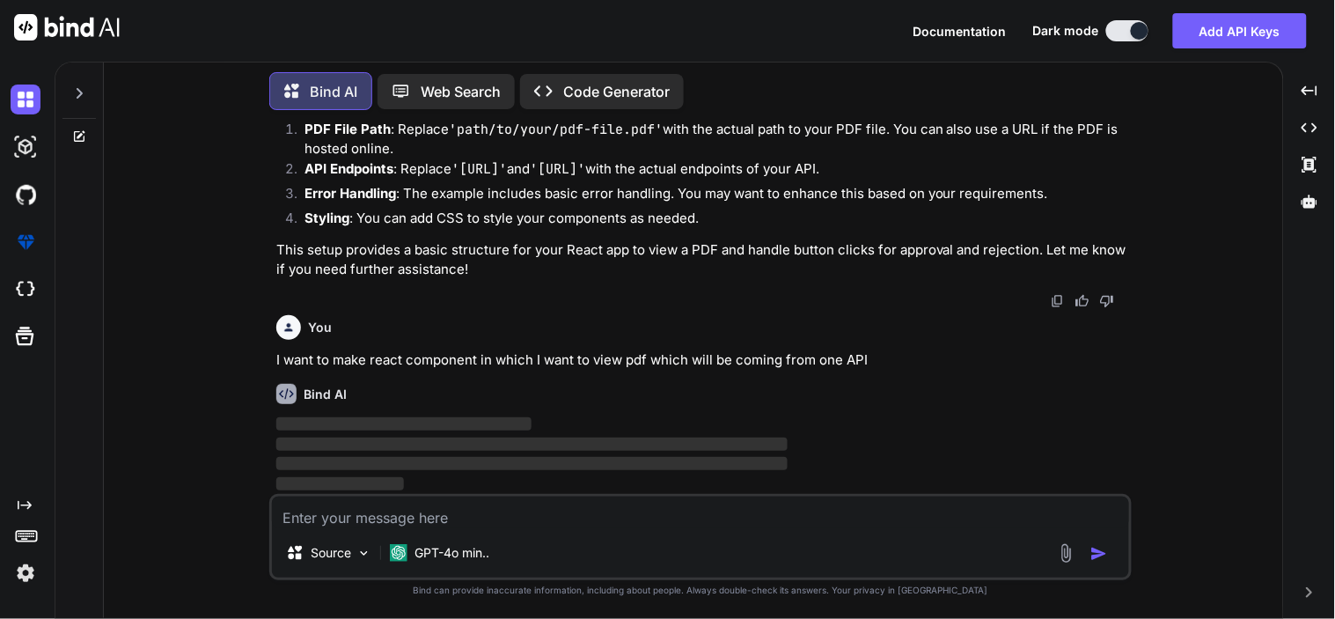
scroll to position [2125, 0]
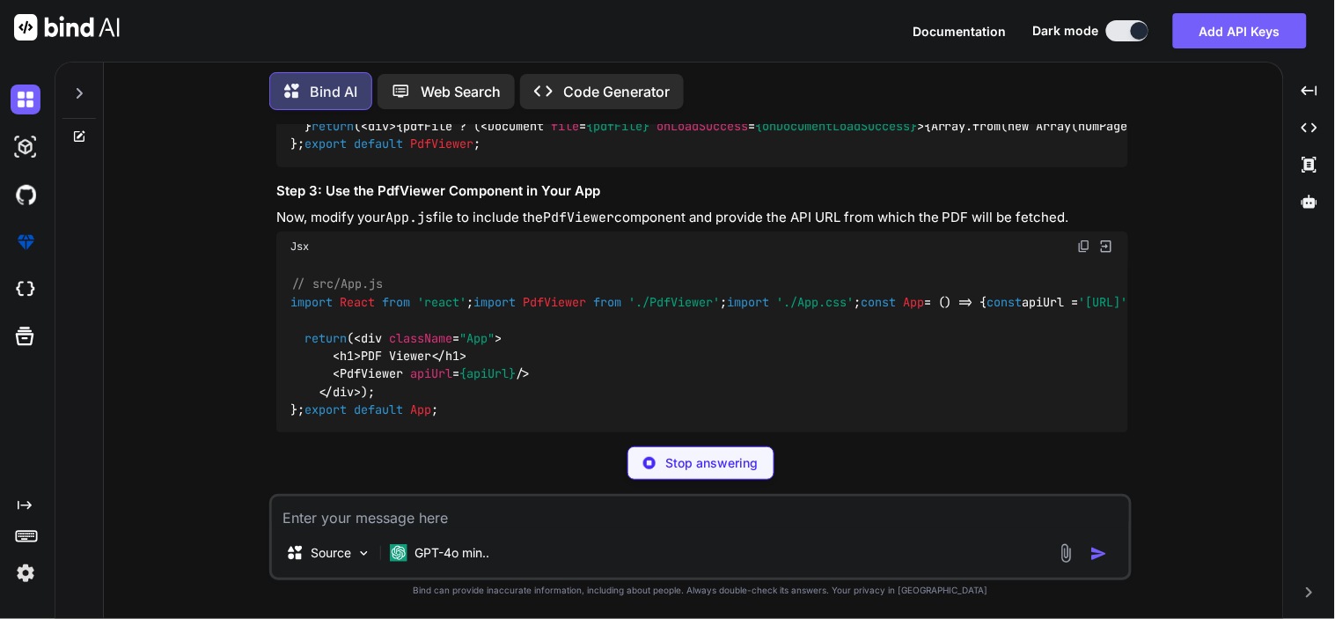
type textarea "x"
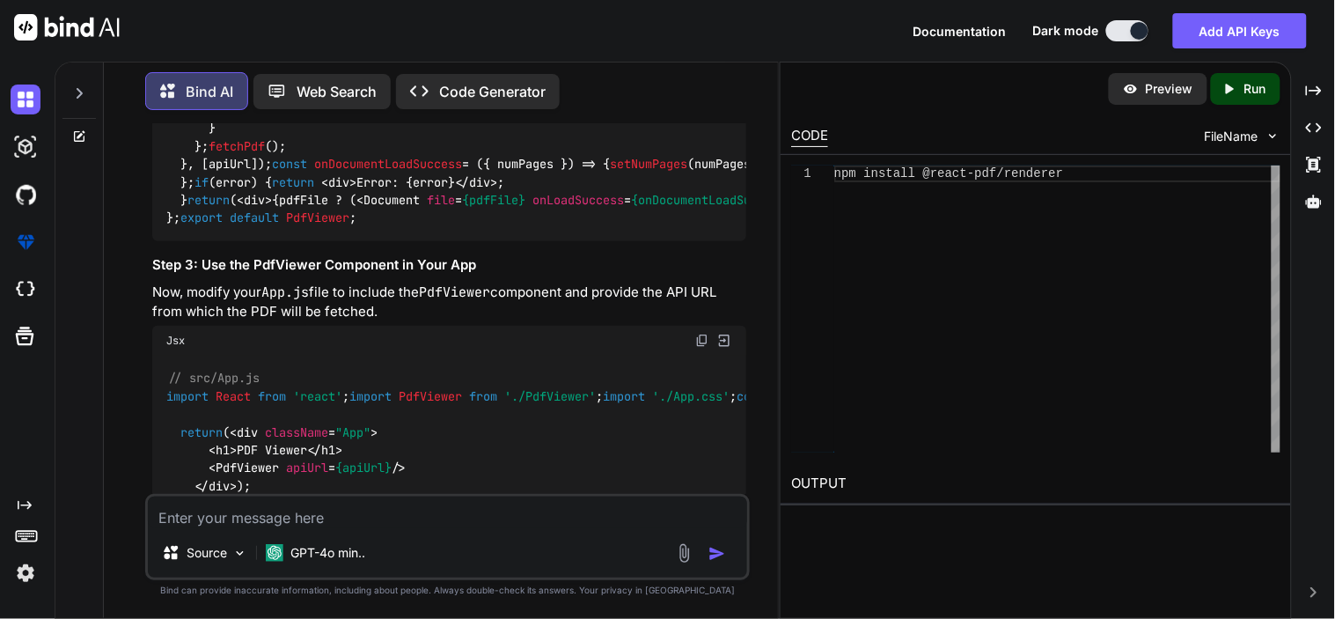
scroll to position [2179, 0]
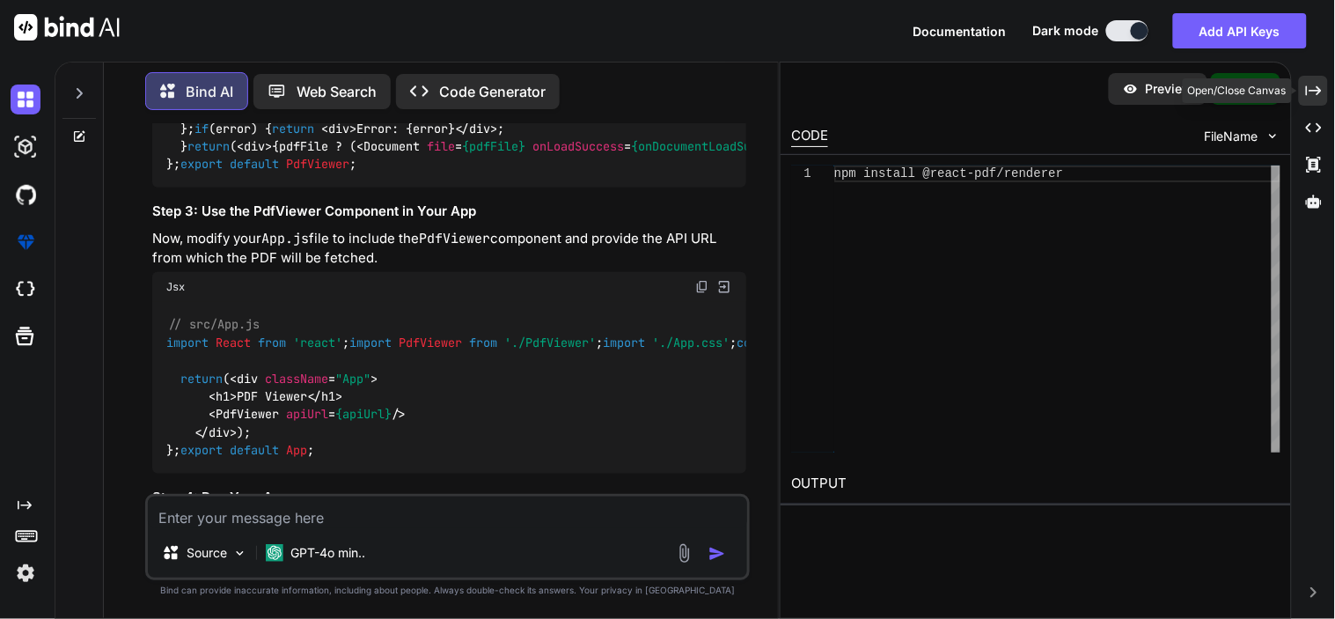
click at [1316, 101] on div "Created with Pixso." at bounding box center [1313, 91] width 29 height 30
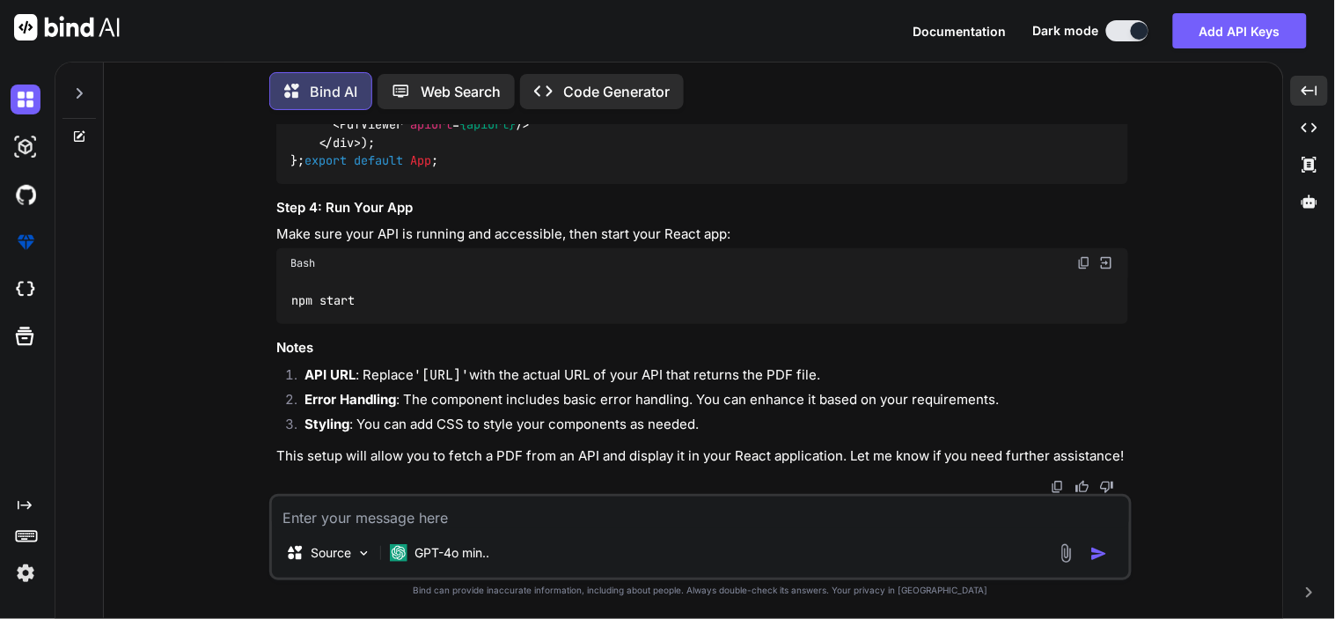
scroll to position [2761, 0]
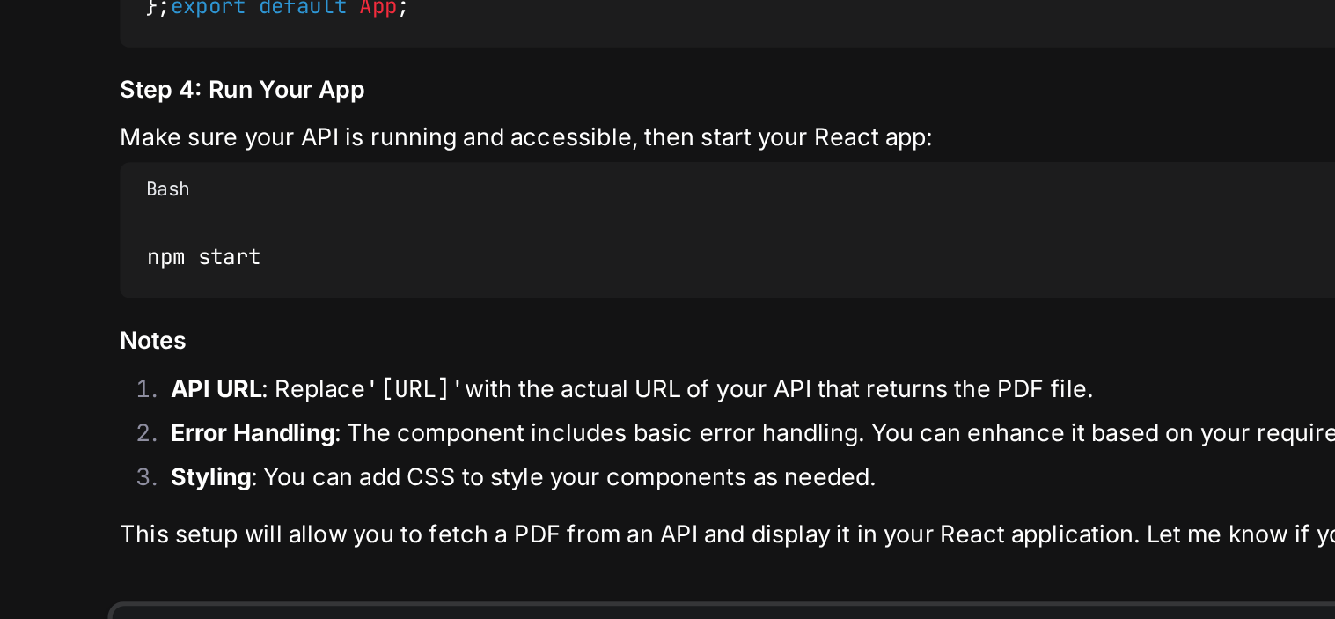
drag, startPoint x: 490, startPoint y: 379, endPoint x: 599, endPoint y: 374, distance: 109.2
drag, startPoint x: 599, startPoint y: 374, endPoint x: 570, endPoint y: 412, distance: 47.7
drag, startPoint x: 570, startPoint y: 412, endPoint x: 502, endPoint y: 432, distance: 71.6
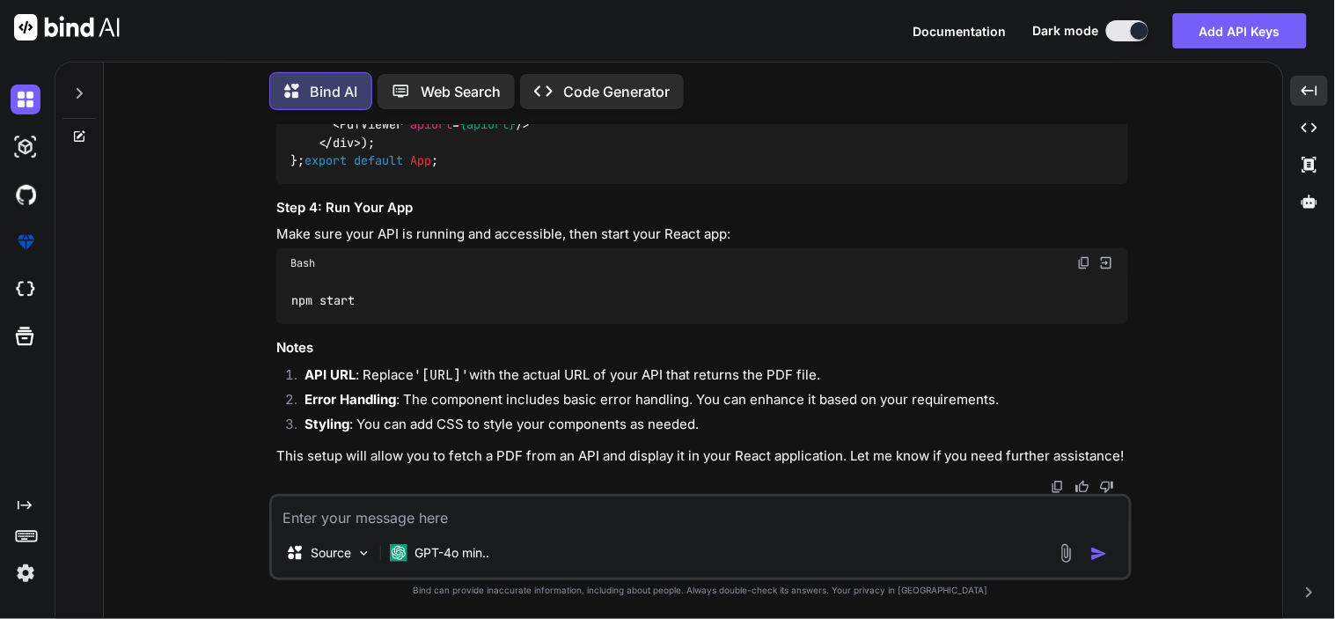
scroll to position [3680, 0]
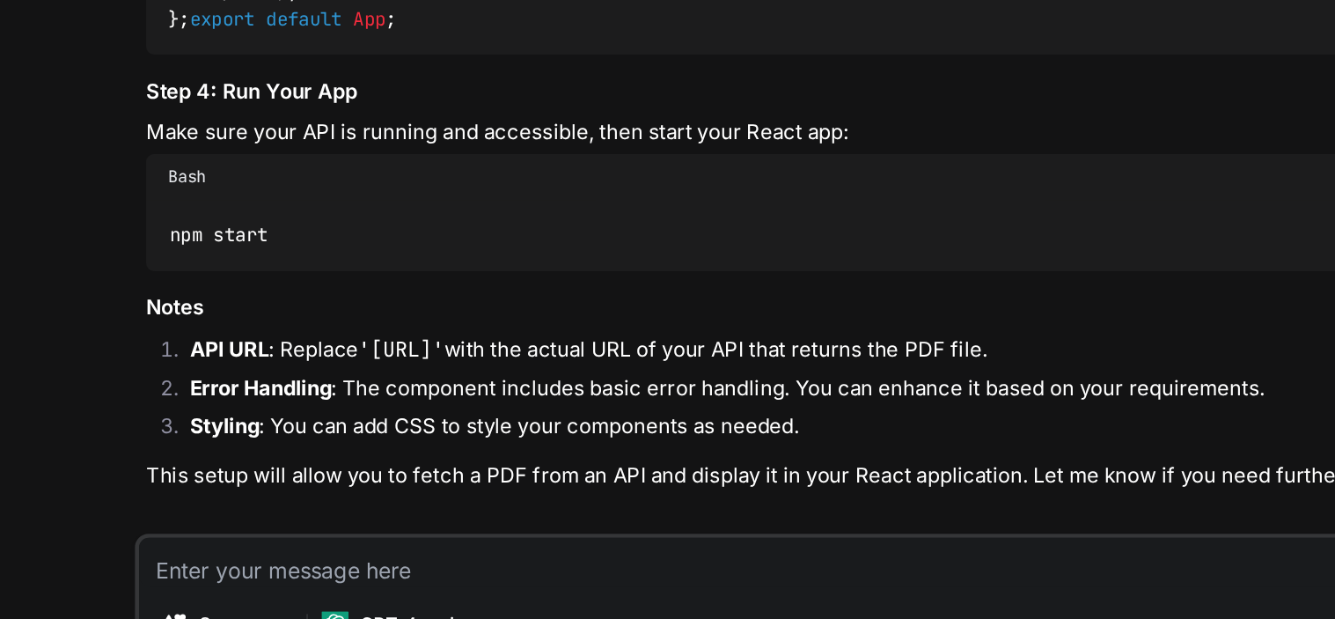
click at [486, 133] on span "{apiUrl}" at bounding box center [487, 125] width 56 height 16
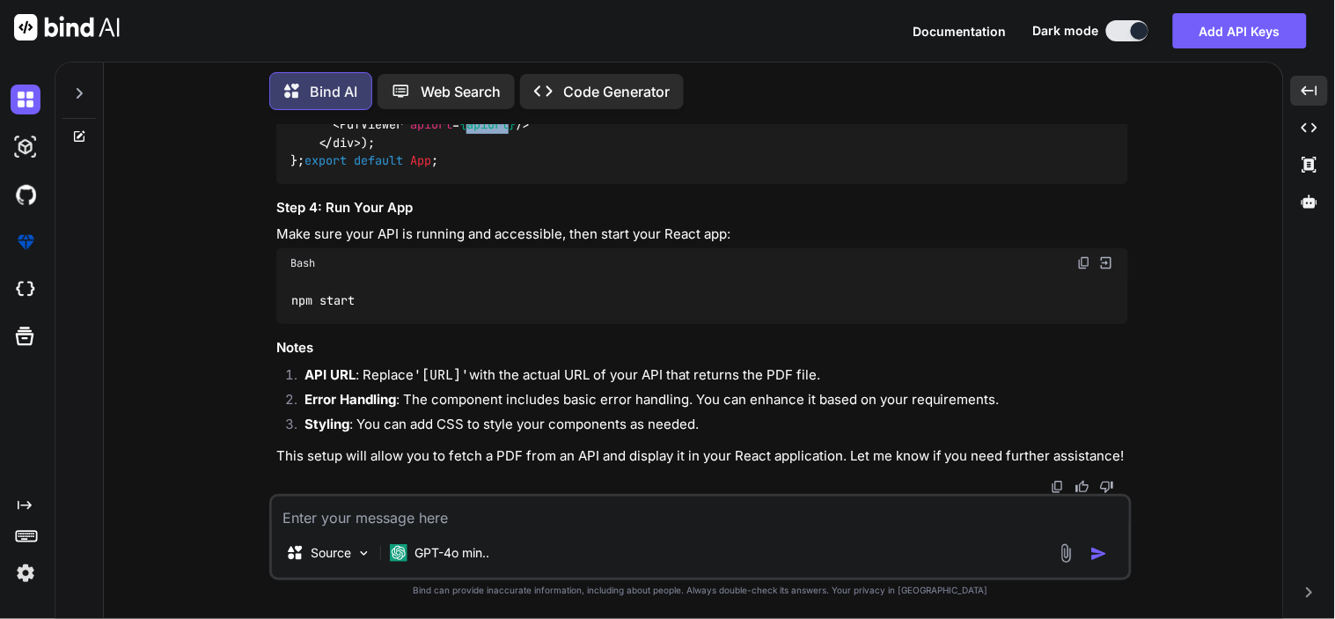
scroll to position [3181, 0]
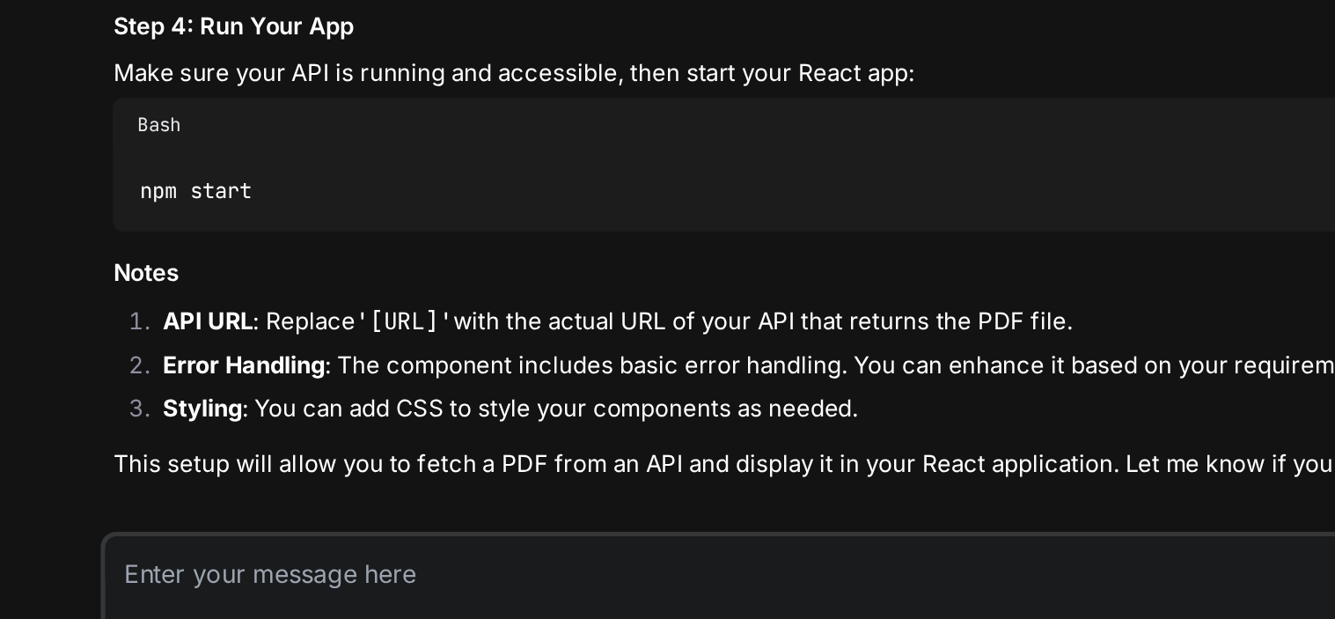
drag, startPoint x: 634, startPoint y: 337, endPoint x: 782, endPoint y: 333, distance: 148.8
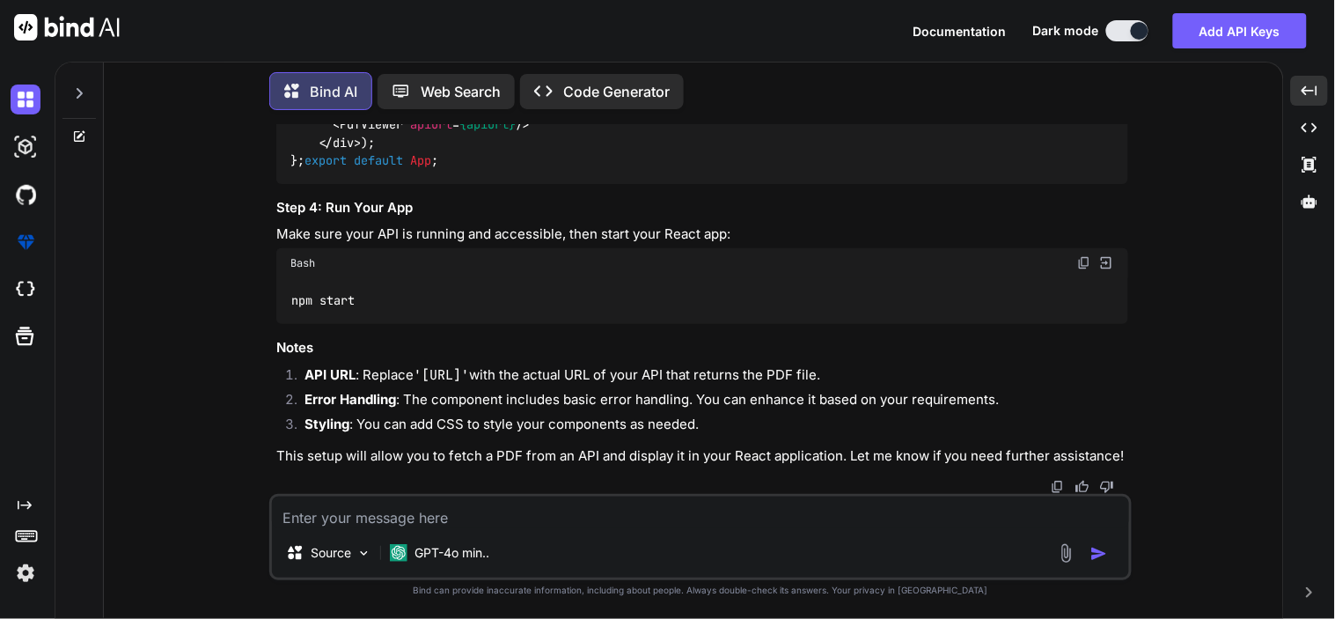
scroll to position [2450, 0]
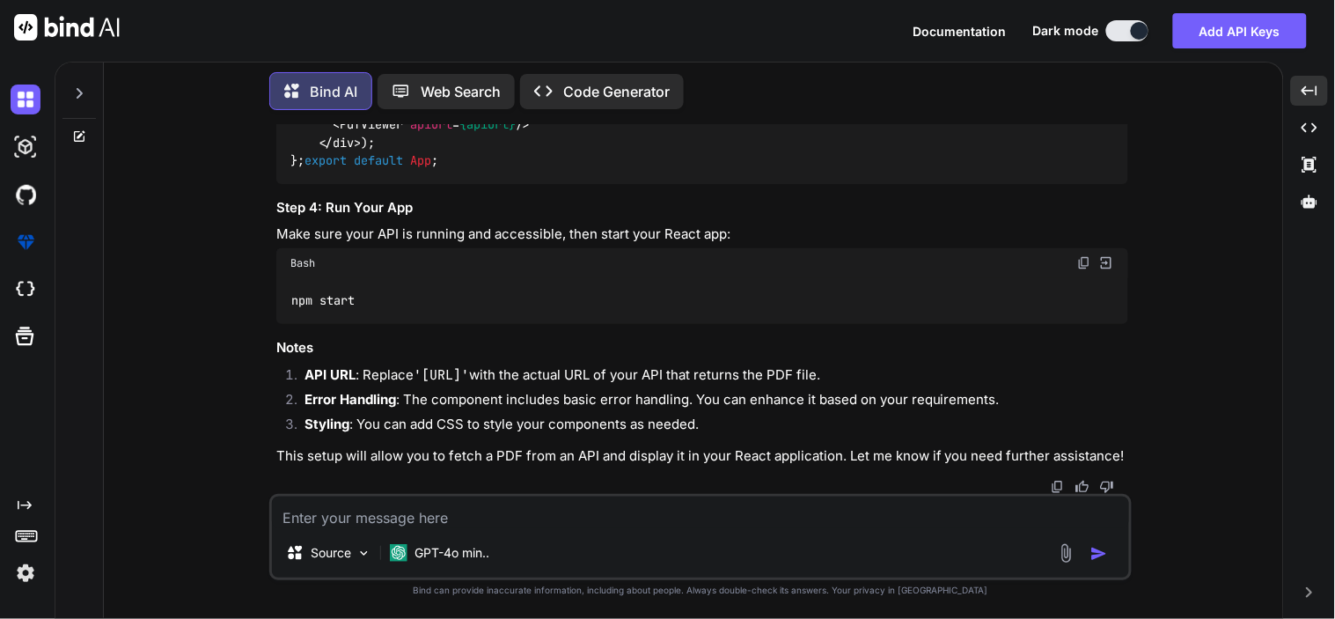
scroll to position [2582, 0]
click at [517, 515] on textarea at bounding box center [700, 512] width 857 height 32
paste textarea "curl --location --request GET 'https://172.30.128.21/ideation-utility-service2/…"
type textarea "curl --location --request GET 'https://172.30.128.21/ideation-utility-service2/…"
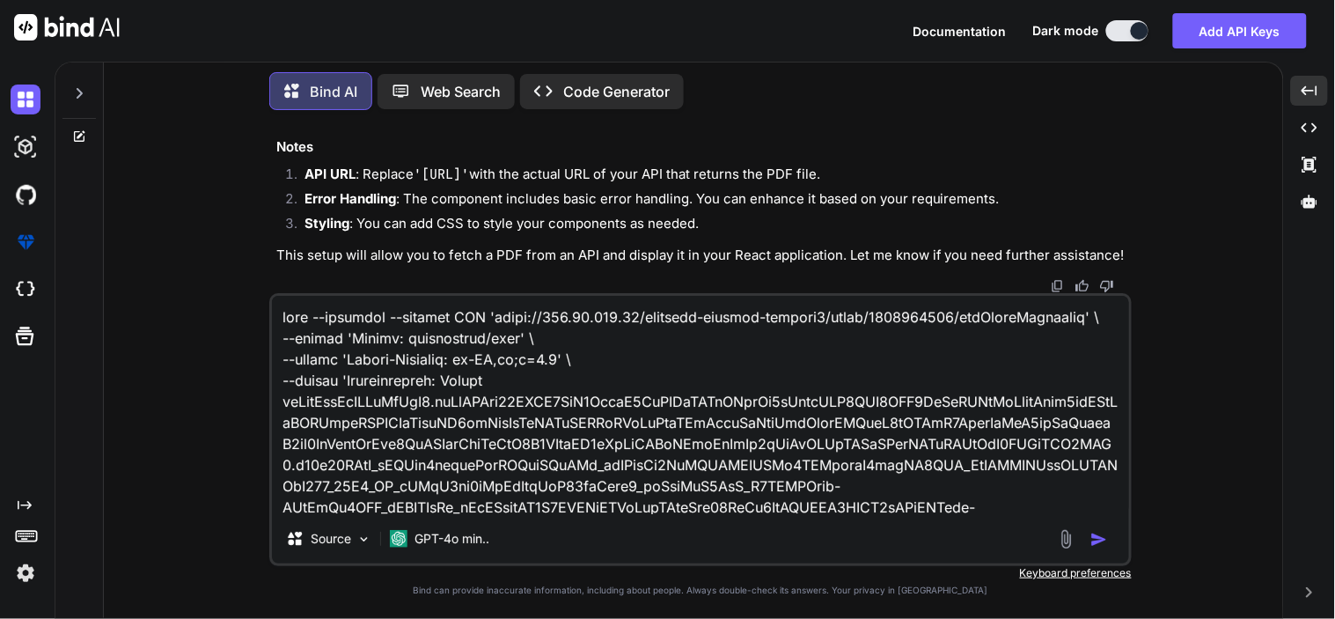
scroll to position [255, 0]
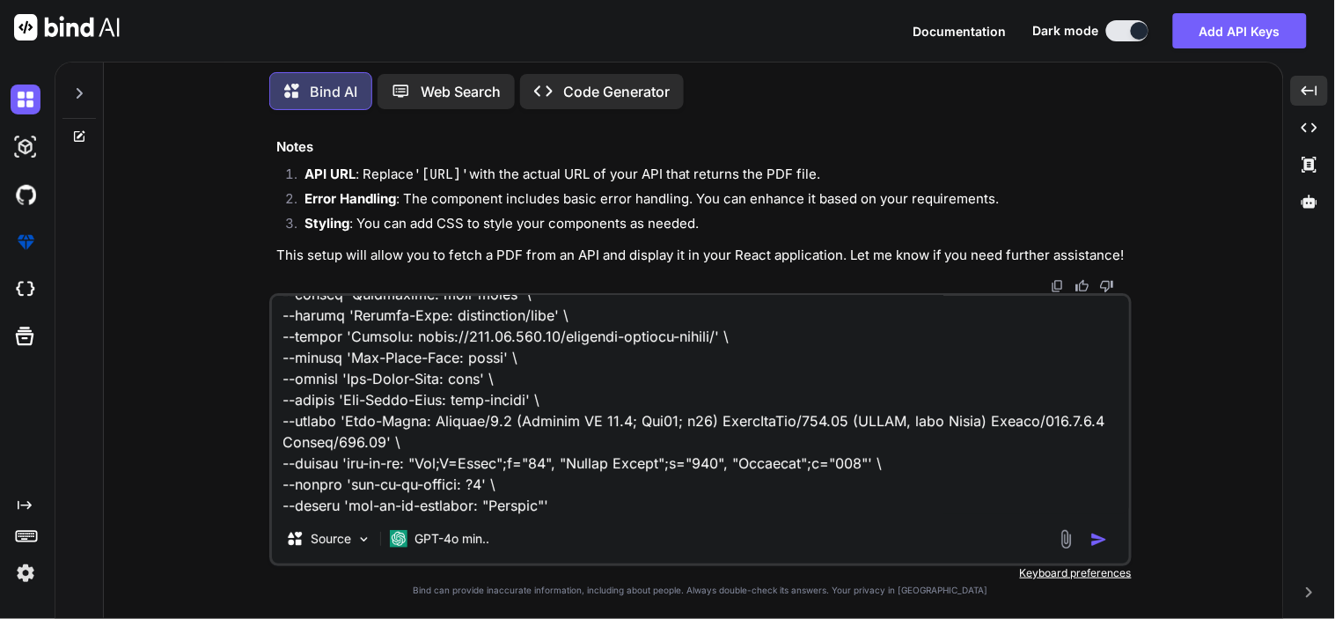
type textarea "x"
type textarea "curl --location --request GET 'https://172.30.128.21/ideation-utility-service2/…"
type textarea "x"
type textarea "curl --location --request GET 'https://172.30.128.21/ideation-utility-service2/…"
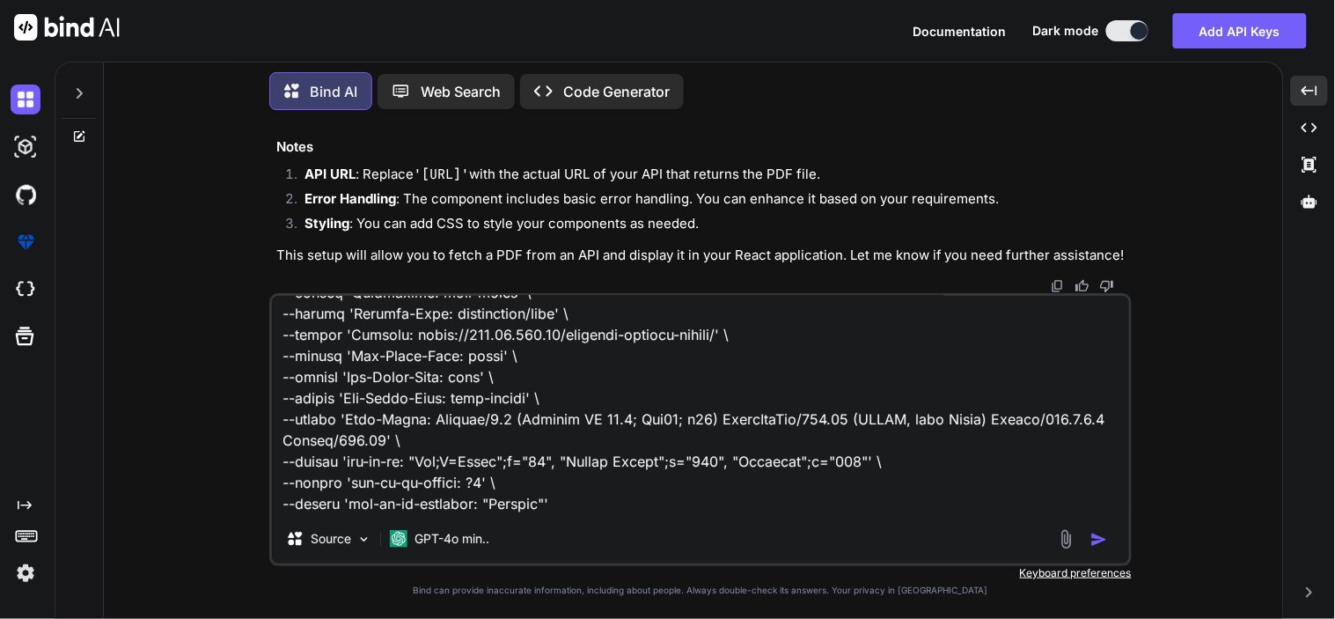
type textarea "x"
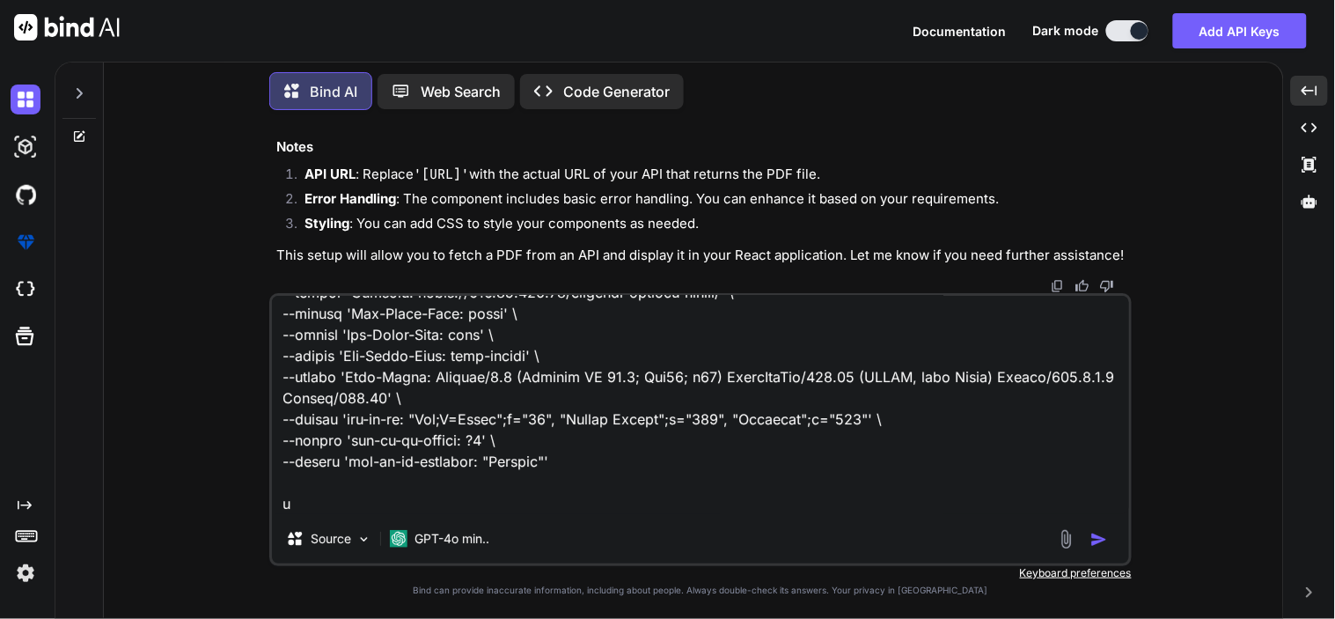
type textarea "curl --location --request GET 'https://172.30.128.21/ideation-utility-service2/…"
type textarea "x"
type textarea "curl --location --request GET 'https://172.30.128.21/ideation-utility-service2/…"
type textarea "x"
type textarea "curl --location --request GET 'https://172.30.128.21/ideation-utility-service2/…"
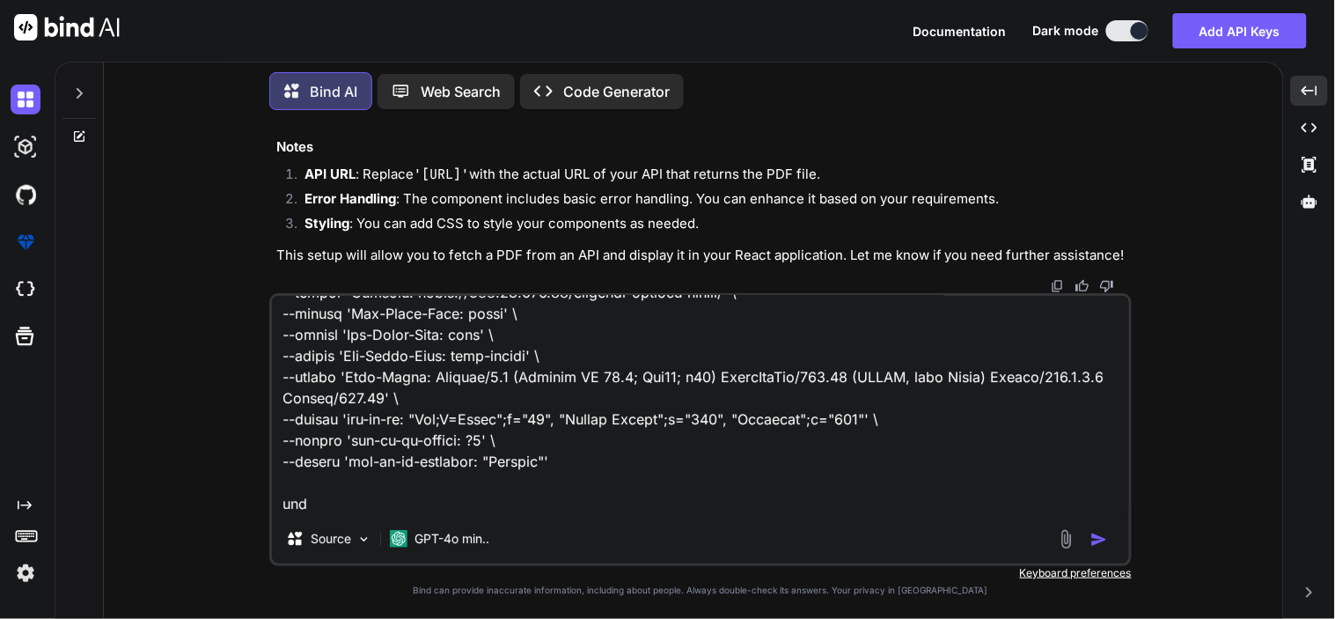
type textarea "x"
type textarea "curl --location --request GET 'https://172.30.128.21/ideation-utility-service2/…"
type textarea "x"
type textarea "curl --location --request GET 'https://172.30.128.21/ideation-utility-service2/…"
type textarea "x"
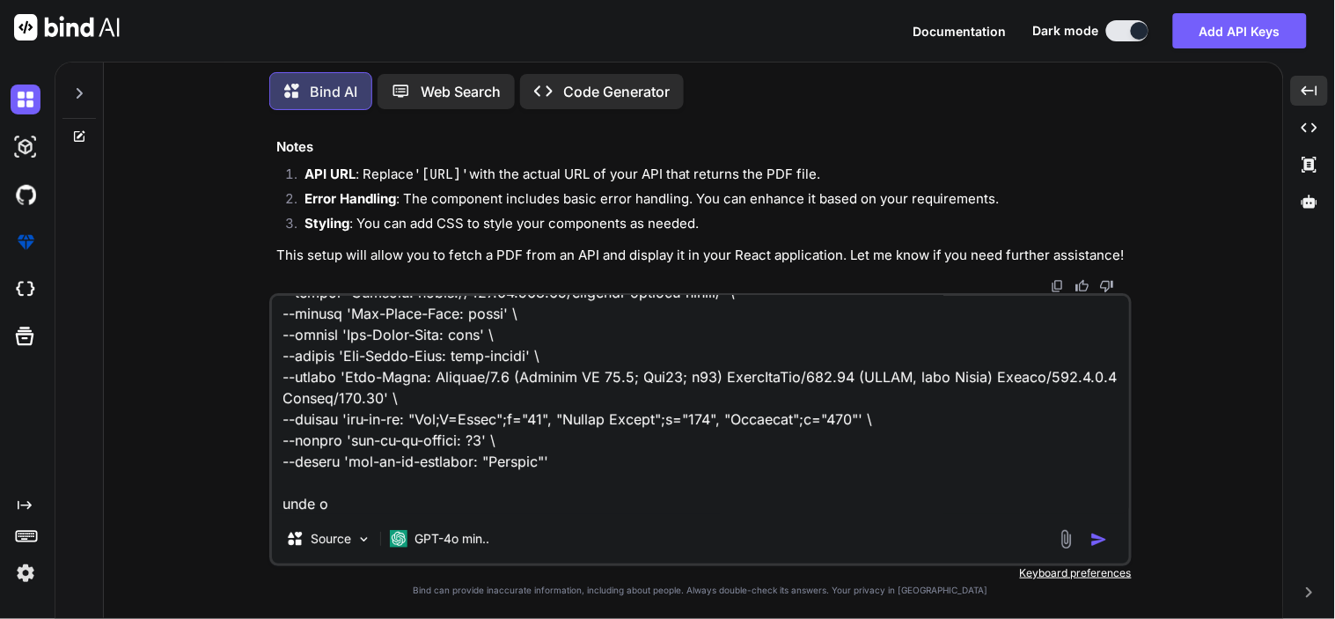
type textarea "curl --location --request GET 'https://172.30.128.21/ideation-utility-service2/…"
type textarea "x"
type textarea "curl --location --request GET 'https://172.30.128.21/ideation-utility-service2/…"
type textarea "x"
type textarea "curl --location --request GET 'https://172.30.128.21/ideation-utility-service2/…"
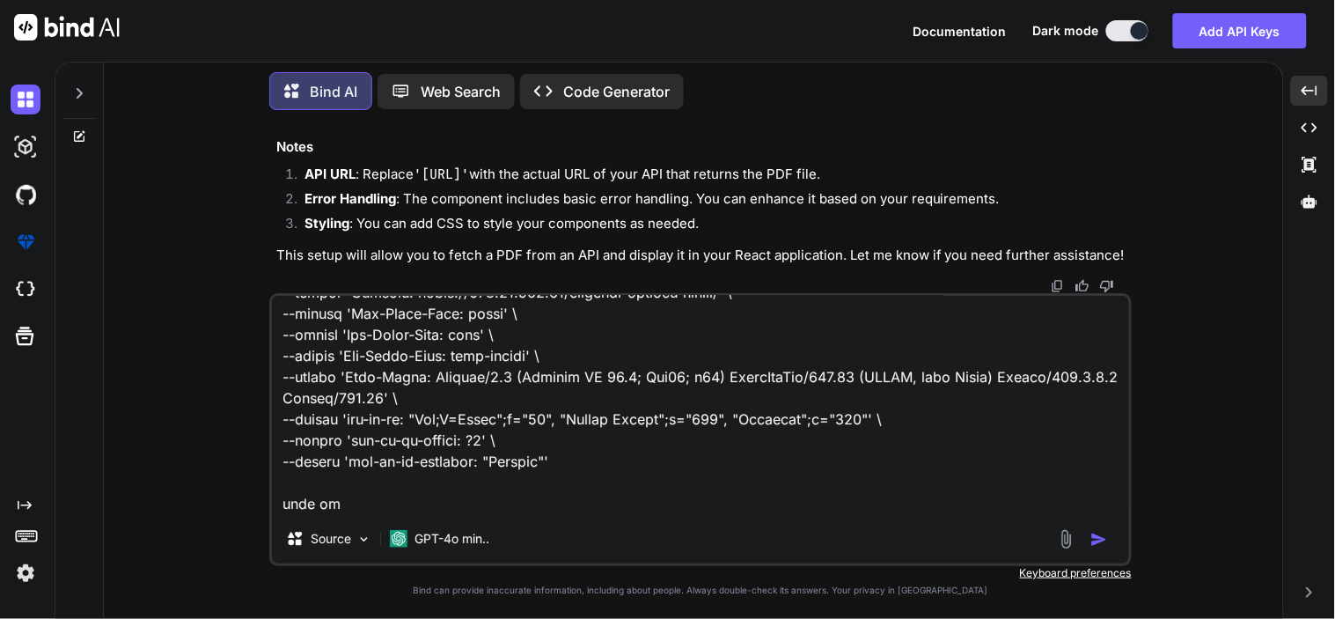
type textarea "x"
type textarea "curl --location --request GET 'https://172.30.128.21/ideation-utility-service2/…"
type textarea "x"
type textarea "curl --location --request GET 'https://172.30.128.21/ideation-utility-service2/…"
type textarea "x"
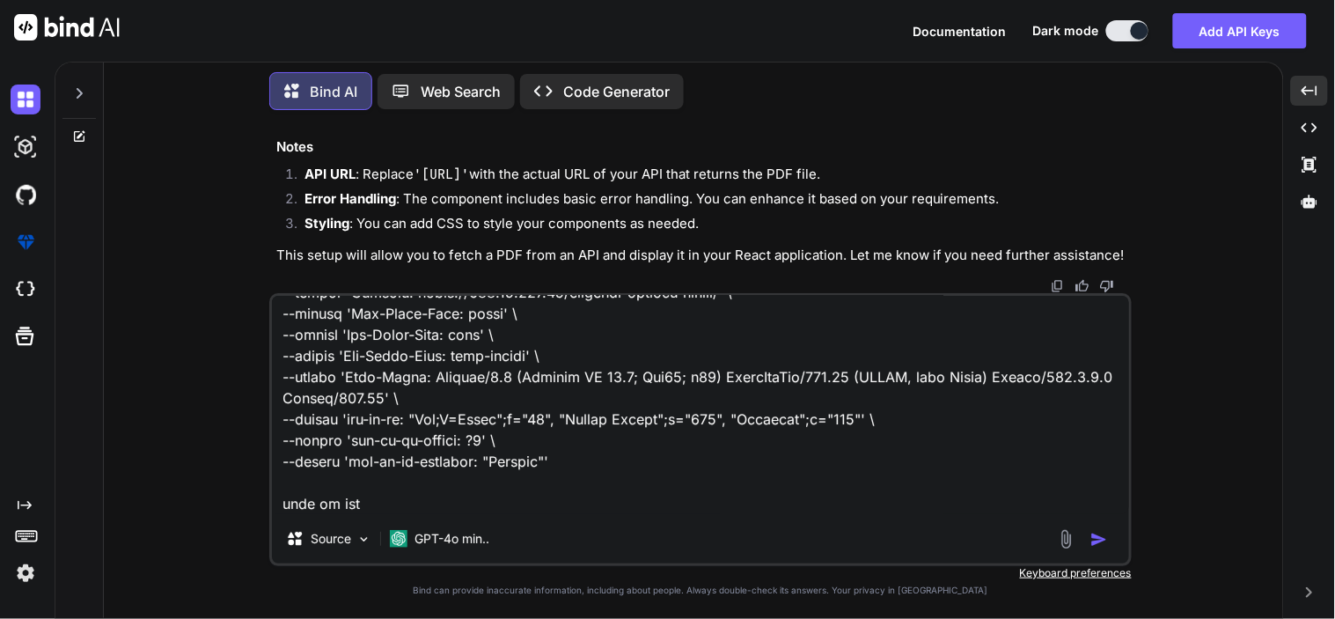
type textarea "curl --location --request GET 'https://172.30.128.21/ideation-utility-service2/…"
type textarea "x"
type textarea "curl --location --request GET 'https://172.30.128.21/ideation-utility-service2/…"
type textarea "x"
type textarea "curl --location --request GET 'https://172.30.128.21/ideation-utility-service2/…"
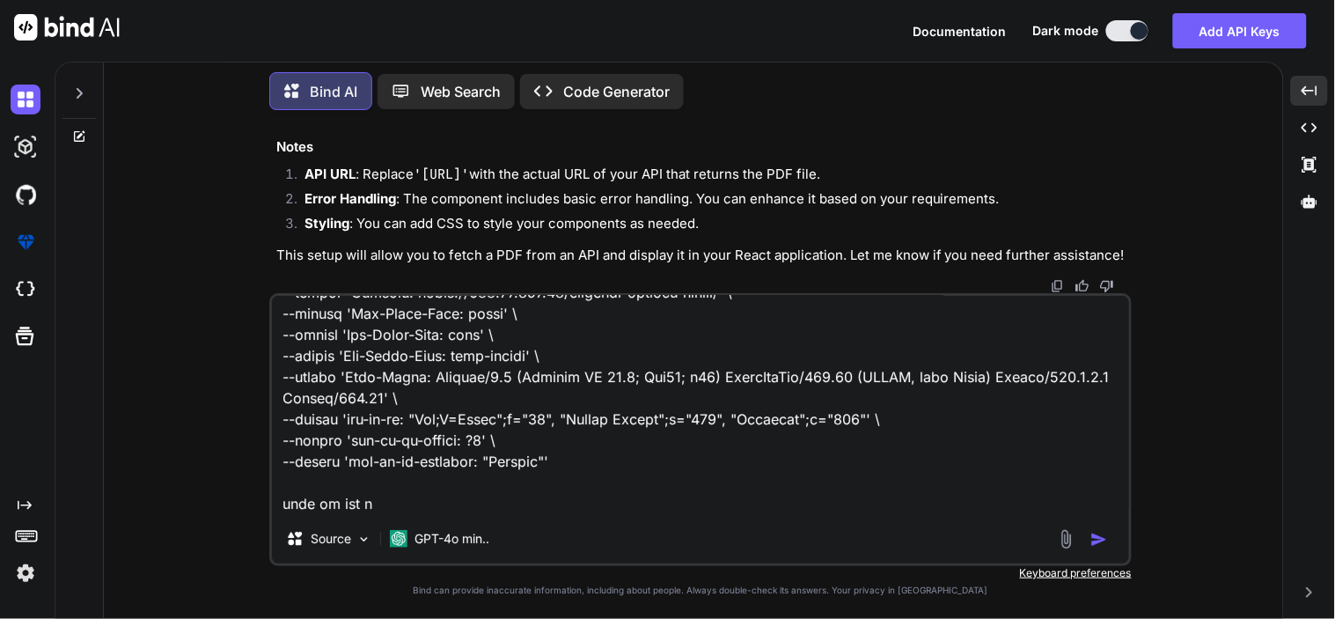
type textarea "x"
type textarea "curl --location --request GET 'https://172.30.128.21/ideation-utility-service2/…"
type textarea "x"
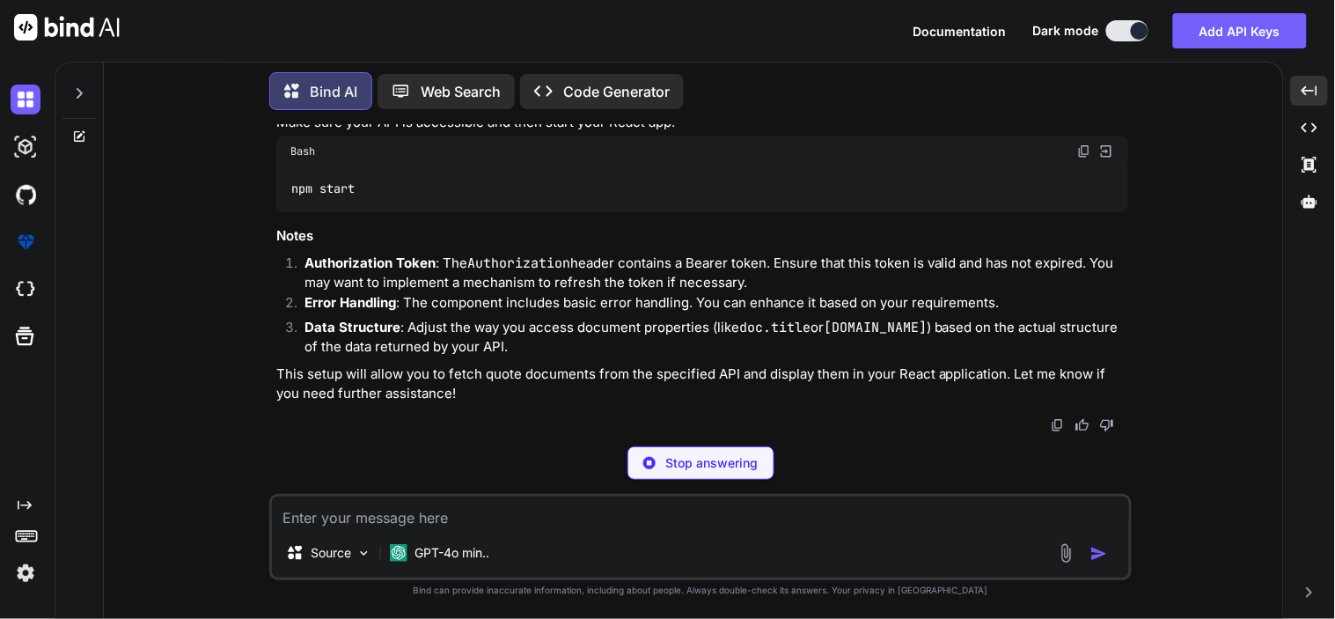
scroll to position [5347, 0]
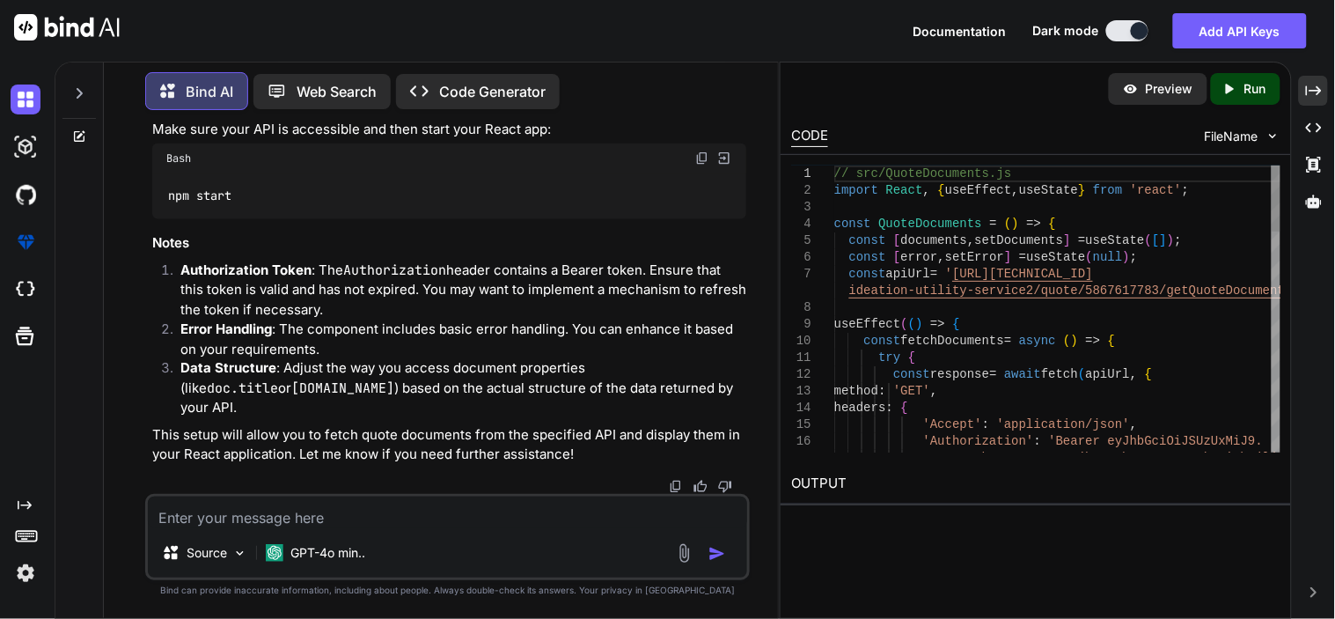
type textarea "x"
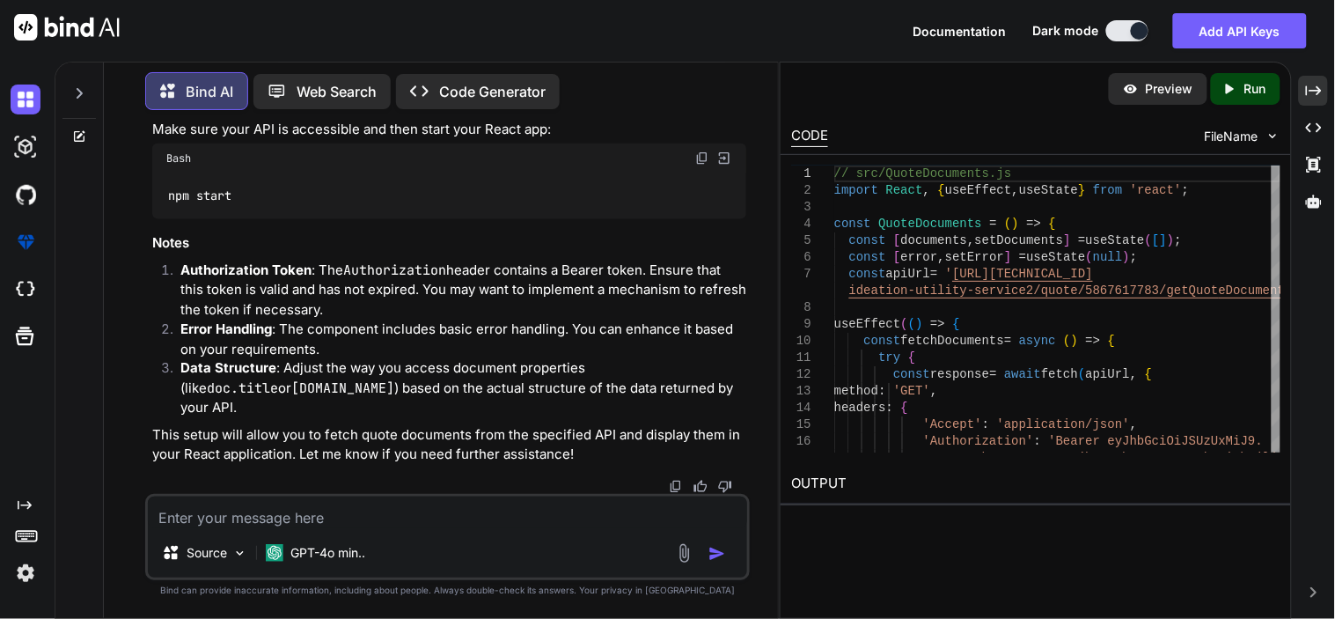
click at [305, 526] on textarea at bounding box center [447, 512] width 599 height 32
type textarea "g"
type textarea "x"
type textarea "ge"
type textarea "x"
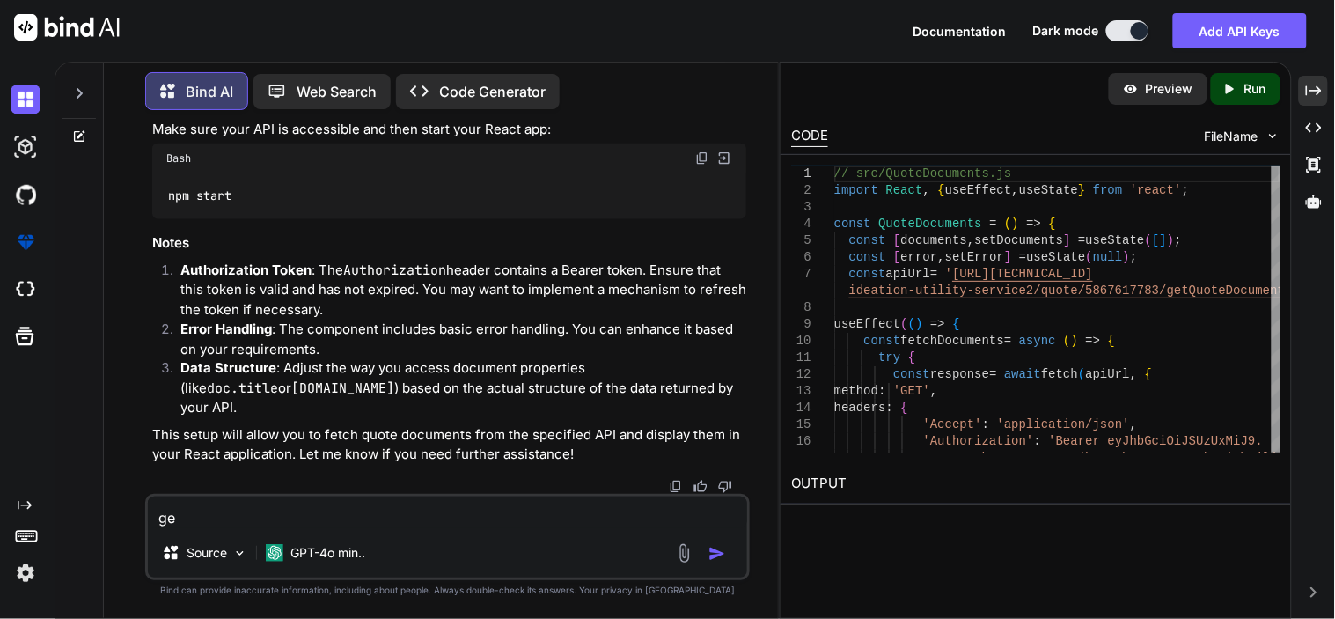
type textarea "get"
type textarea "x"
type textarea "gett"
type textarea "x"
type textarea "getti"
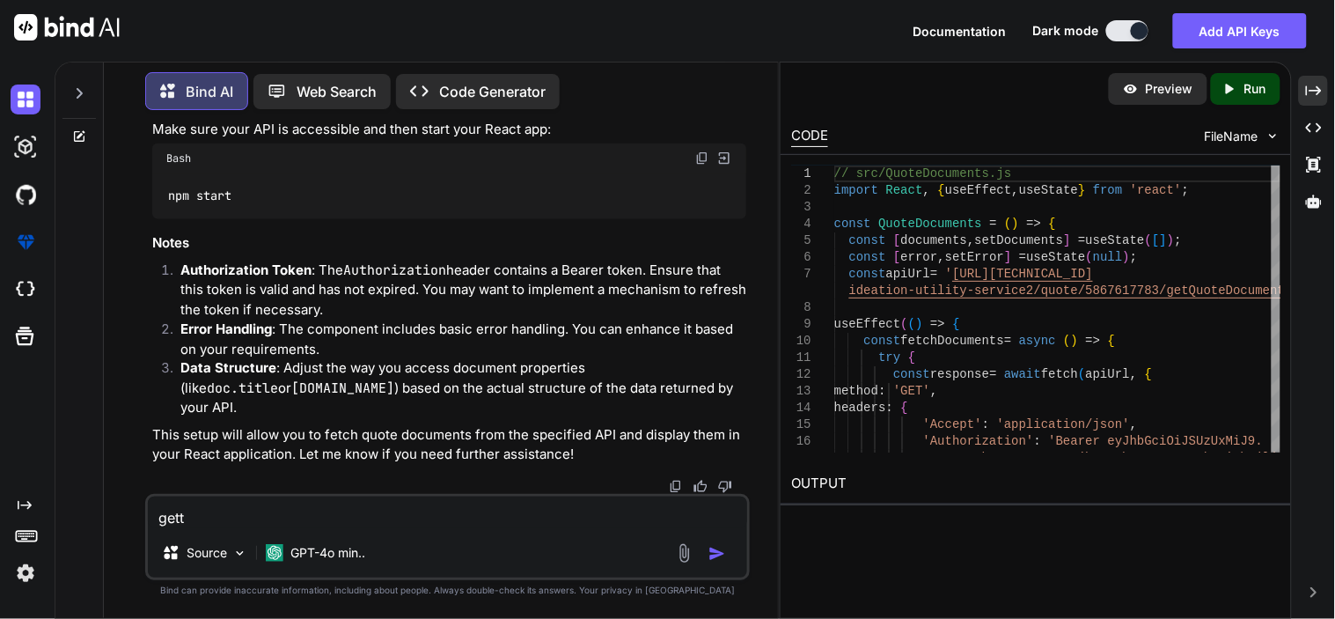
type textarea "x"
type textarea "gettin"
type textarea "x"
type textarea "getting"
type textarea "x"
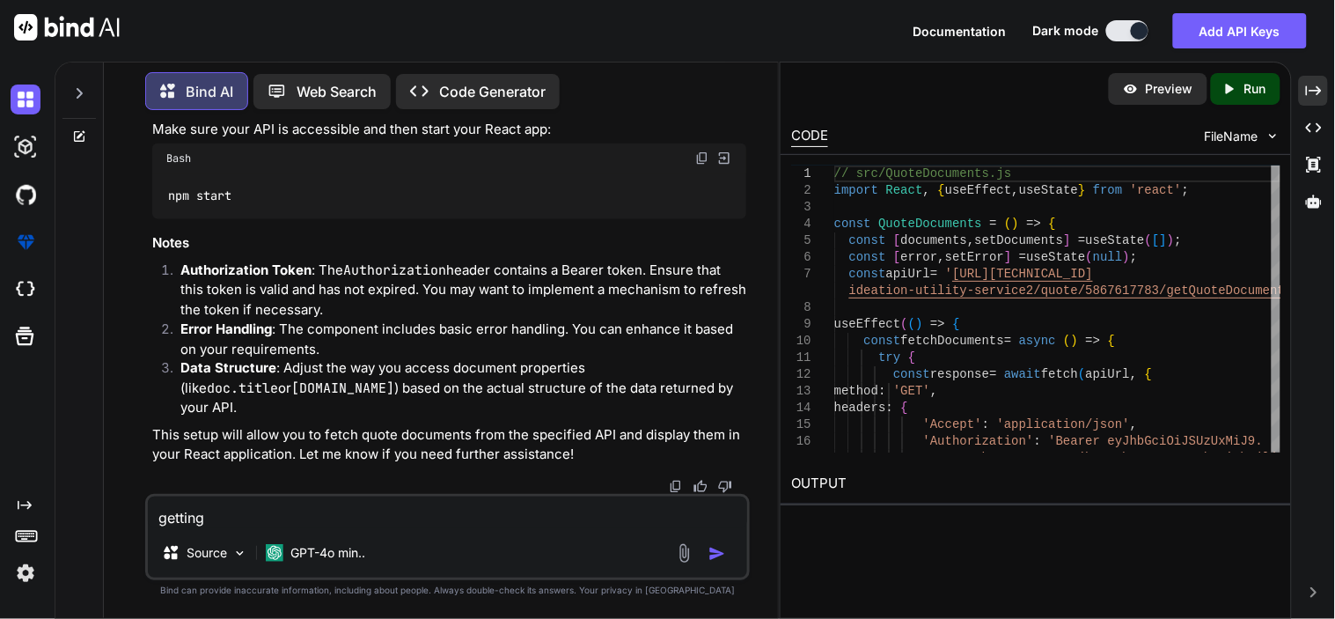
type textarea "getting"
type textarea "x"
type textarea "getting c"
type textarea "x"
type textarea "getting co"
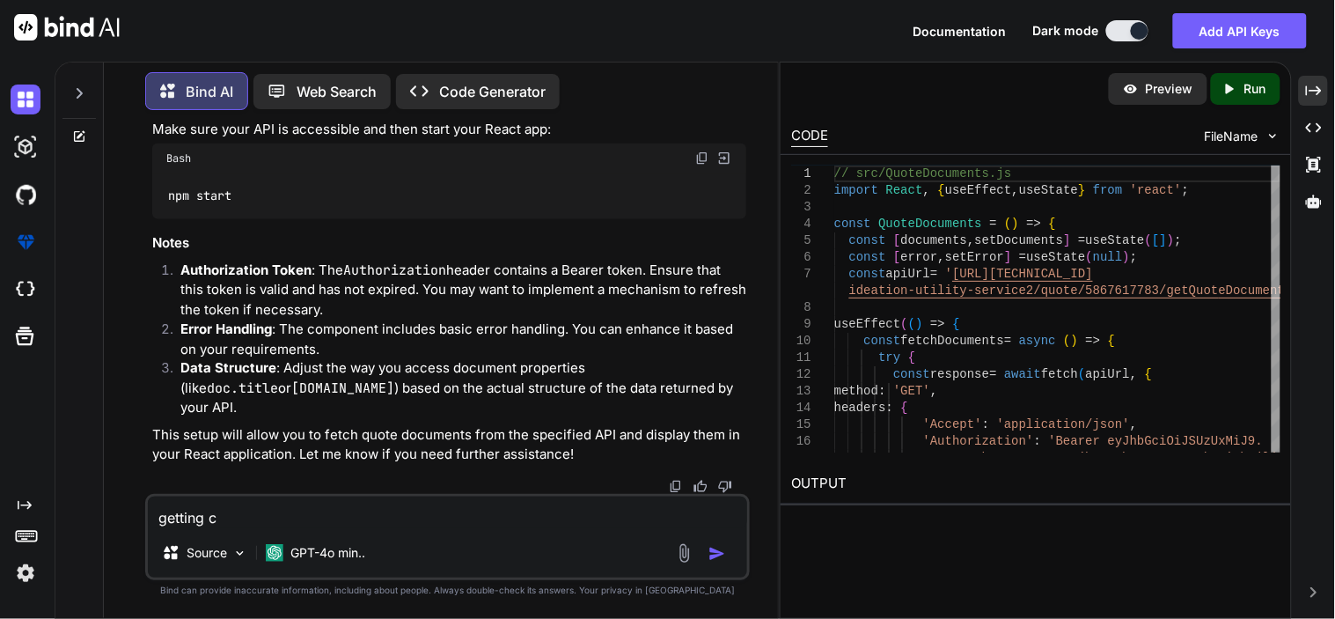
type textarea "x"
type textarea "getting cor"
type textarea "x"
type textarea "getting cord"
type textarea "x"
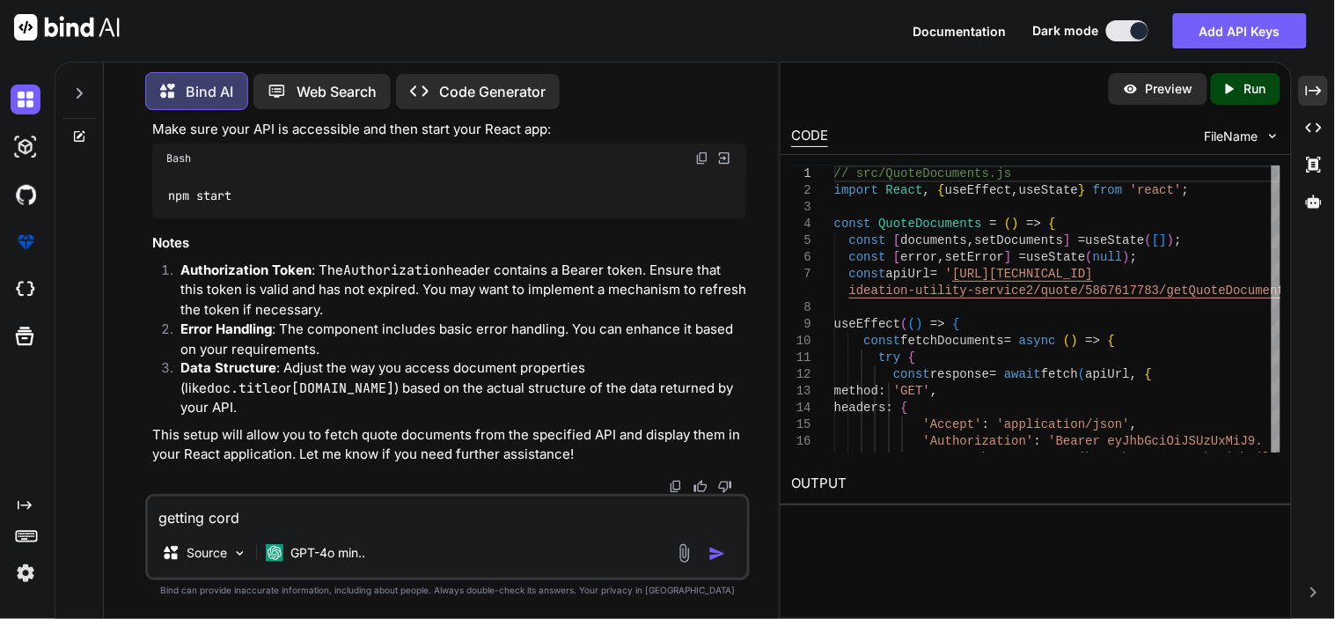
type textarea "getting cord"
type textarea "x"
type textarea "getting cord"
type textarea "x"
type textarea "getting cor"
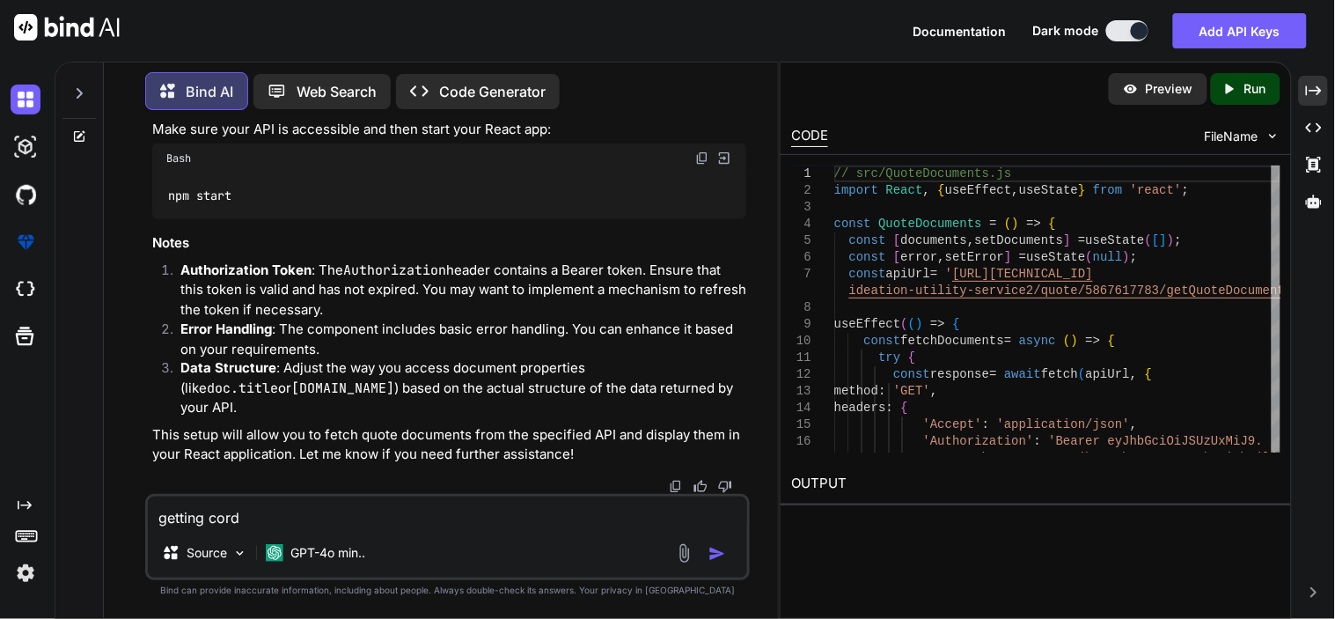
type textarea "x"
type textarea "getting cors"
type textarea "x"
type textarea "getting cors"
type textarea "x"
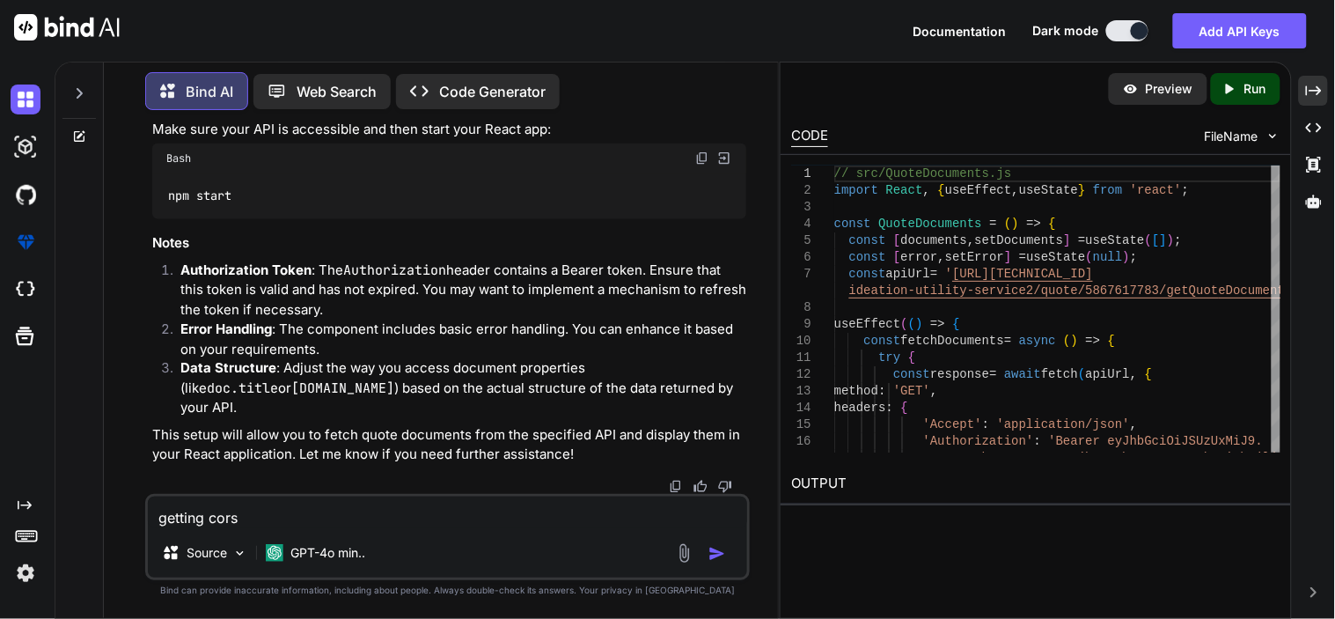
type textarea "getting cors e"
type textarea "x"
type textarea "getting cors er"
type textarea "x"
type textarea "getting cors err"
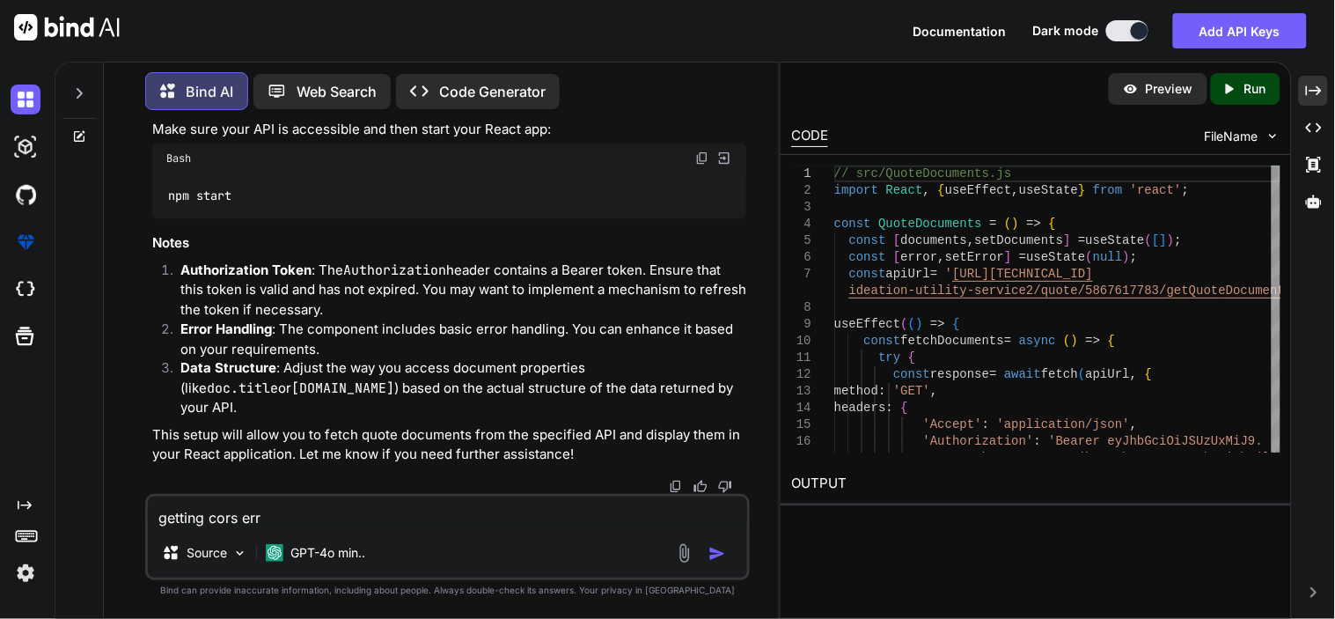
type textarea "x"
type textarea "getting cors erro"
type textarea "x"
type textarea "getting cors error"
type textarea "x"
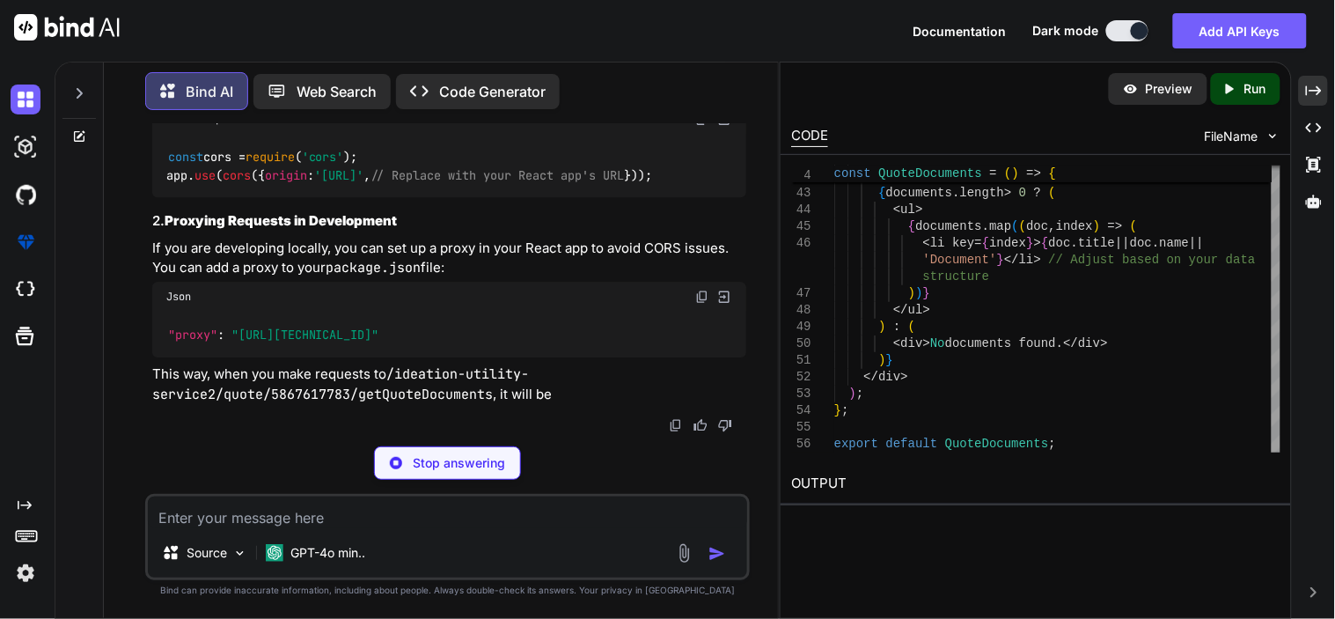
scroll to position [7129, 0]
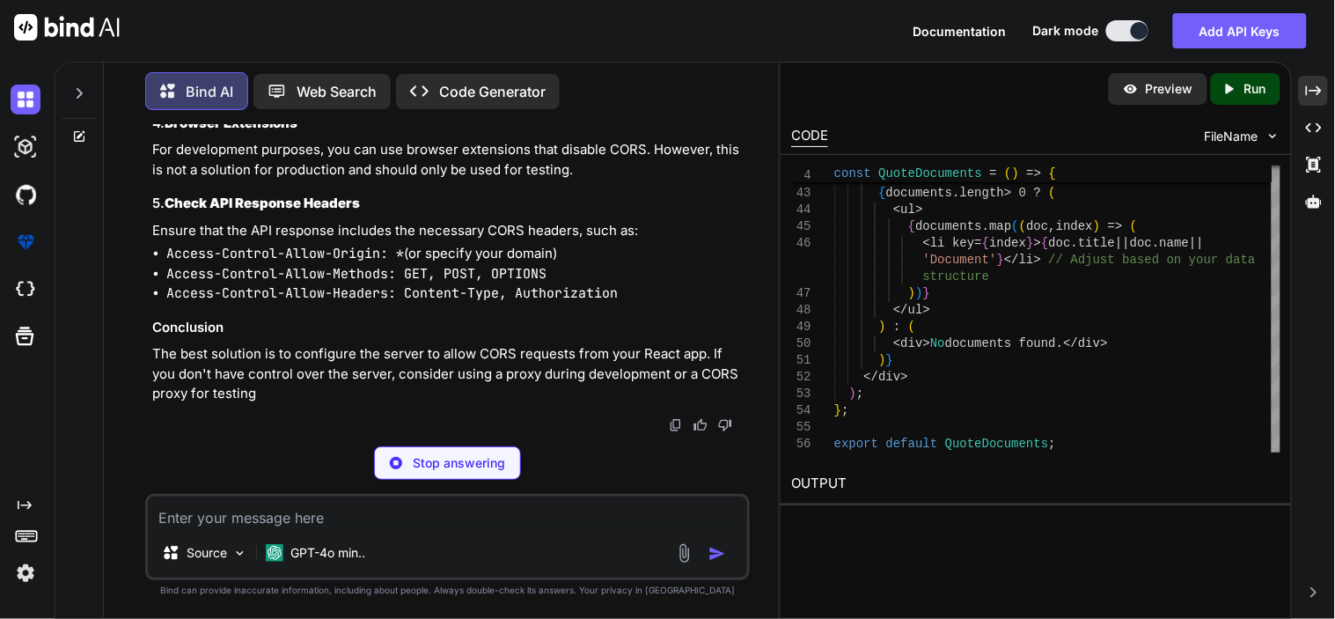
type textarea "x"
type textarea "const cors = require('cors'); app.use(cors({ origin: 'http://localhost:3000', /…"
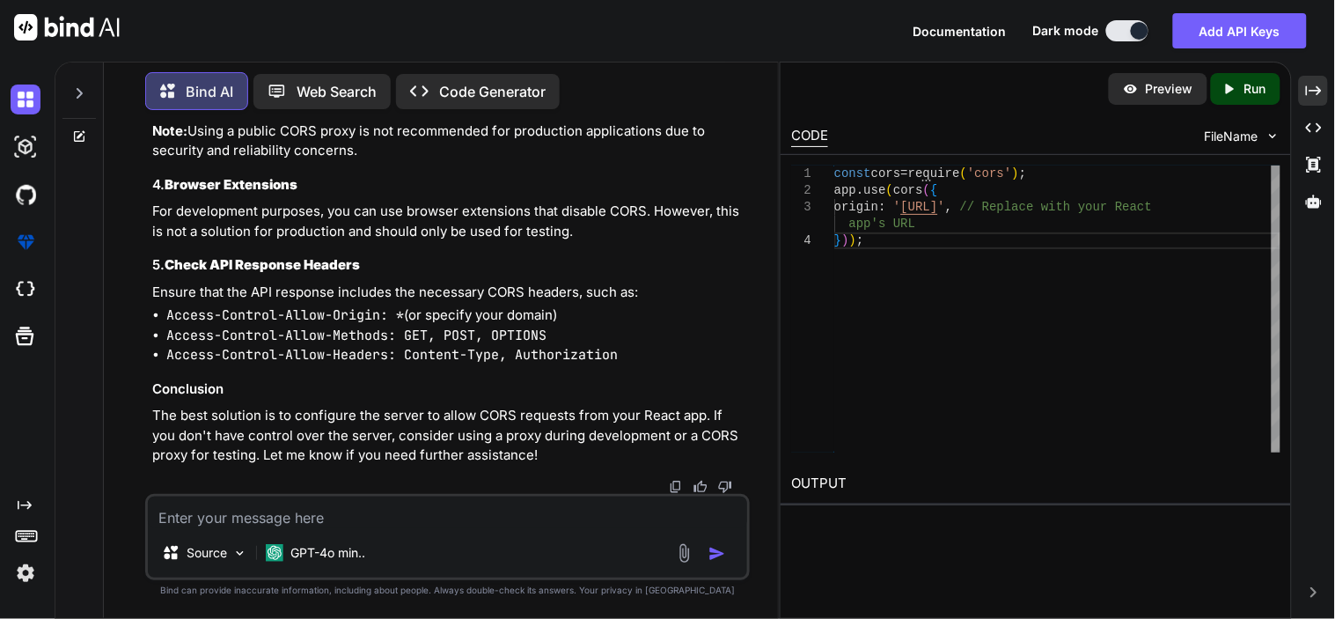
scroll to position [7861, 0]
click at [299, 499] on textarea at bounding box center [447, 512] width 599 height 32
type textarea "h"
type textarea "x"
type textarea "hw"
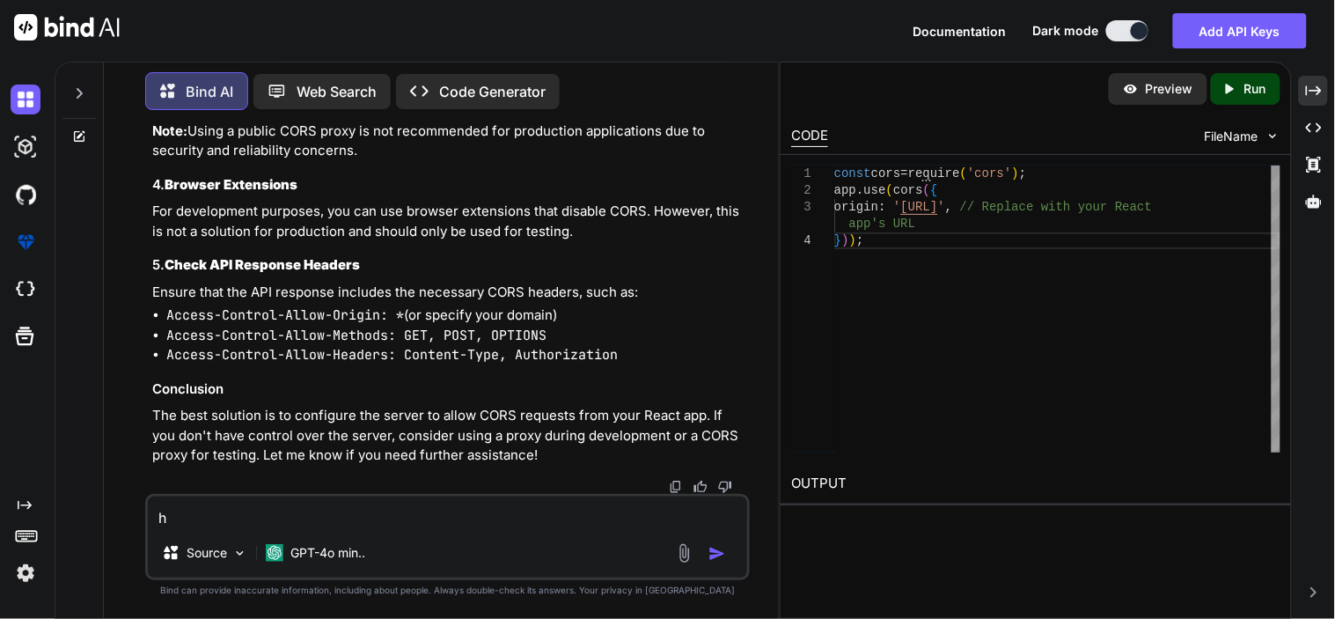
type textarea "x"
type textarea "hwo"
type textarea "x"
type textarea "hw"
type textarea "x"
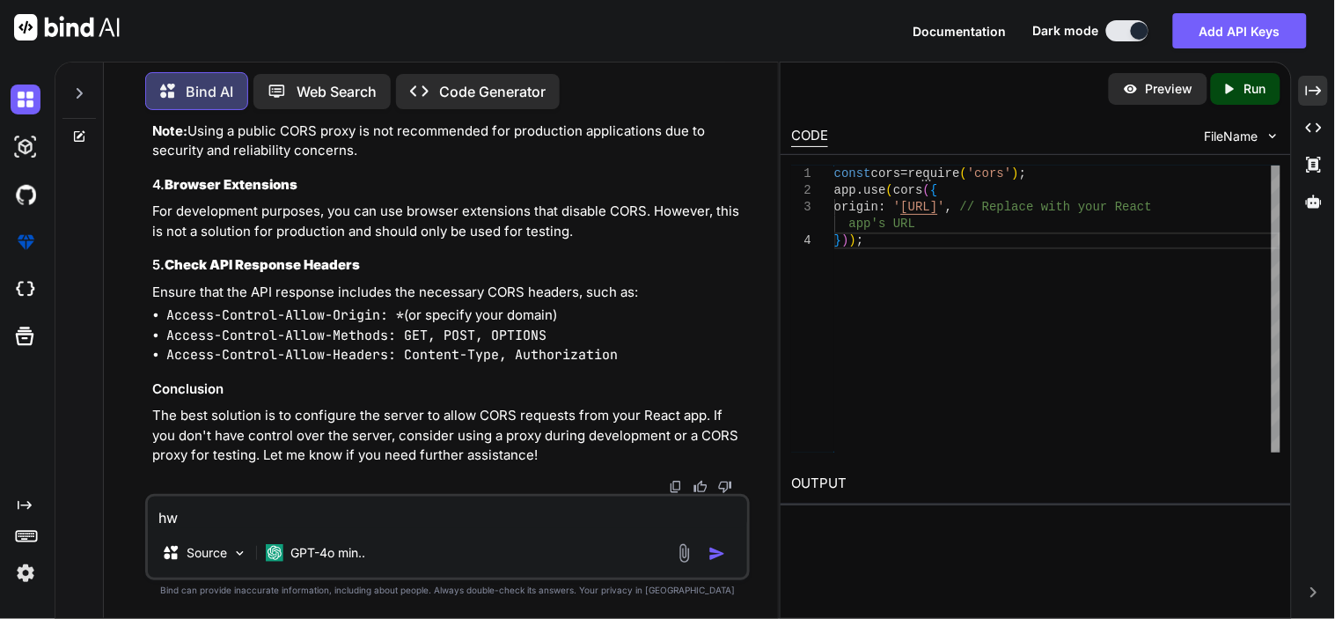
type textarea "h"
type textarea "x"
type textarea "ho"
type textarea "x"
type textarea "how"
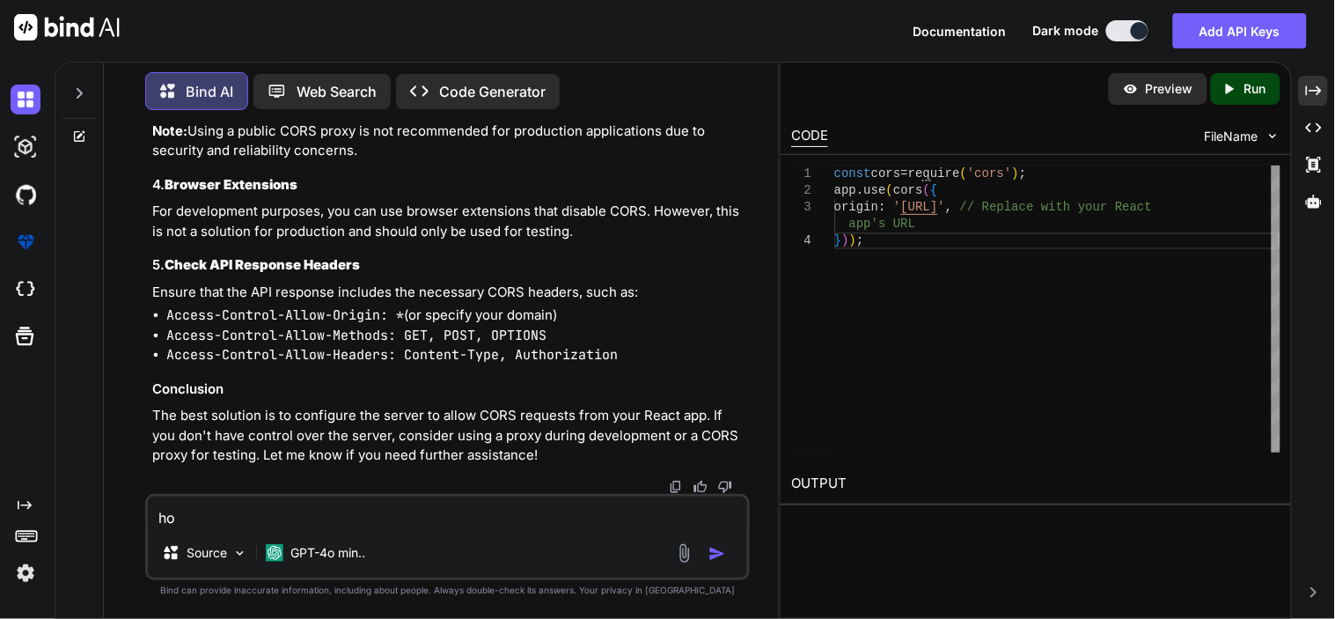
type textarea "x"
type textarea "how"
type textarea "x"
type textarea "how t"
type textarea "x"
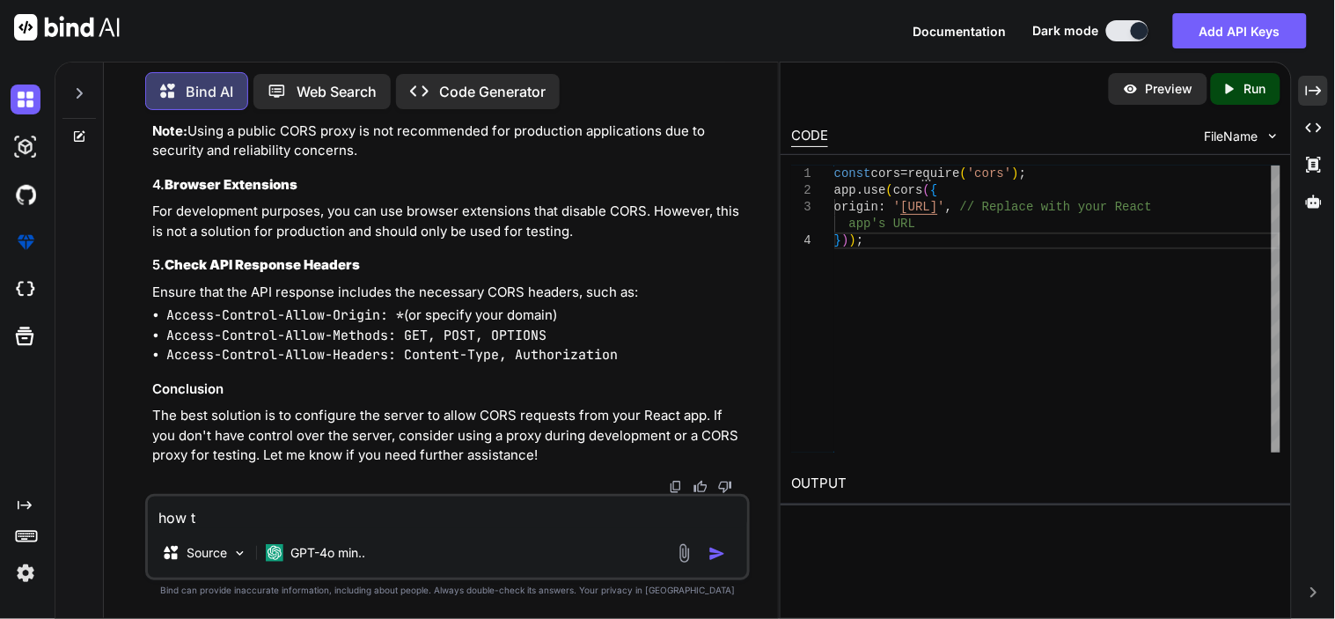
type textarea "how to"
type textarea "x"
type textarea "how to"
type textarea "x"
type textarea "how to s"
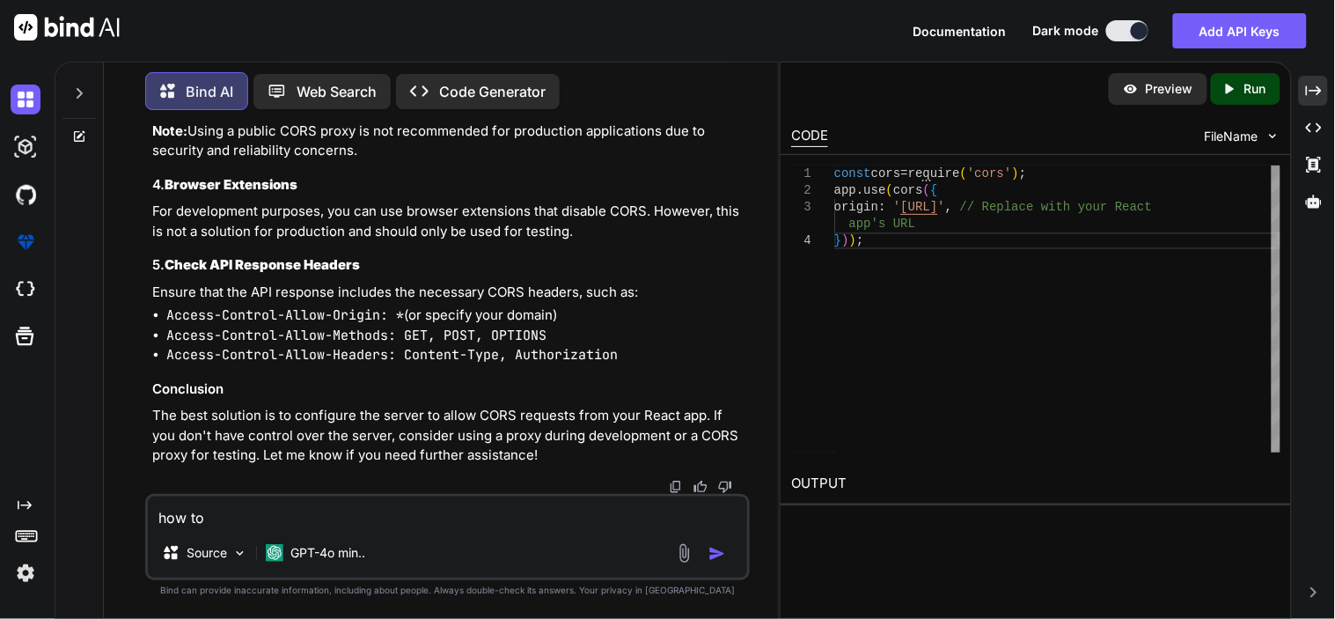
type textarea "x"
type textarea "how to se"
type textarea "x"
type textarea "how to set"
type textarea "x"
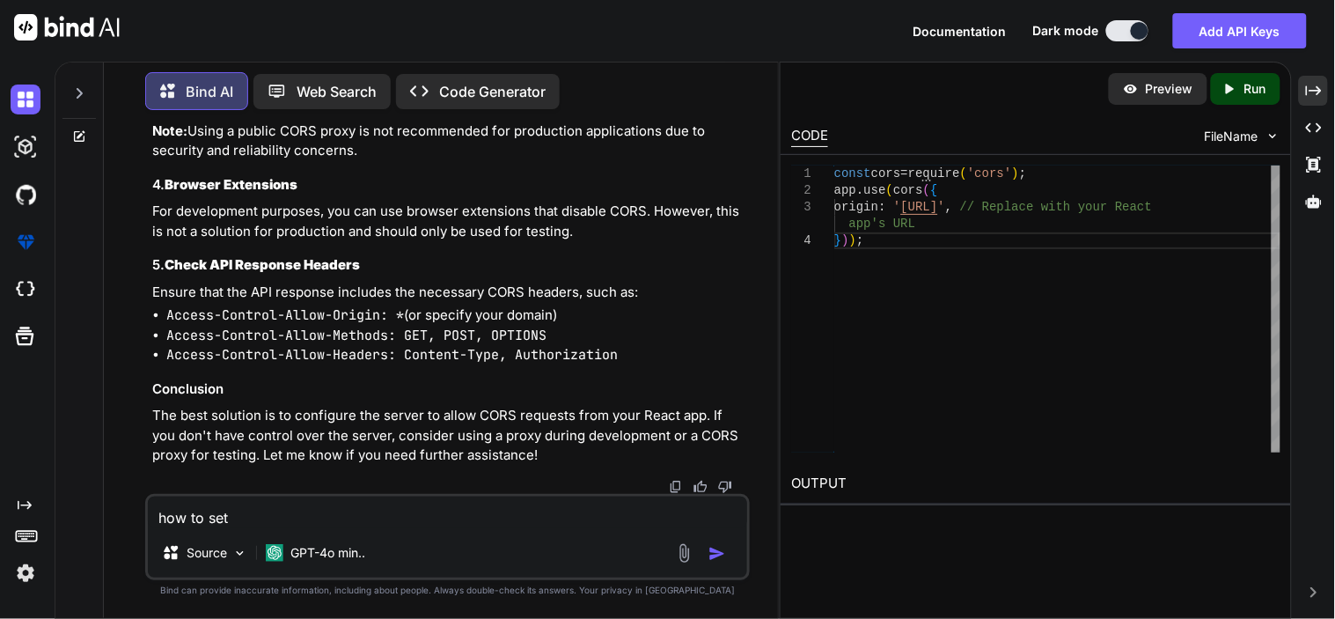
type textarea "how to set"
type textarea "x"
type textarea "how to set p"
type textarea "x"
type textarea "how to set pr"
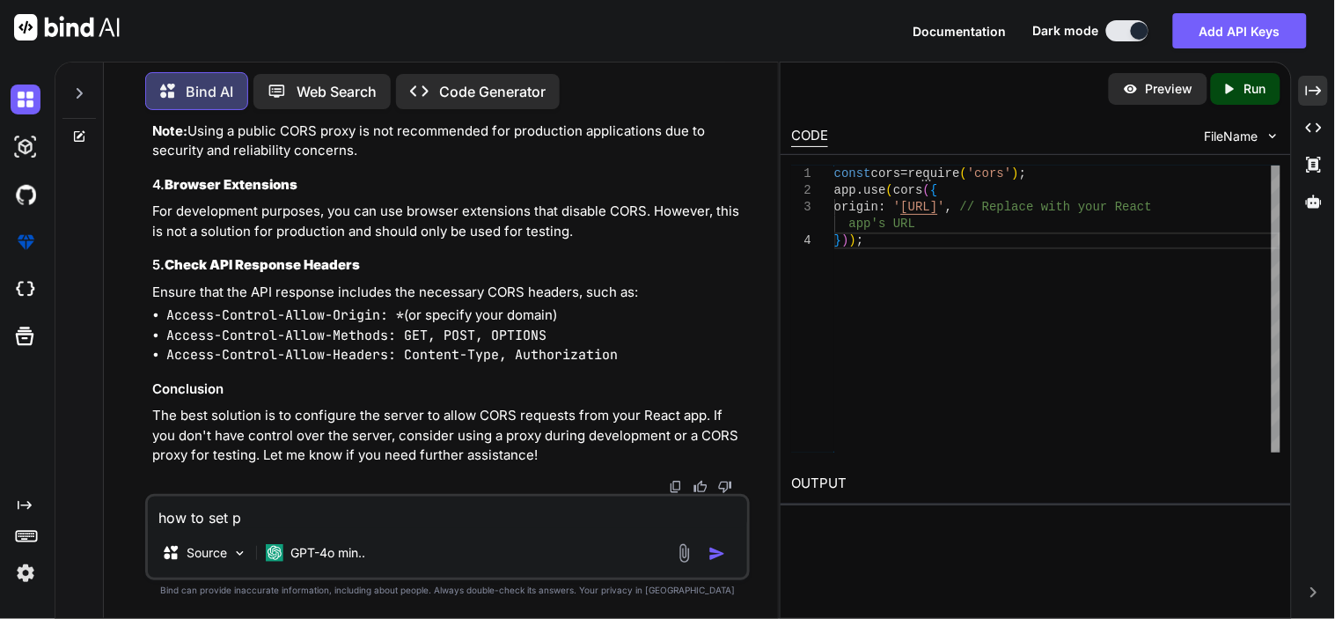
type textarea "x"
type textarea "how to set pro"
type textarea "x"
type textarea "how to set prox"
type textarea "x"
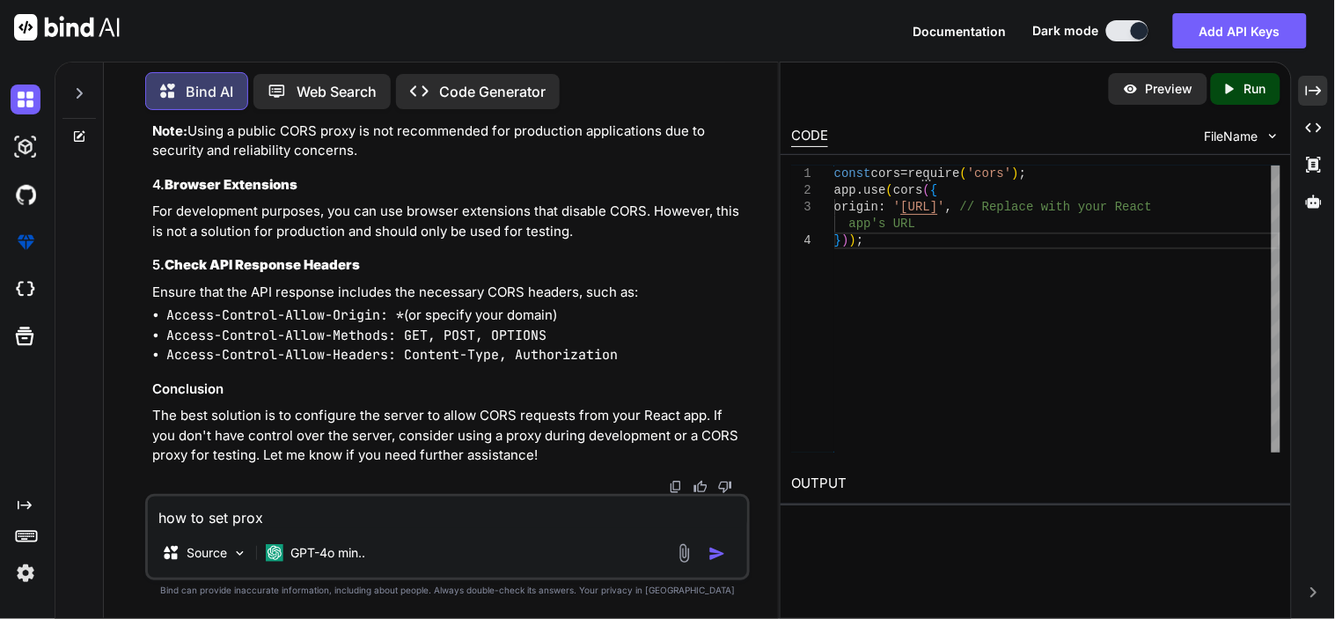
type textarea "how to set proxy"
type textarea "x"
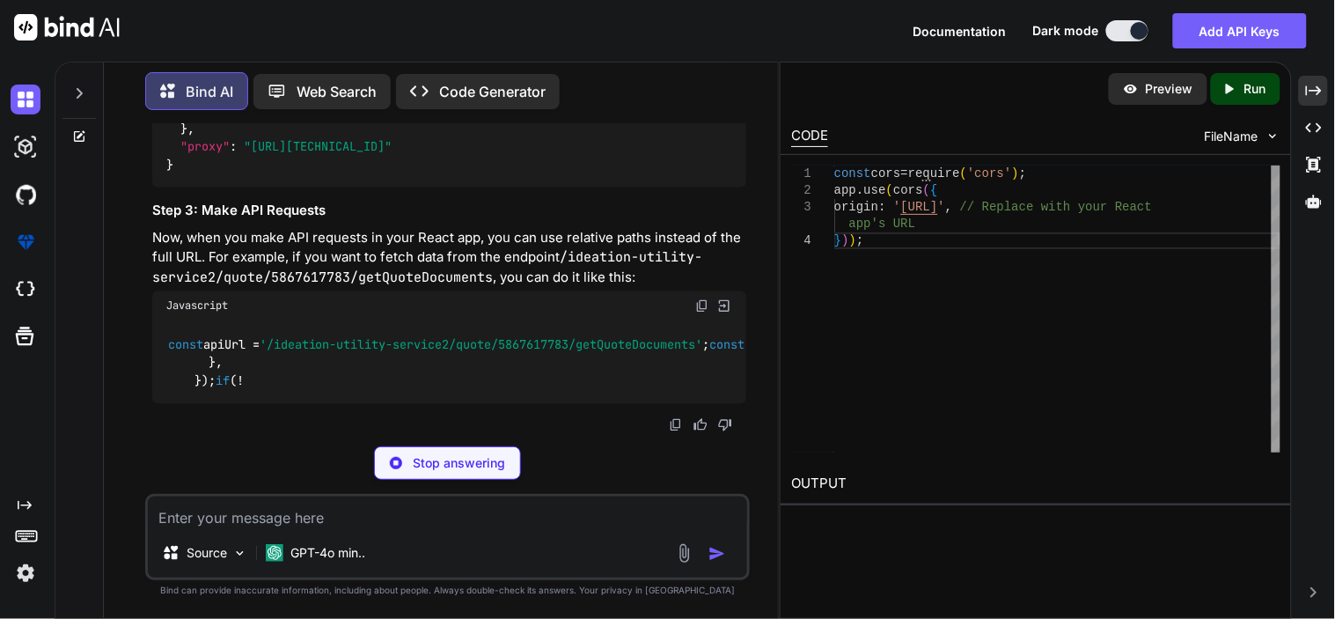
scroll to position [8408, 0]
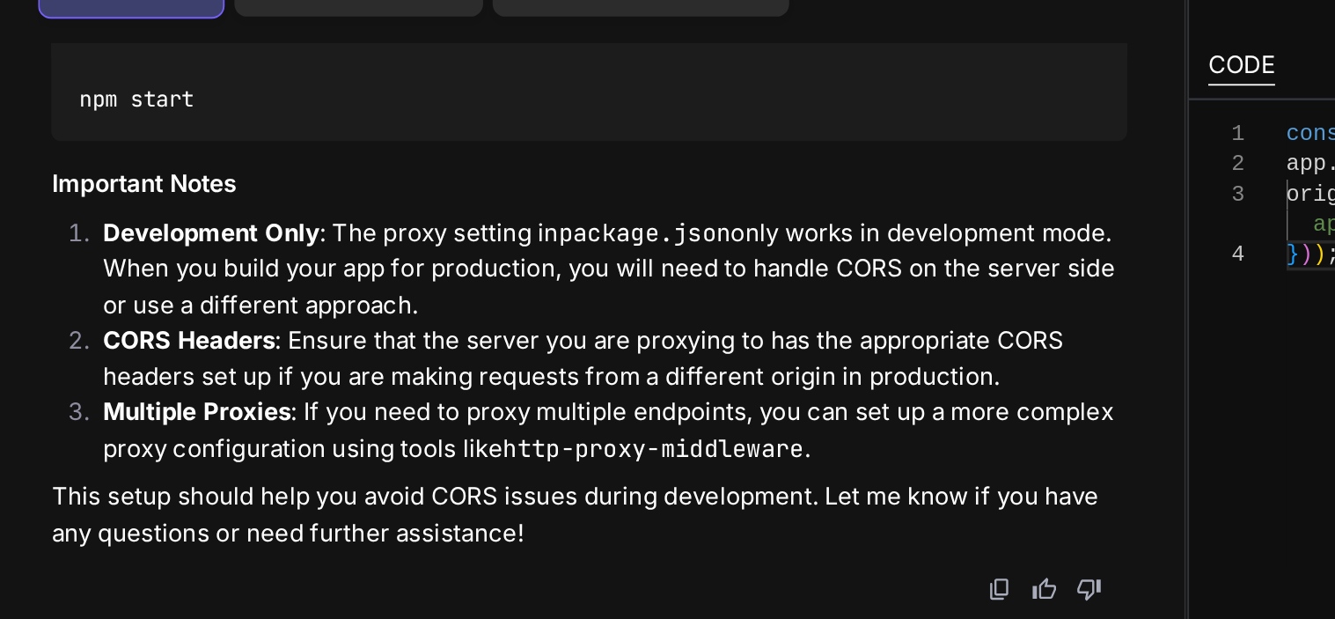
type textarea "x"
type textarea ""proxy": "http://172.30.128.21" }"
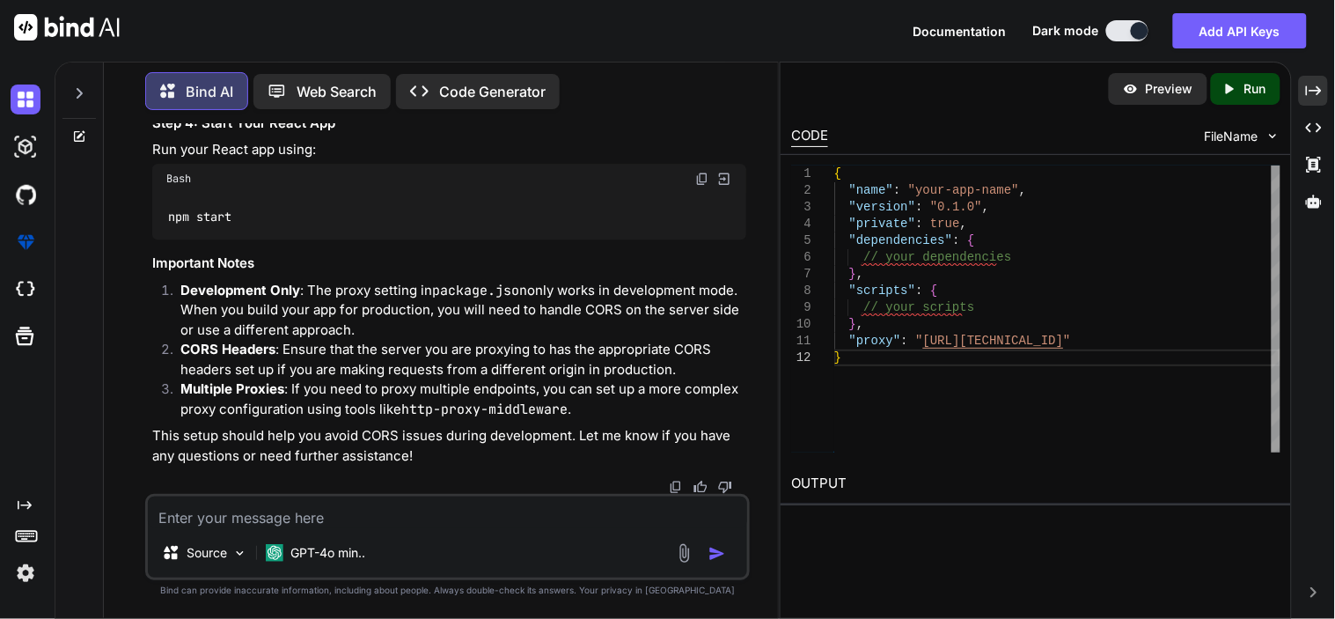
scroll to position [8510, 0]
drag, startPoint x: 179, startPoint y: 370, endPoint x: 436, endPoint y: 366, distance: 256.1
copy code ""proxy" : "http://172.30.128.21""
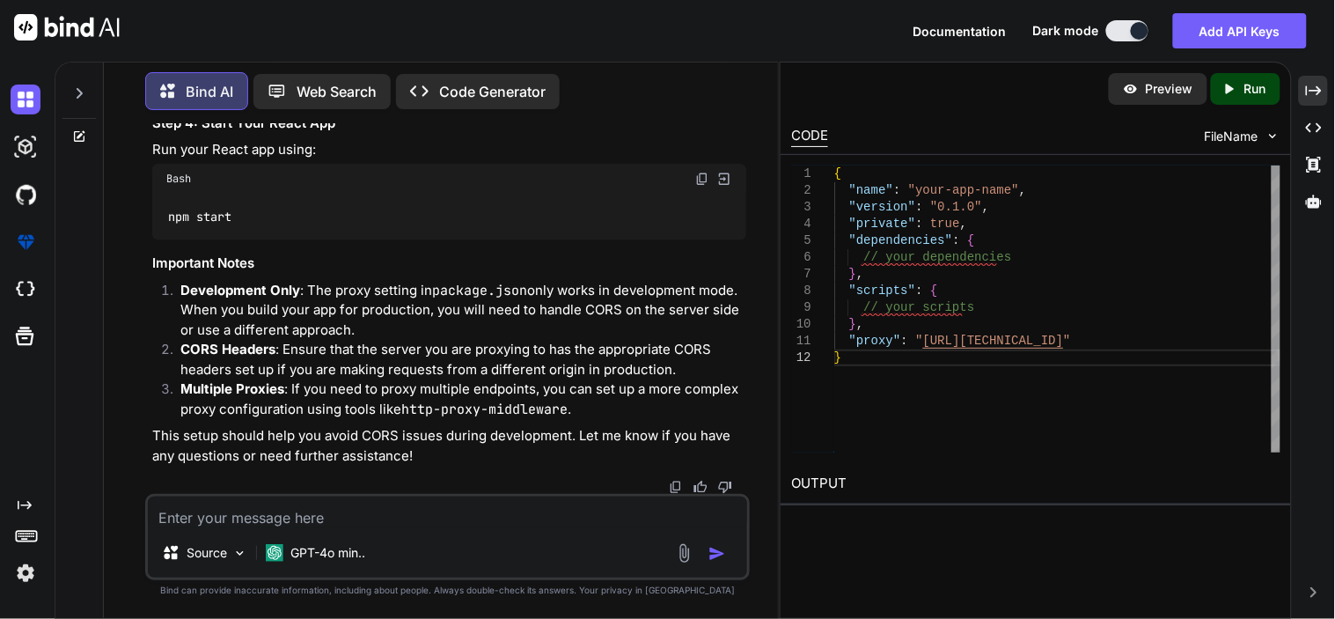
copy code ""proxy" : "http://172.30.128.21""
click at [324, 520] on textarea at bounding box center [447, 512] width 599 height 32
type textarea "m"
type textarea "x"
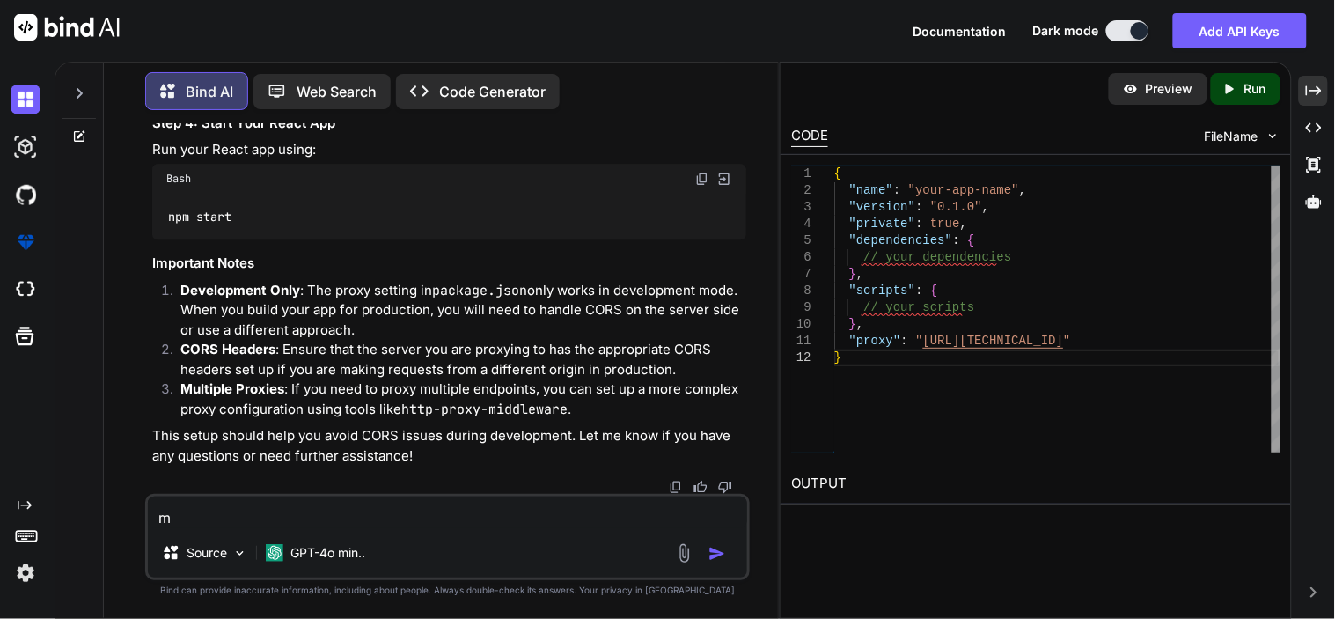
type textarea "ma"
type textarea "x"
type textarea "mak"
type textarea "x"
type textarea "make"
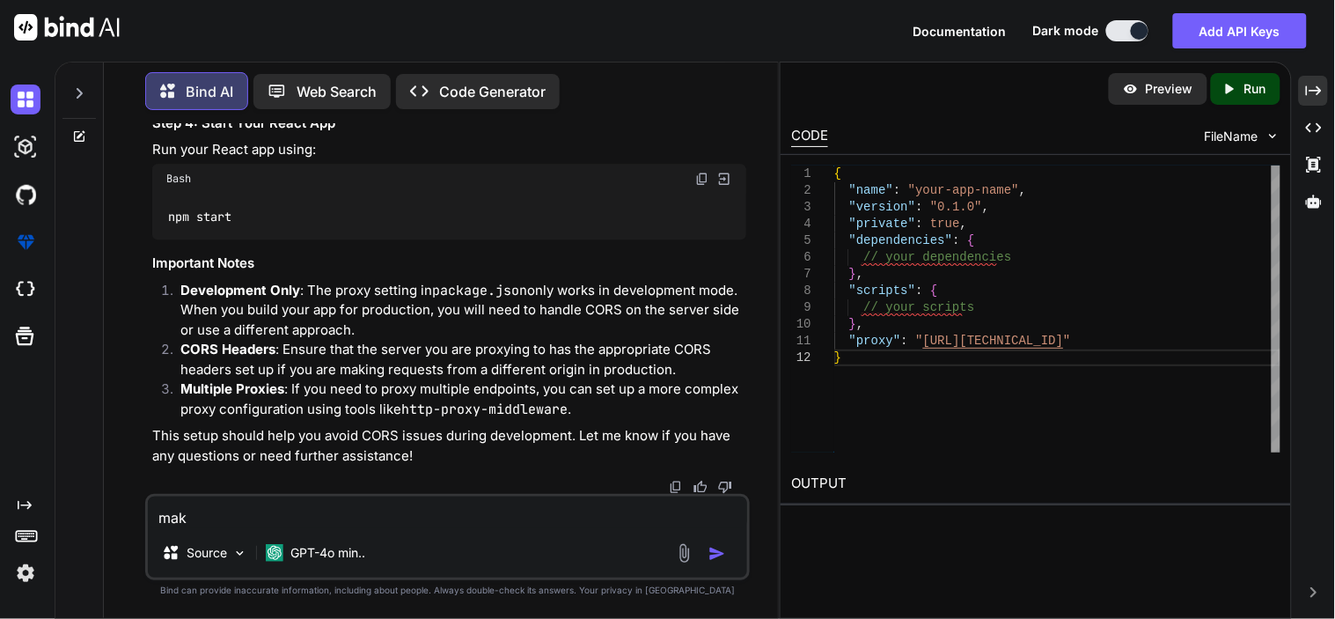
type textarea "x"
type textarea "make"
type textarea "x"
type textarea "make c"
type textarea "x"
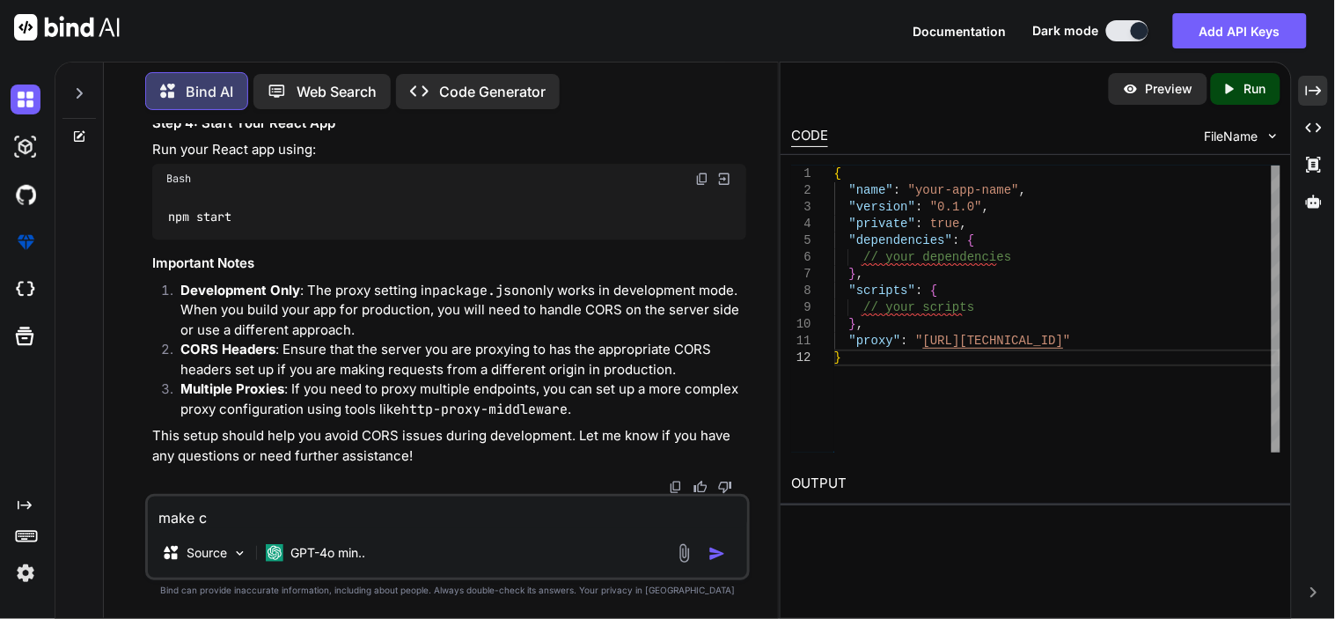
type textarea "make ch"
type textarea "x"
type textarea "make cha"
type textarea "x"
type textarea "make chan"
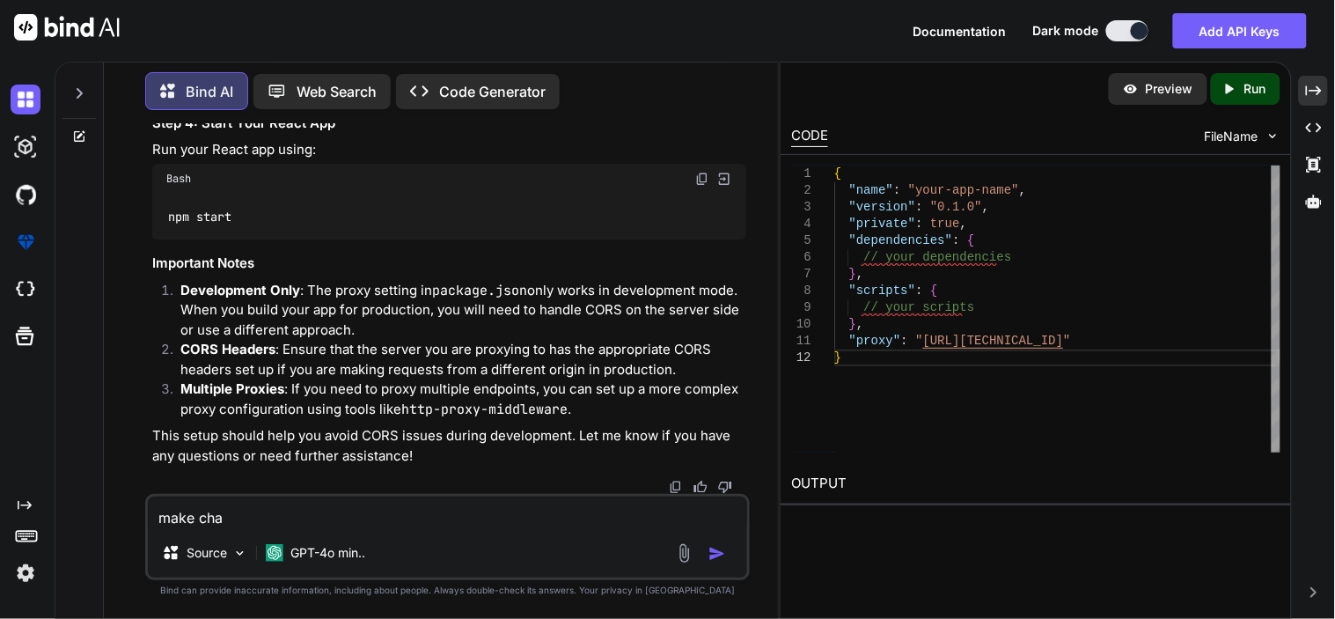
type textarea "x"
type textarea "make chang"
type textarea "x"
type textarea "make change"
type textarea "x"
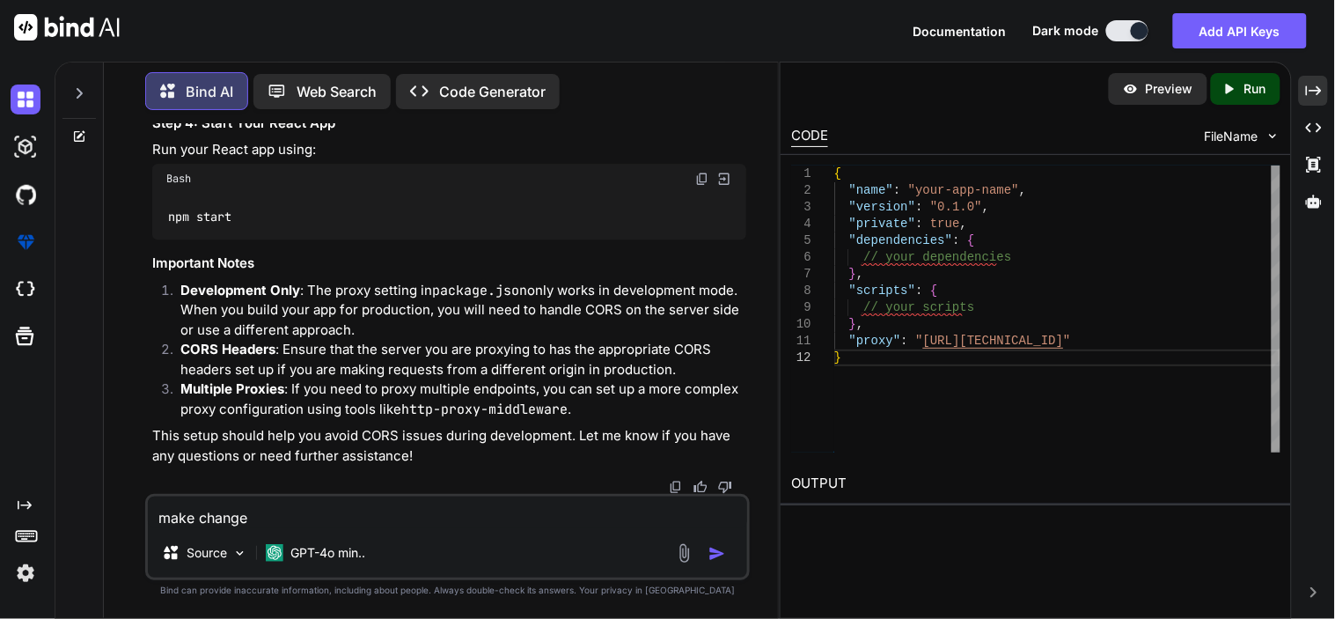
type textarea "make change"
type textarea "x"
type textarea "make change"
type textarea "x"
type textarea "make changes"
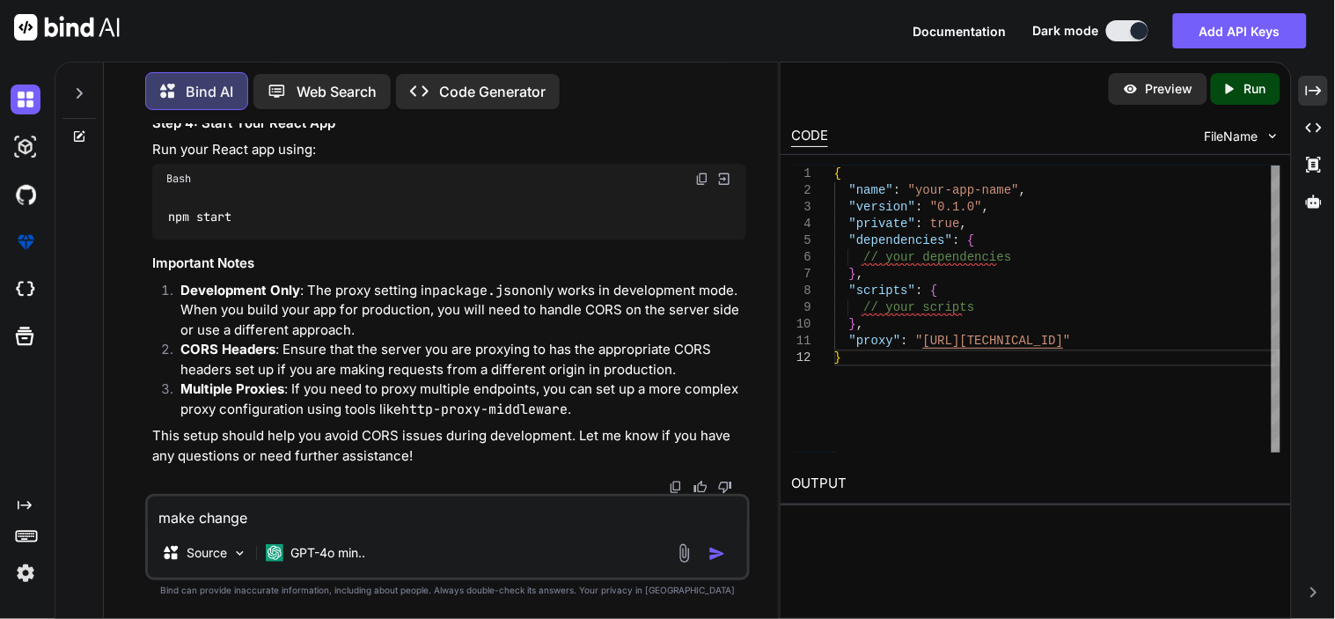
type textarea "x"
type textarea "make changes"
type textarea "x"
type textarea "make changes i"
type textarea "x"
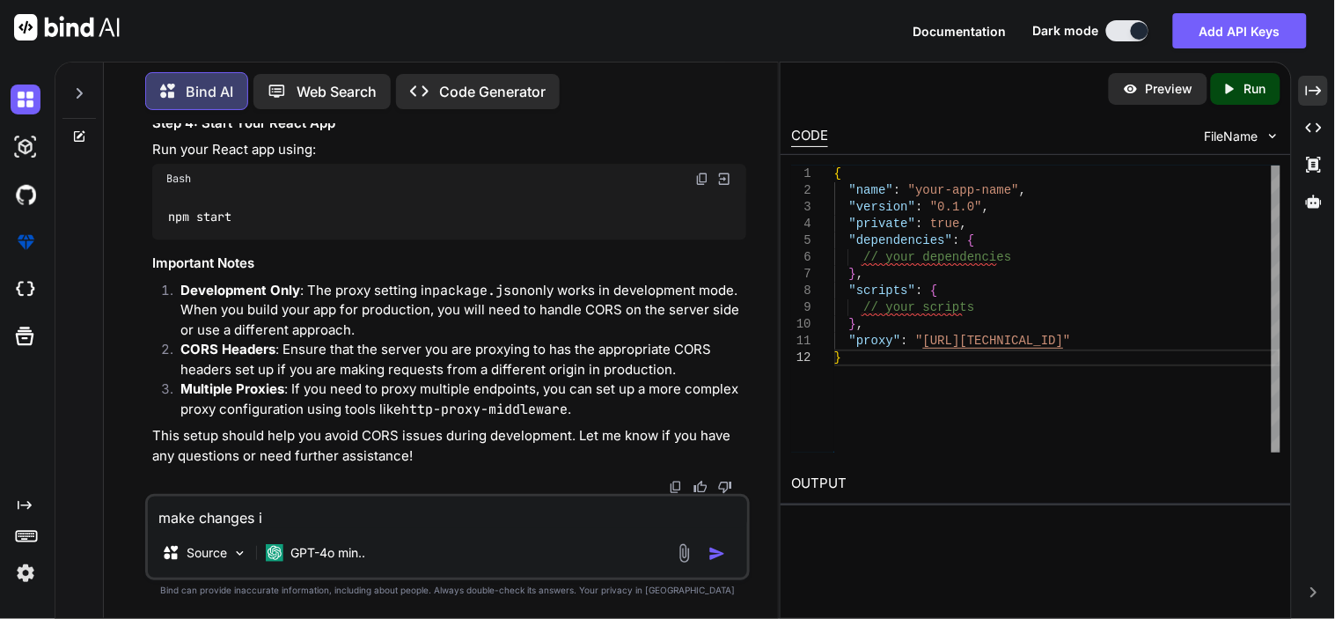
type textarea "make changes in"
type textarea "x"
type textarea "make changes in"
type textarea "x"
type textarea "make changes in o"
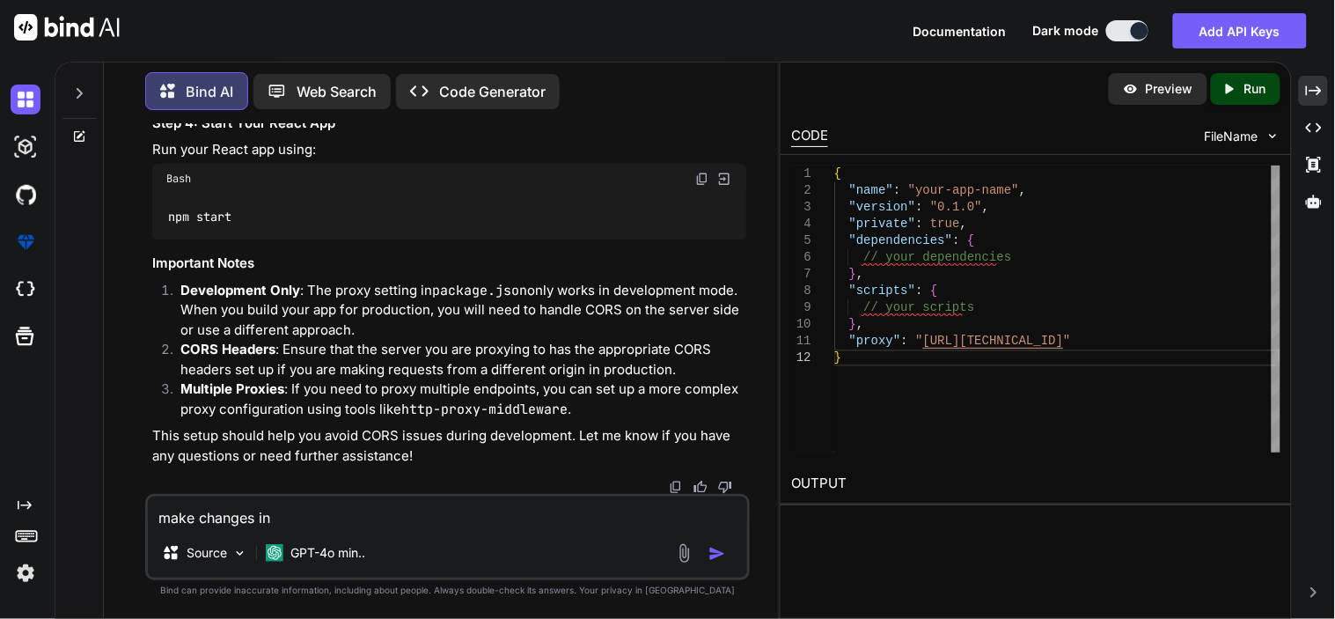
type textarea "x"
type textarea "make changes in"
type textarea "x"
type textarea "make changes in"
type textarea "x"
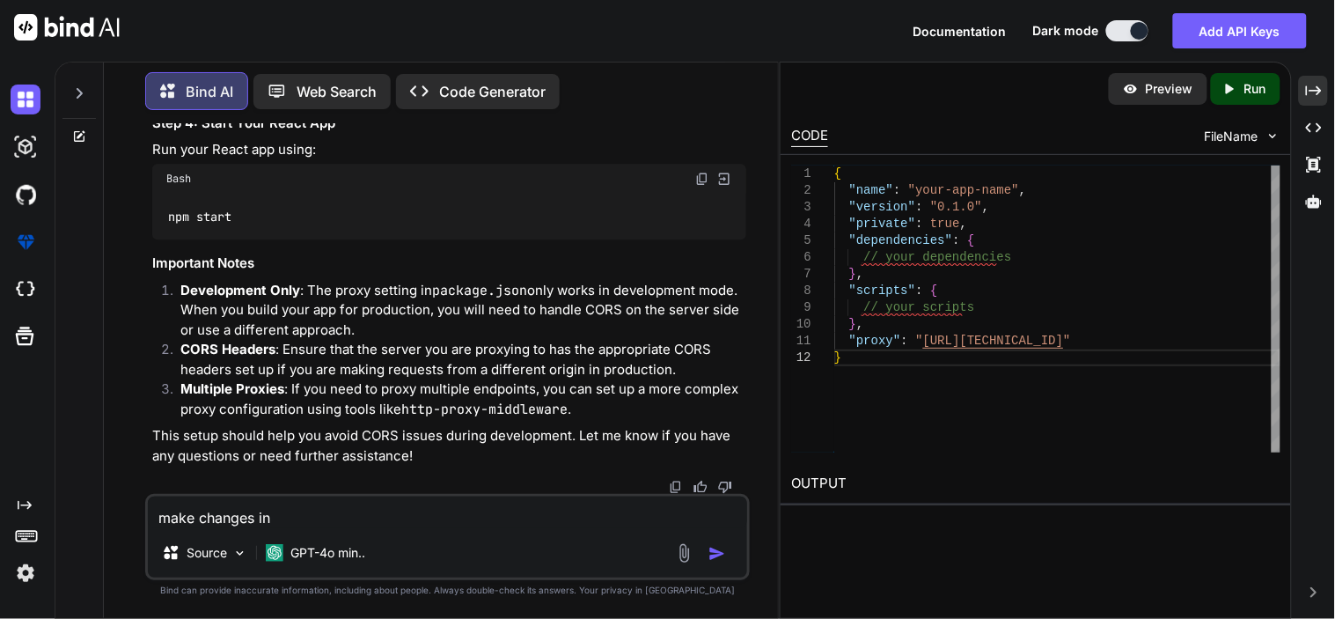
type textarea "make changes in"
type textarea "x"
type textarea "make changes in m"
type textarea "x"
type textarea "make changes in ma"
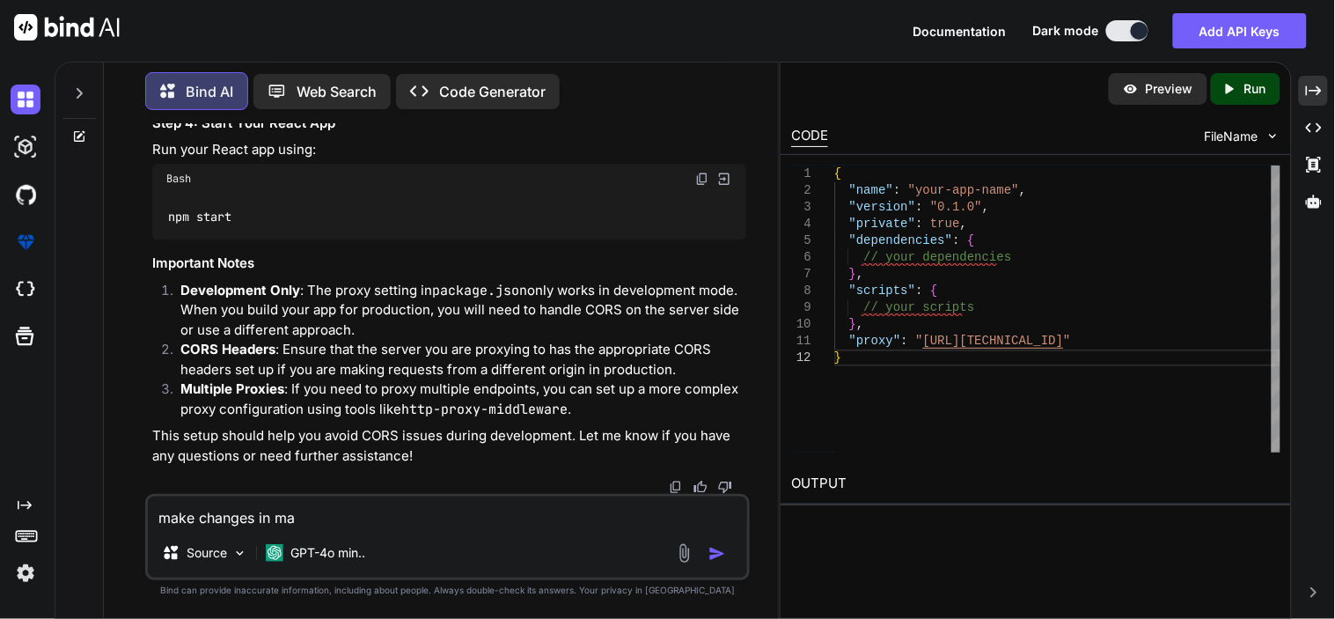
type textarea "x"
type textarea "make changes in mai"
type textarea "x"
type textarea "make changes in main"
type textarea "x"
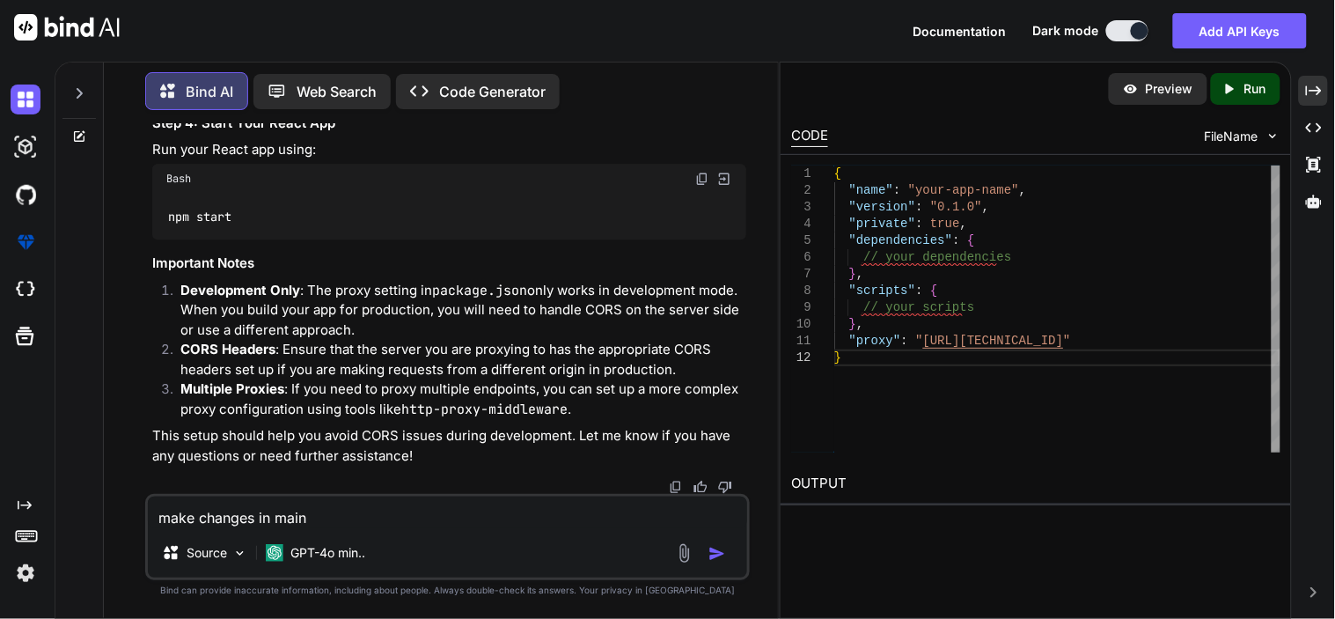
type textarea "make changes in main"
type textarea "x"
type textarea "make changes in main f"
type textarea "x"
type textarea "make changes in main fi"
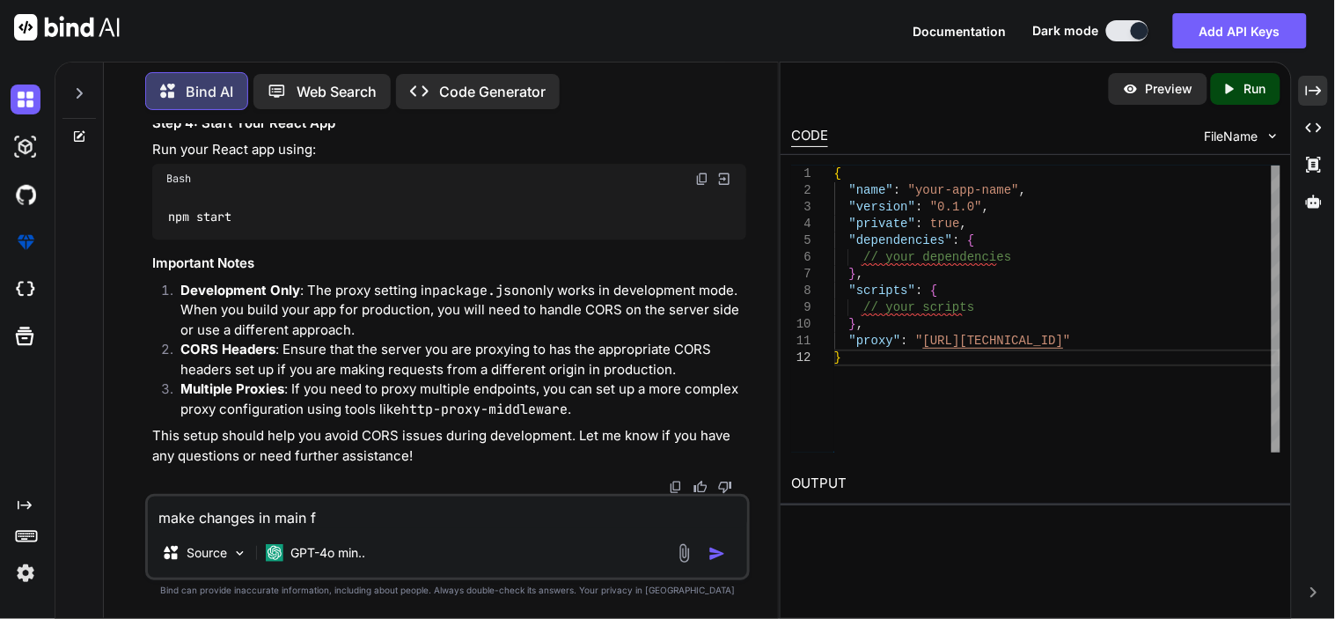
type textarea "x"
type textarea "make changes in main fil"
type textarea "x"
type textarea "make changes in main file"
type textarea "x"
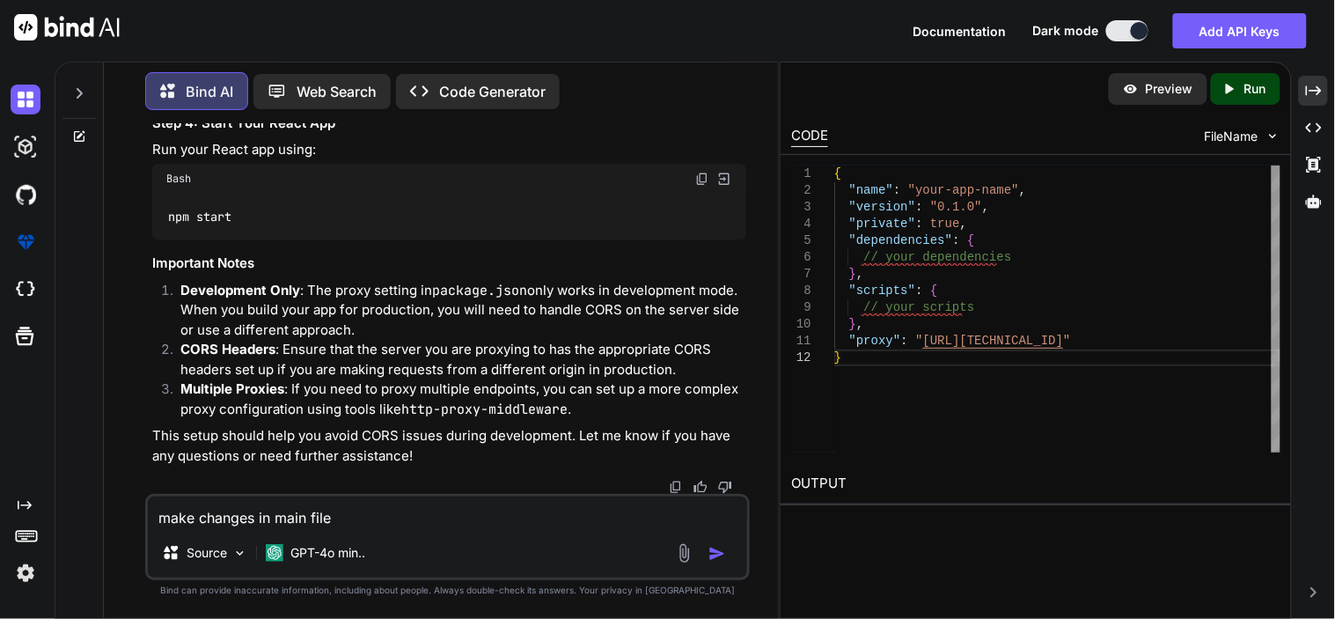
type textarea "make changes in main file"
type textarea "x"
type textarea "make changes in main file a"
type textarea "x"
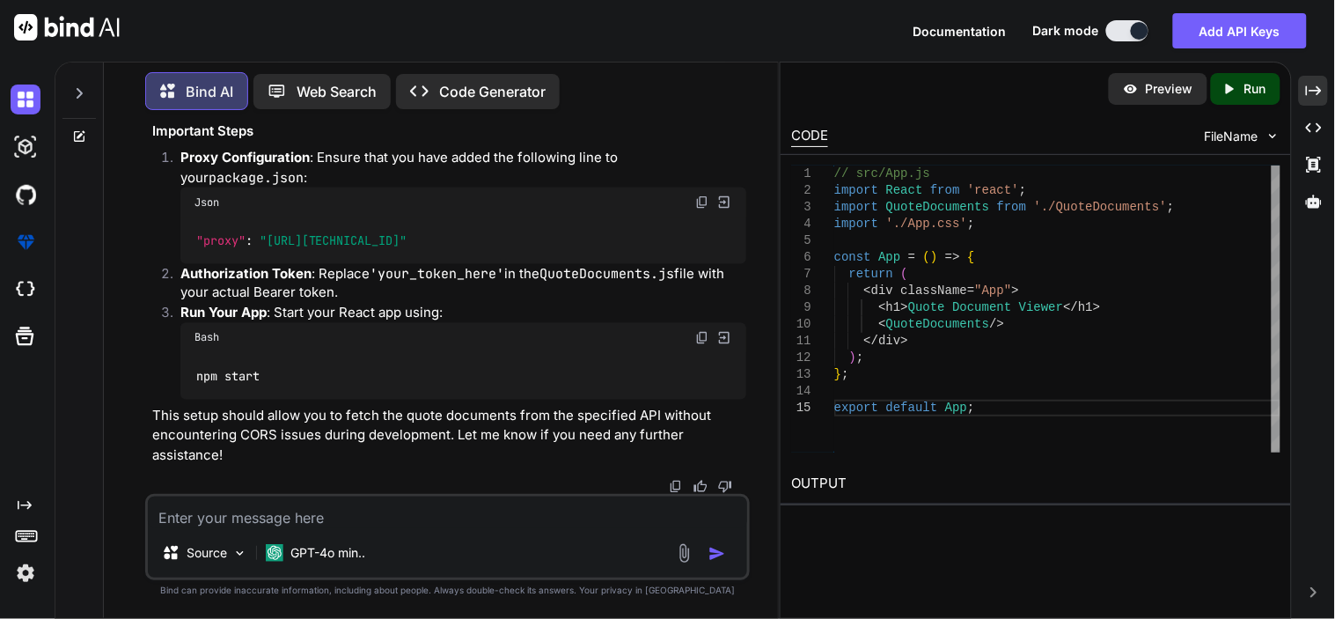
scroll to position [10269, 0]
click at [267, 506] on textarea at bounding box center [447, 512] width 599 height 32
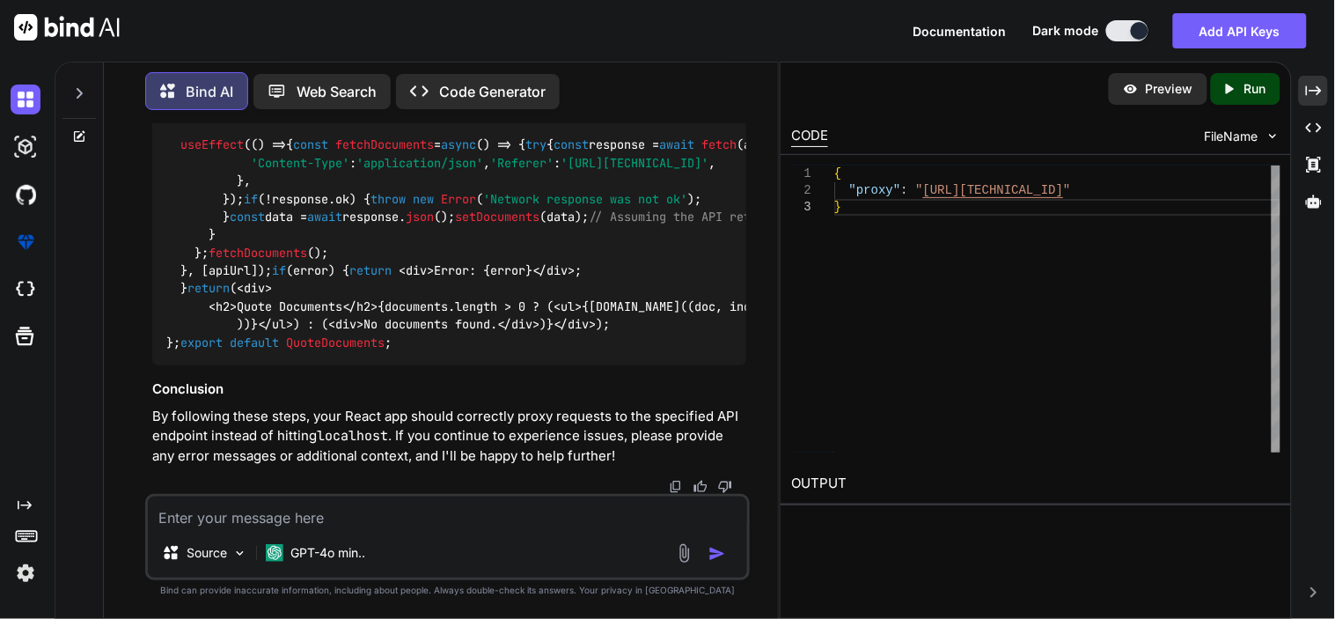
scroll to position [13638, 0]
paste textarea "(node:7500) [DEP0060] DeprecationWarning: The `util._extend` API is deprecated.…"
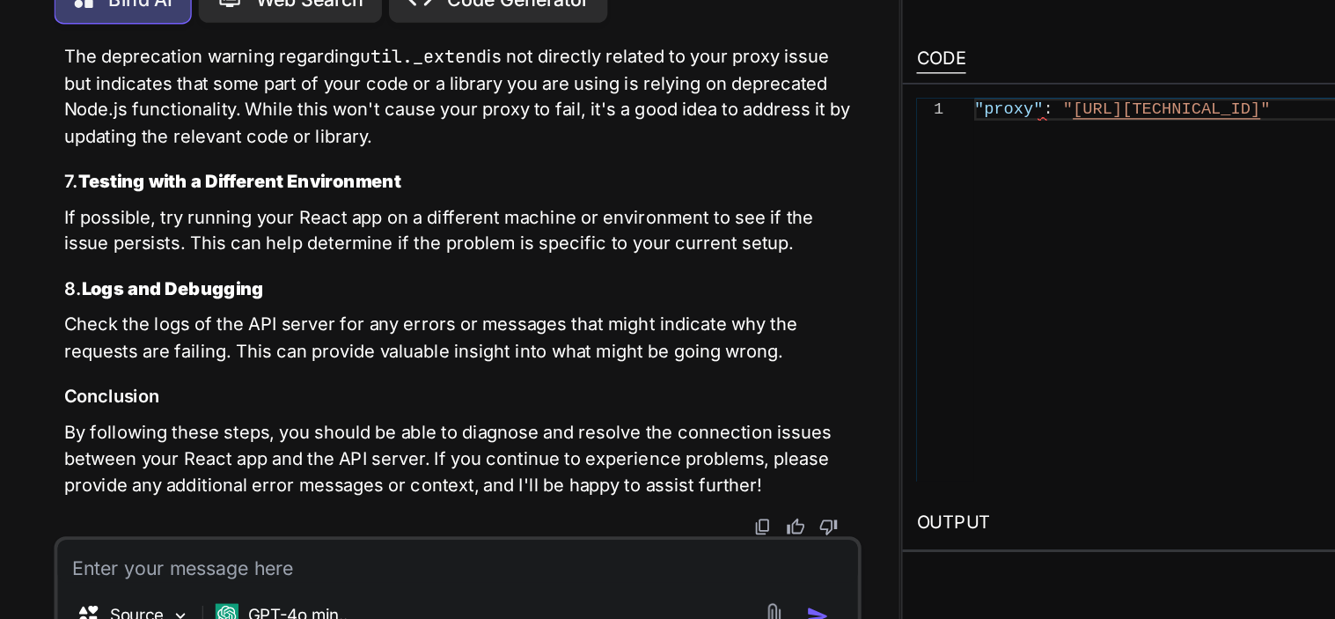
scroll to position [14402, 0]
drag, startPoint x: 416, startPoint y: 265, endPoint x: 504, endPoint y: 293, distance: 92.4
drag, startPoint x: 504, startPoint y: 289, endPoint x: 431, endPoint y: 263, distance: 77.7
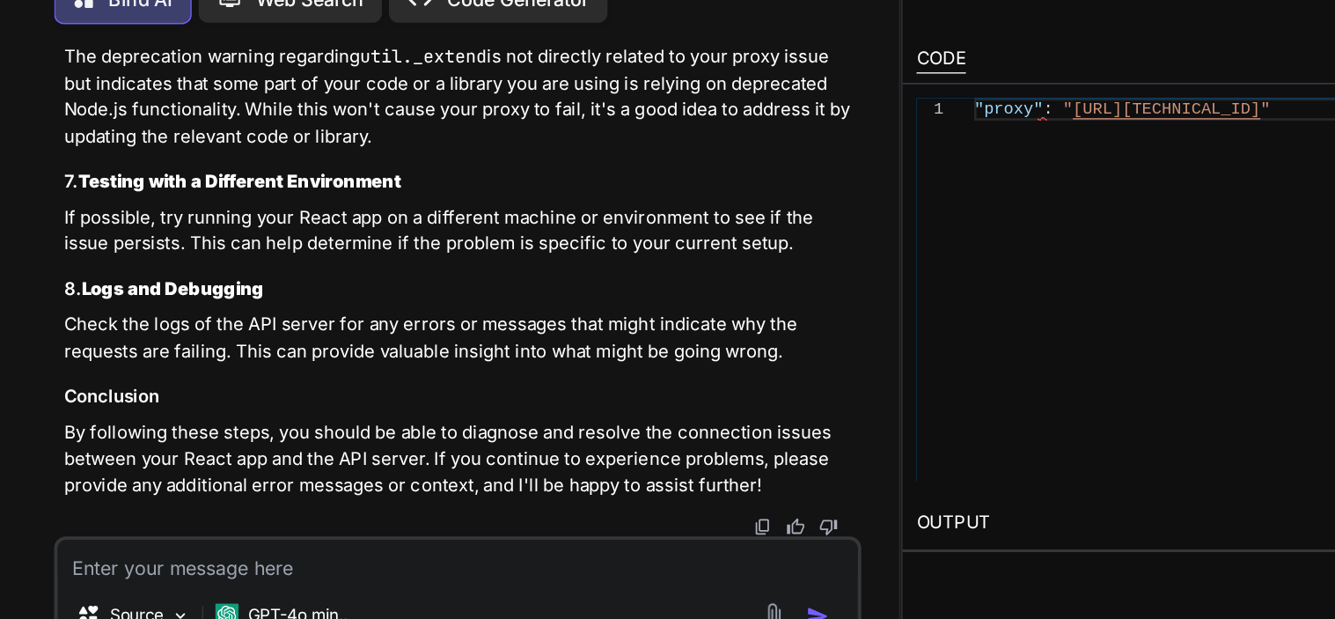
copy code "http://172.30.128.21/ideation-utility-service2/quote/5867617783/getQuoteDocumen…"
click at [361, 502] on textarea at bounding box center [447, 512] width 599 height 32
paste textarea "(node:16224) [DEP0060] DeprecationWarning: The `util._extend` API is deprecated…"
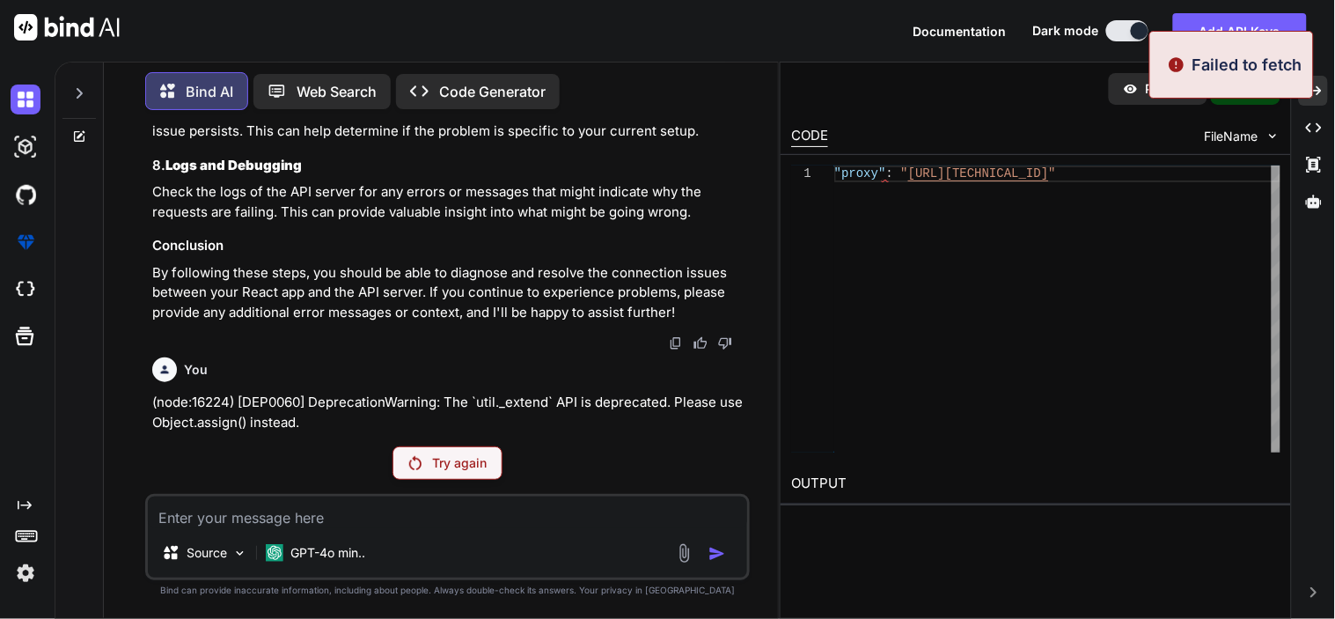
scroll to position [15222, 0]
click at [433, 477] on div "Try again" at bounding box center [447, 462] width 110 height 33
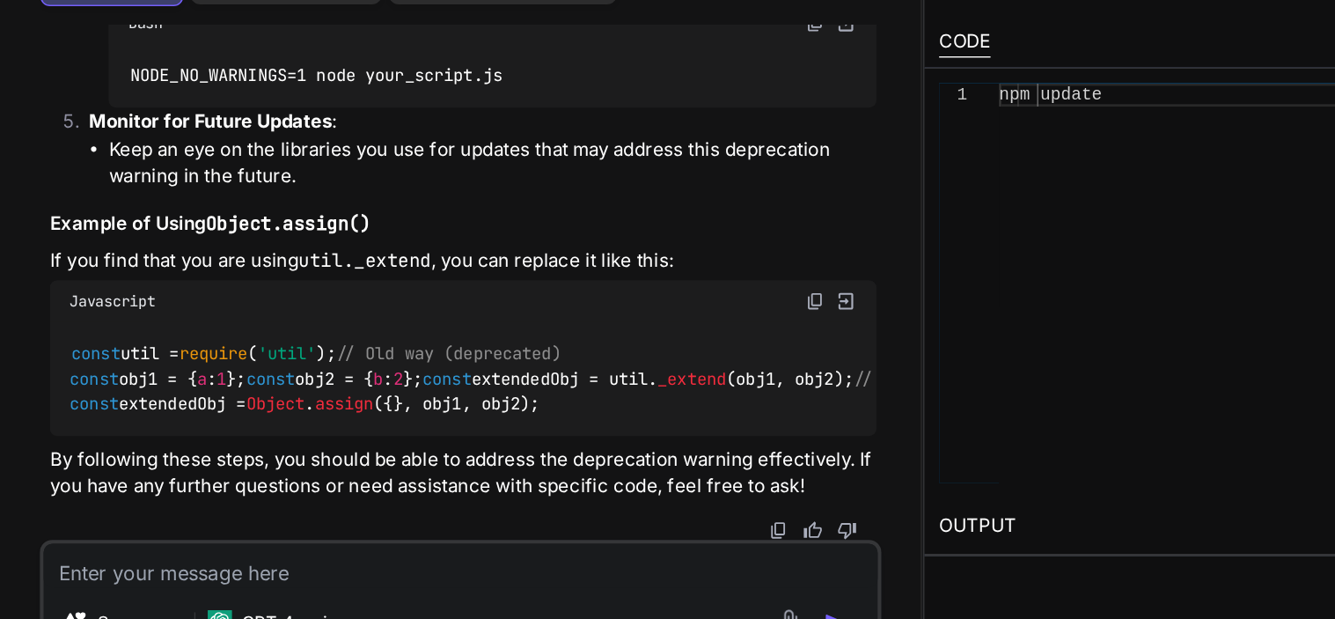
scroll to position [16231, 0]
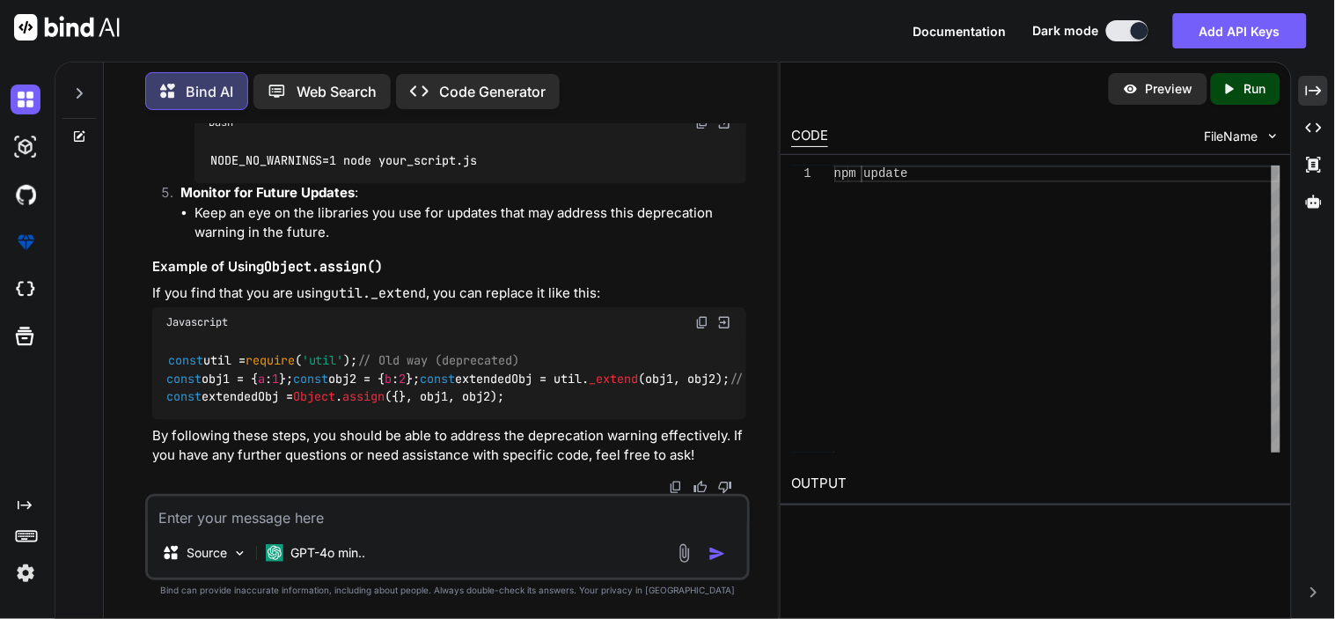
click at [267, 511] on textarea at bounding box center [447, 512] width 599 height 32
paste textarea "{ "quoteDocuments": [ { "filename": "OPPO23059047_5867617783_27.pdf", "fileType…"
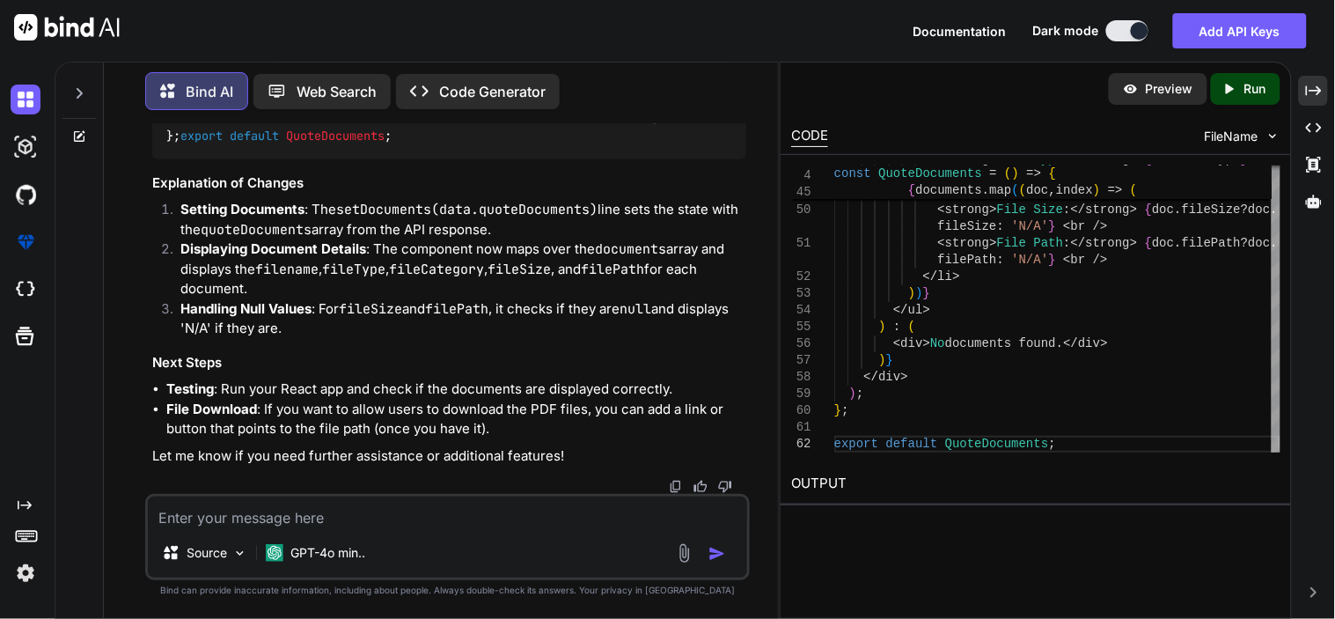
scroll to position [17549, 0]
click at [500, 126] on span "< div > < h2 > Quote Documents </ h2 > {documents.length > 0 ? ( < ul > {docume…" at bounding box center [542, 55] width 753 height 142
click at [425, 36] on span "strong" at bounding box center [420, 28] width 42 height 16
